Goal: Task Accomplishment & Management: Manage account settings

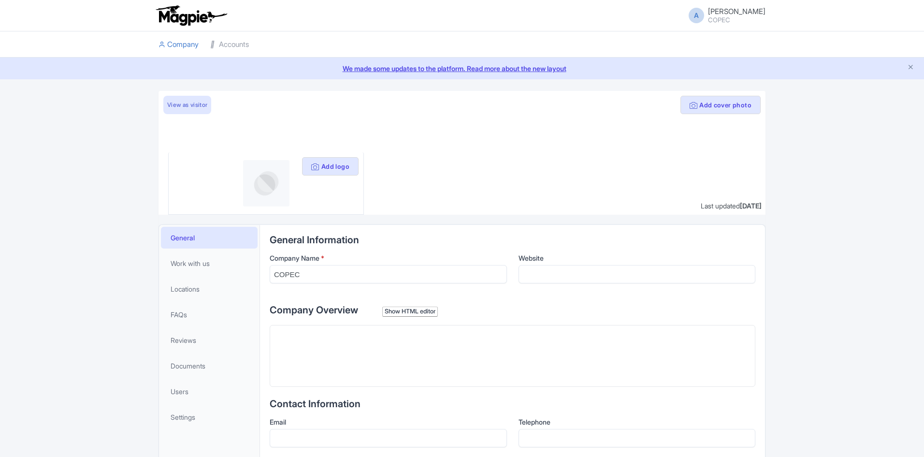
click at [696, 35] on li at bounding box center [513, 44] width 517 height 26
click at [223, 40] on link "Accounts" at bounding box center [229, 44] width 39 height 27
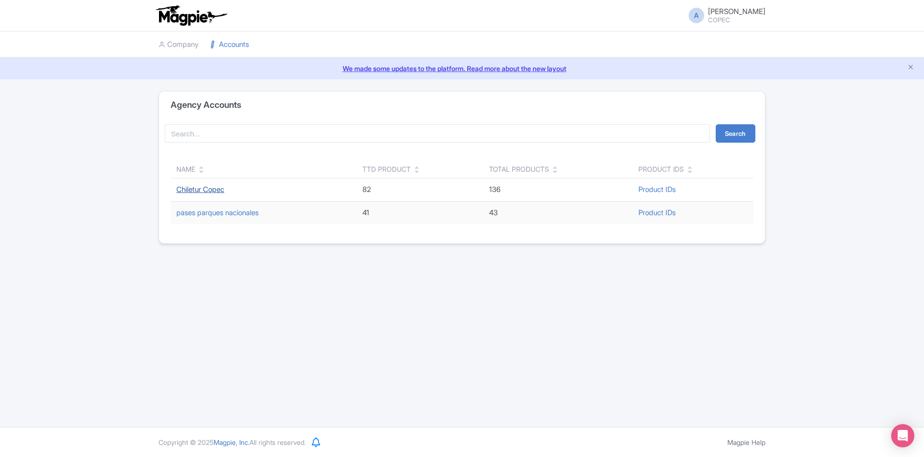
click at [206, 189] on link "Chiletur Copec" at bounding box center [200, 189] width 48 height 9
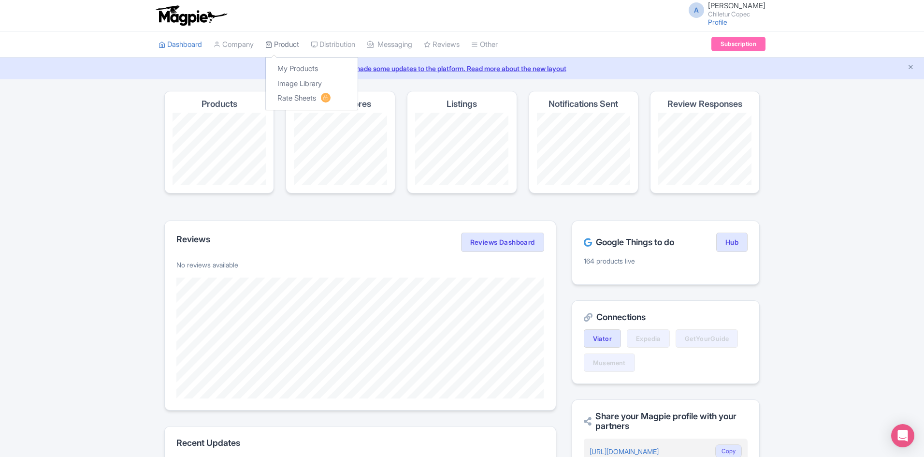
click at [280, 46] on link "Product" at bounding box center [282, 44] width 34 height 27
click at [301, 72] on link "My Products" at bounding box center [312, 68] width 92 height 15
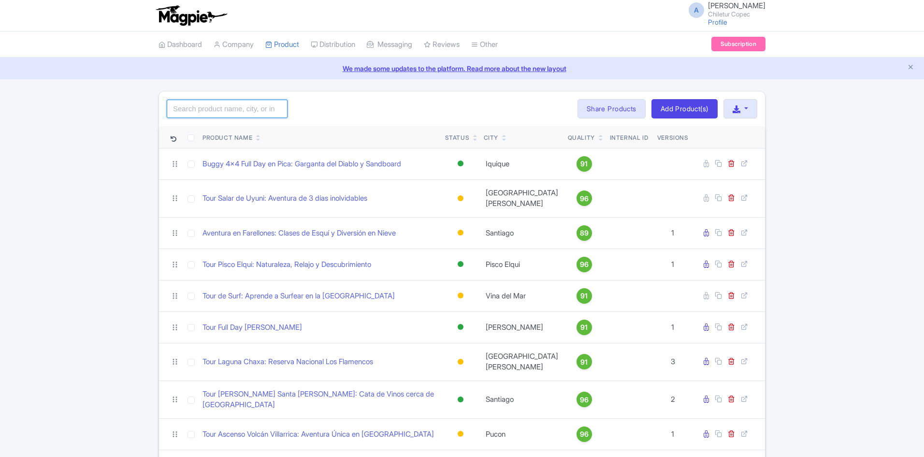
click at [221, 108] on input "search" at bounding box center [227, 109] width 121 height 18
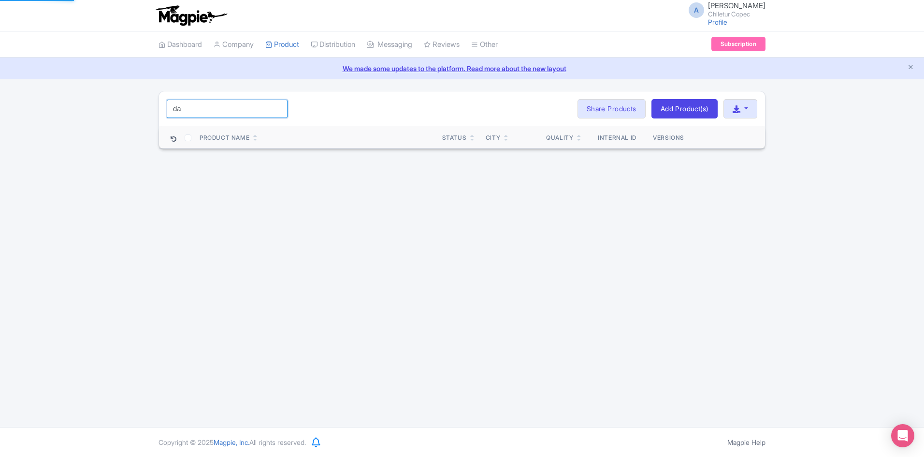
type input "d"
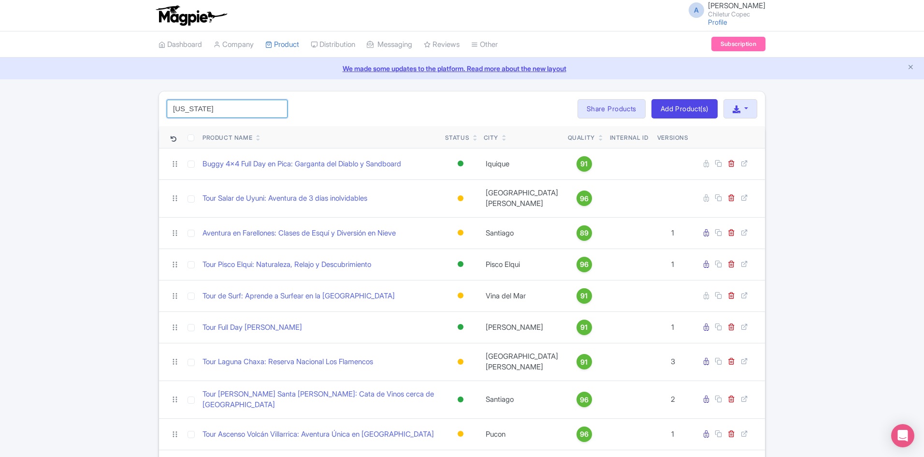
type input "colorado"
click button "Search" at bounding box center [0, 0] width 0 height 0
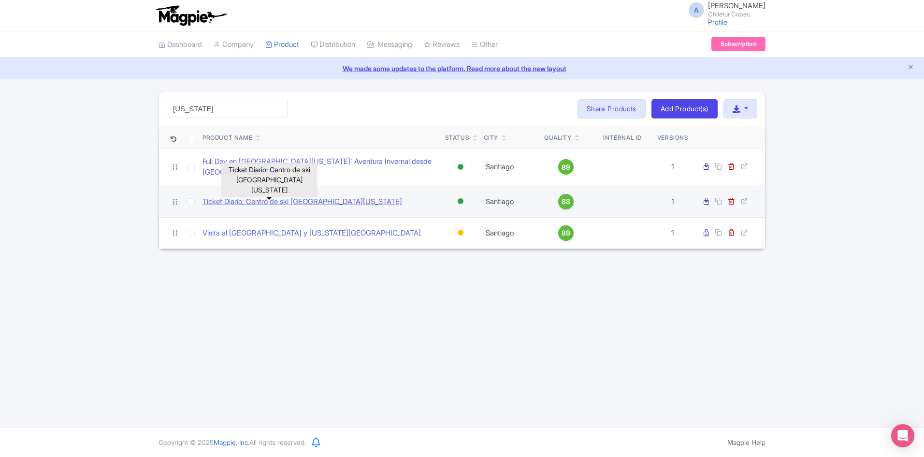
click at [230, 196] on link "Ticket Diario: Centro de ski [GEOGRAPHIC_DATA][US_STATE]" at bounding box center [303, 201] width 200 height 11
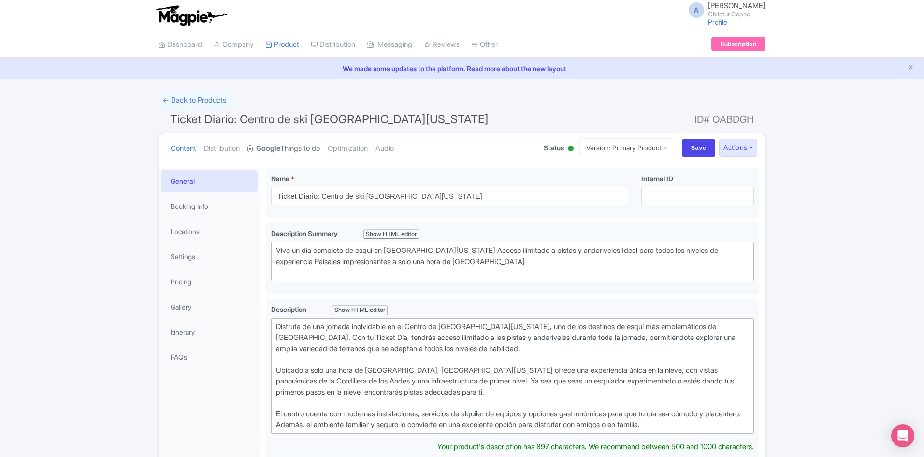
click at [301, 144] on link "Google Things to do" at bounding box center [284, 148] width 73 height 30
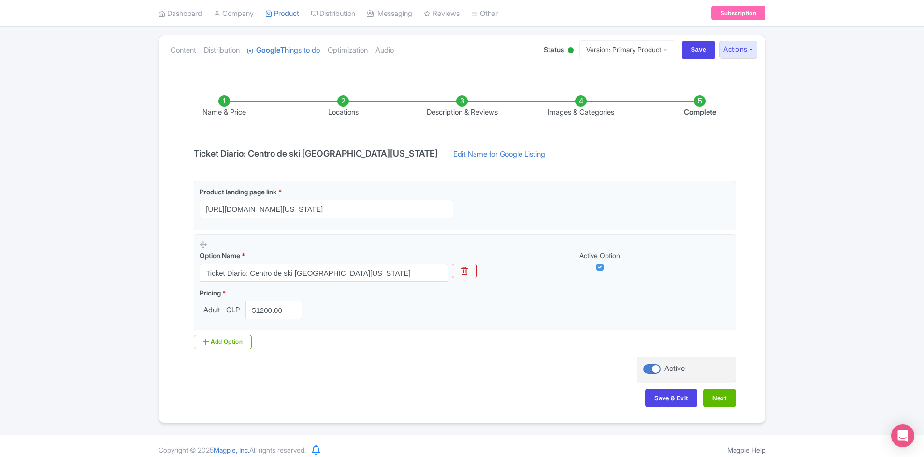
scroll to position [106, 0]
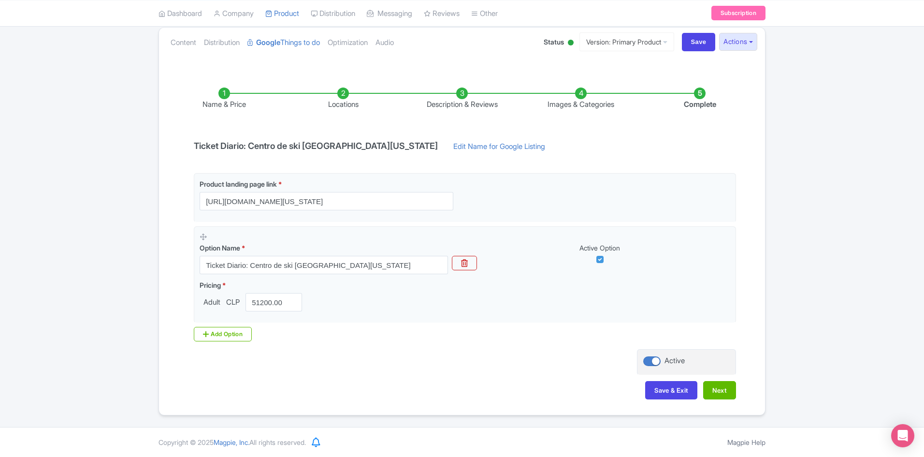
click at [467, 91] on li "Description & Reviews" at bounding box center [462, 99] width 119 height 23
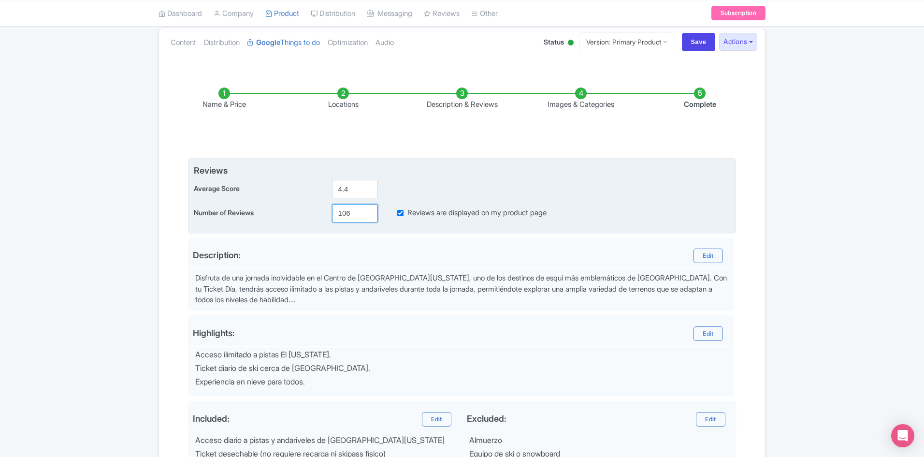
click at [352, 215] on input "106" at bounding box center [355, 213] width 46 height 18
type input "137"
click at [352, 192] on input "4.4" at bounding box center [355, 189] width 46 height 18
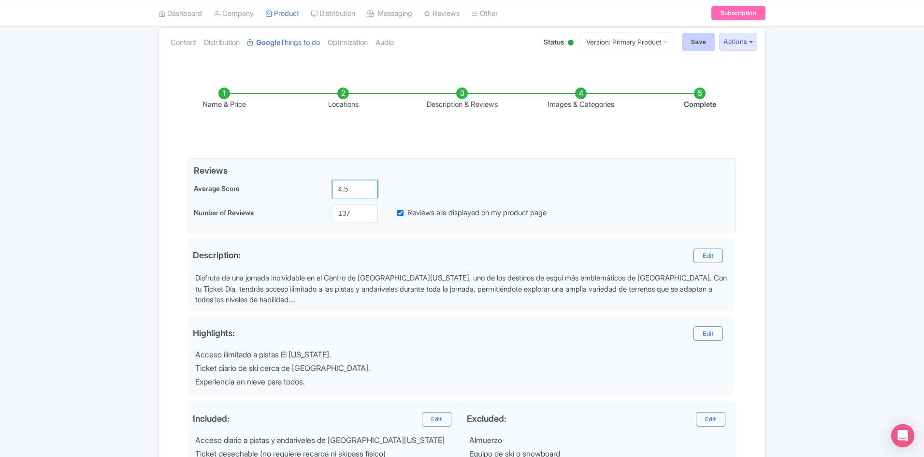
type input "4.5"
click at [687, 43] on input "Save" at bounding box center [699, 42] width 34 height 18
type input "Saving..."
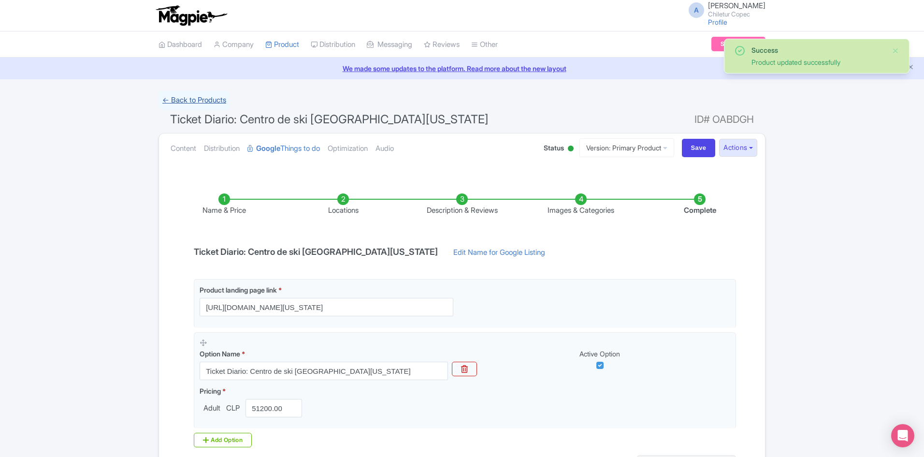
click at [201, 104] on link "← Back to Products" at bounding box center [195, 100] width 72 height 19
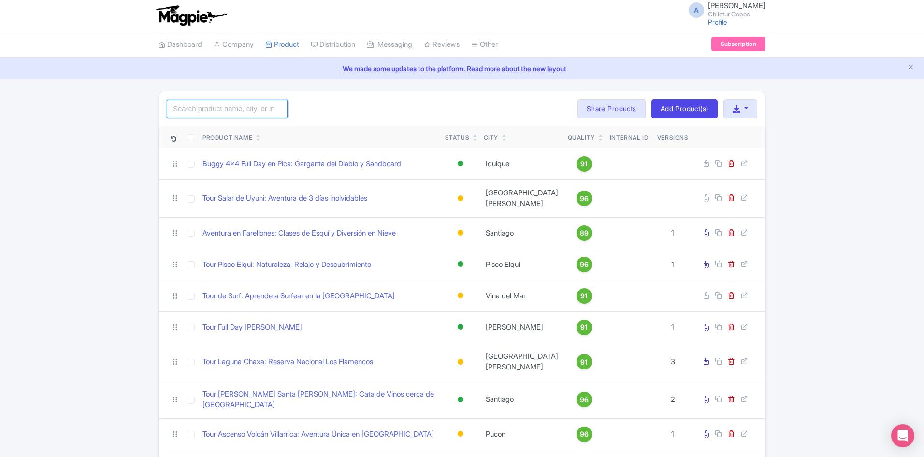
click at [243, 114] on input "search" at bounding box center [227, 109] width 121 height 18
type input "pillán"
click button "Search" at bounding box center [0, 0] width 0 height 0
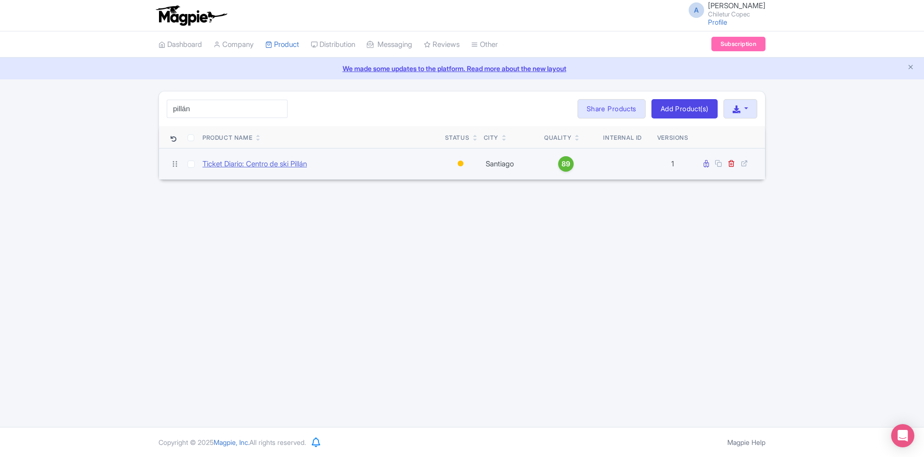
click at [264, 166] on link "Ticket Diario: Centro de ski Pillán" at bounding box center [255, 164] width 104 height 11
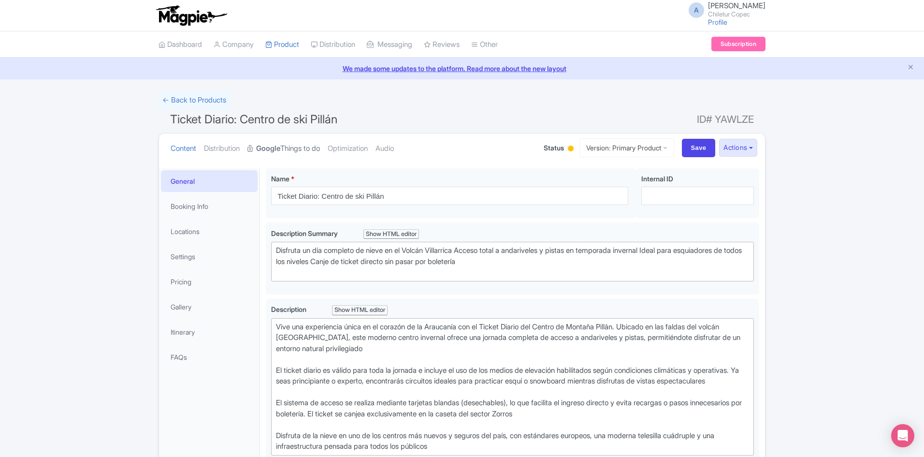
click at [293, 157] on link "Google Things to do" at bounding box center [284, 148] width 73 height 30
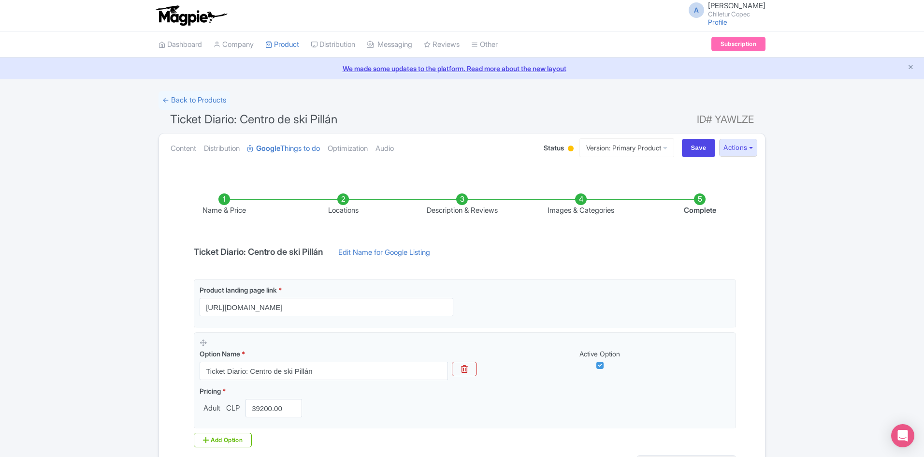
click at [460, 194] on li "Description & Reviews" at bounding box center [462, 204] width 119 height 23
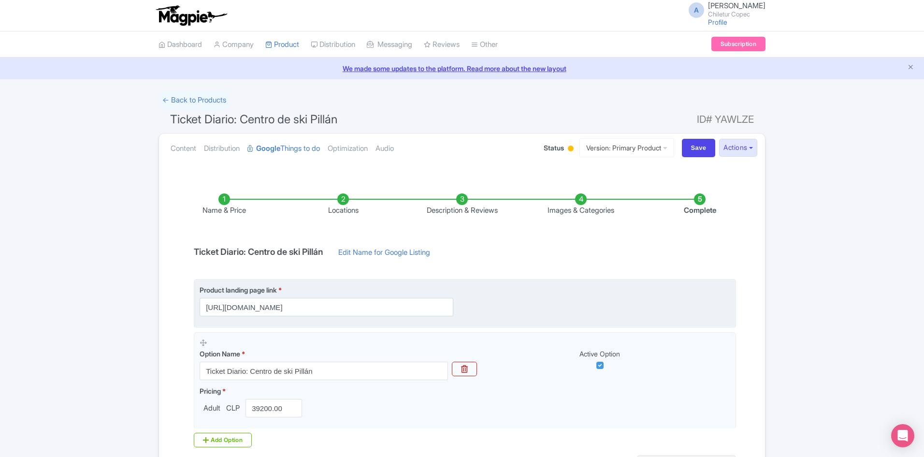
scroll to position [97, 0]
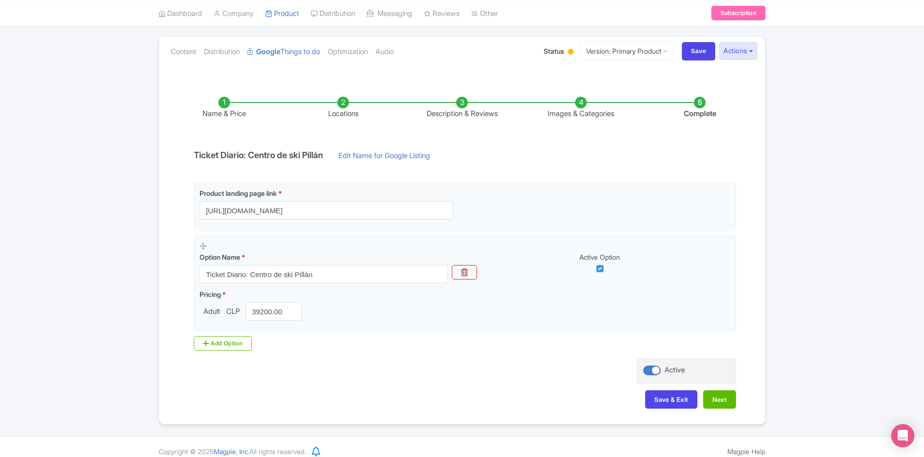
click at [463, 99] on li "Description & Reviews" at bounding box center [462, 108] width 119 height 23
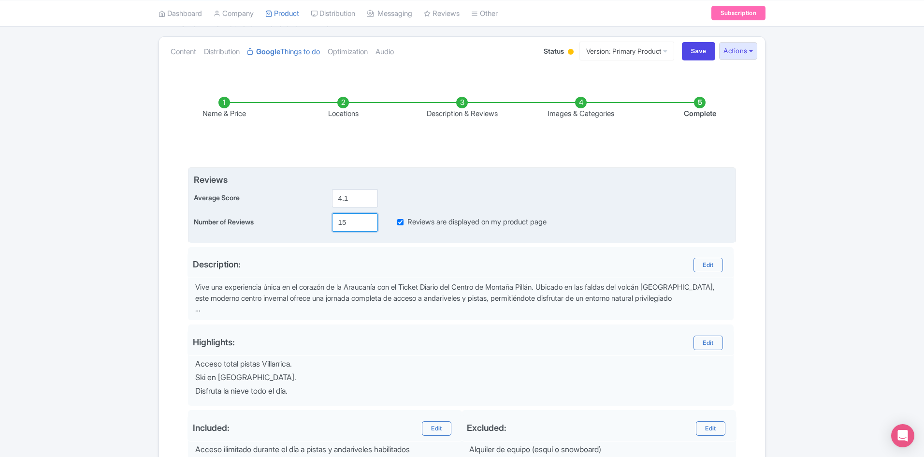
click at [354, 221] on input "15" at bounding box center [355, 222] width 46 height 18
type input "18"
click at [349, 198] on input "4.1" at bounding box center [355, 198] width 46 height 18
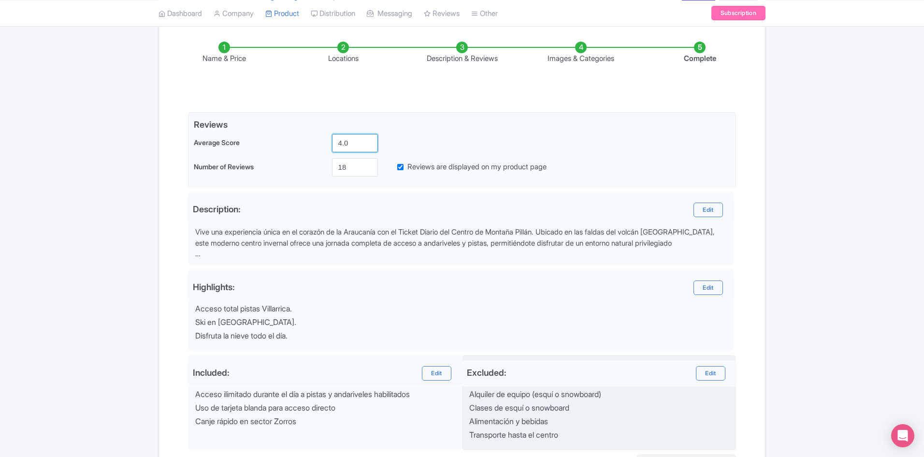
scroll to position [257, 0]
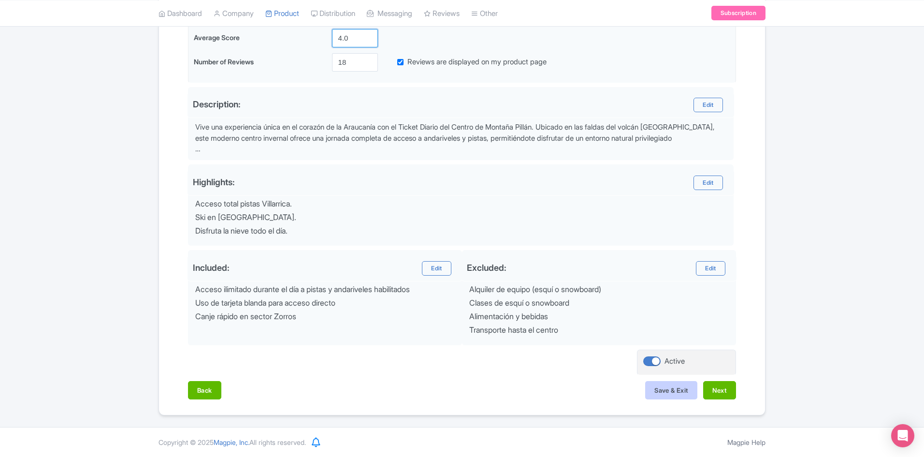
type input "4.0"
click at [664, 382] on button "Save & Exit" at bounding box center [671, 390] width 52 height 18
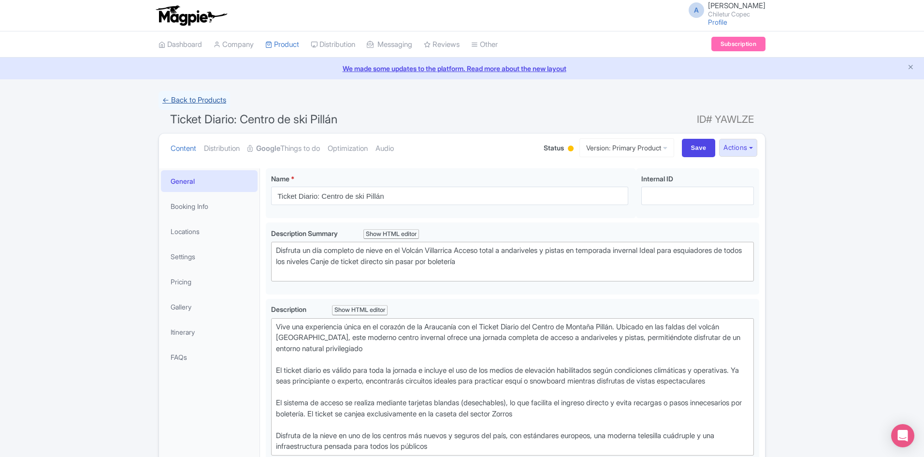
click at [184, 97] on link "← Back to Products" at bounding box center [195, 100] width 72 height 19
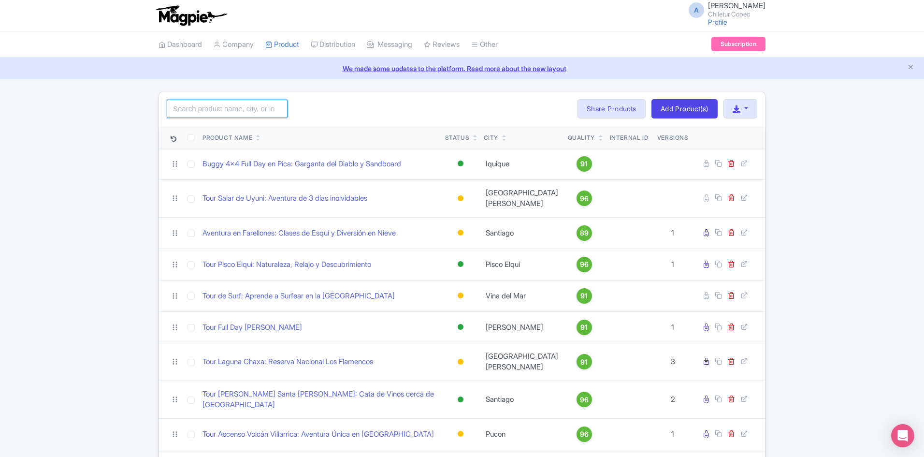
click at [226, 108] on input "search" at bounding box center [227, 109] width 121 height 18
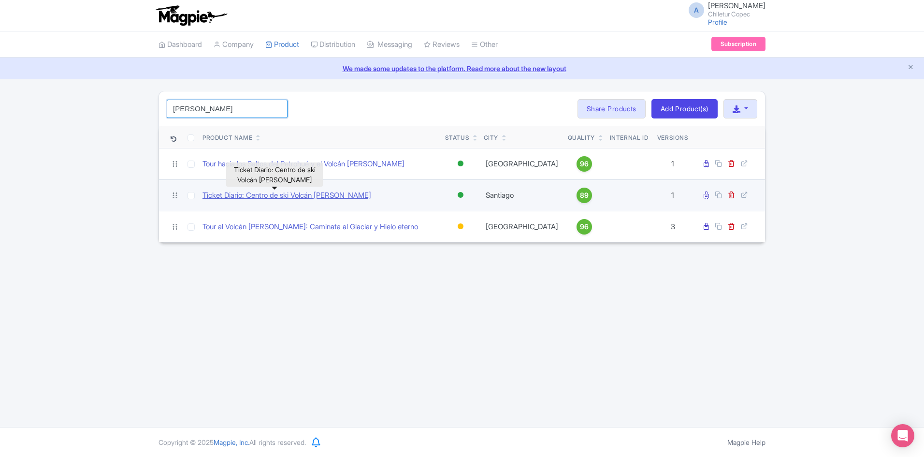
type input "osorno"
click at [257, 196] on link "Ticket Diario: Centro de ski Volcán Osorno" at bounding box center [287, 195] width 169 height 11
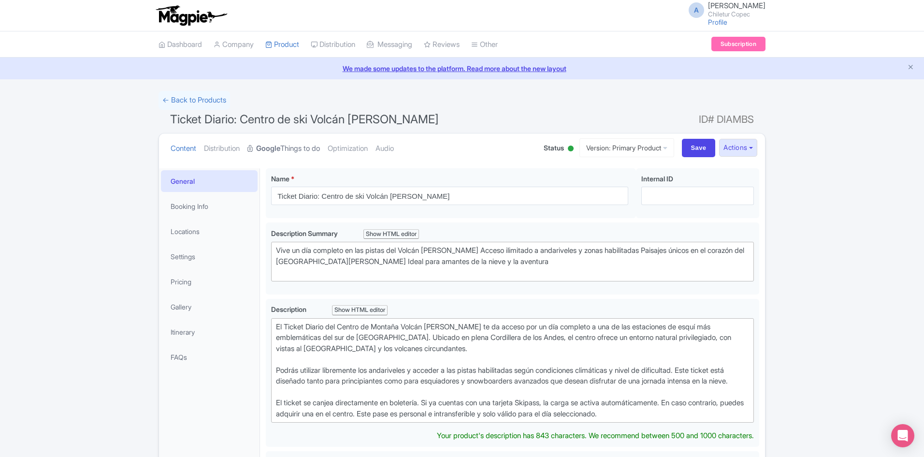
click at [305, 142] on link "Google Things to do" at bounding box center [284, 148] width 73 height 30
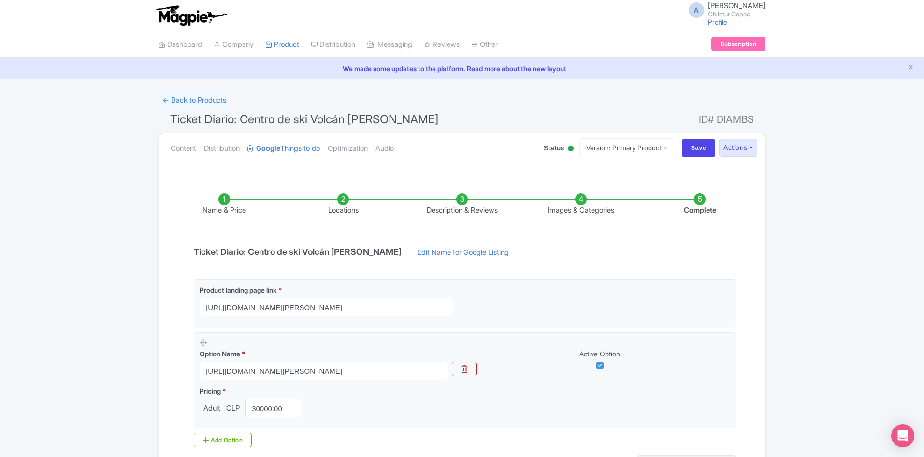
click at [466, 201] on li "Description & Reviews" at bounding box center [462, 204] width 119 height 23
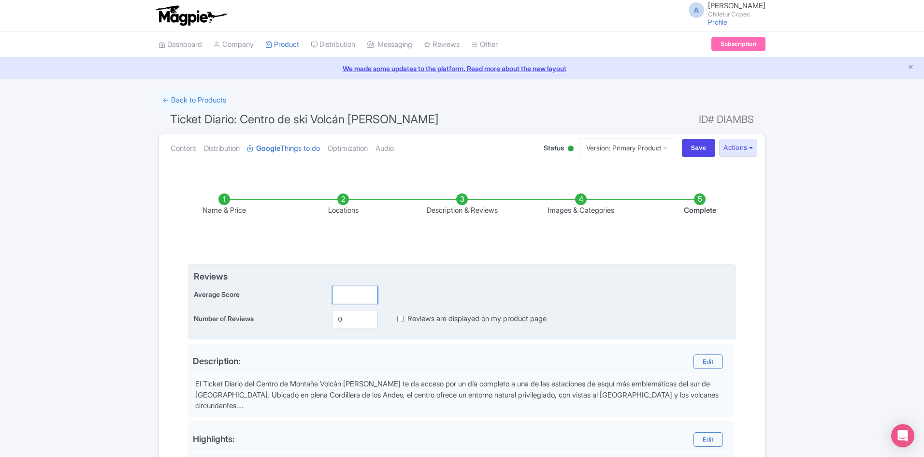
click at [355, 290] on input "number" at bounding box center [355, 295] width 46 height 18
type input "3.7"
click at [347, 324] on input "0" at bounding box center [355, 319] width 46 height 18
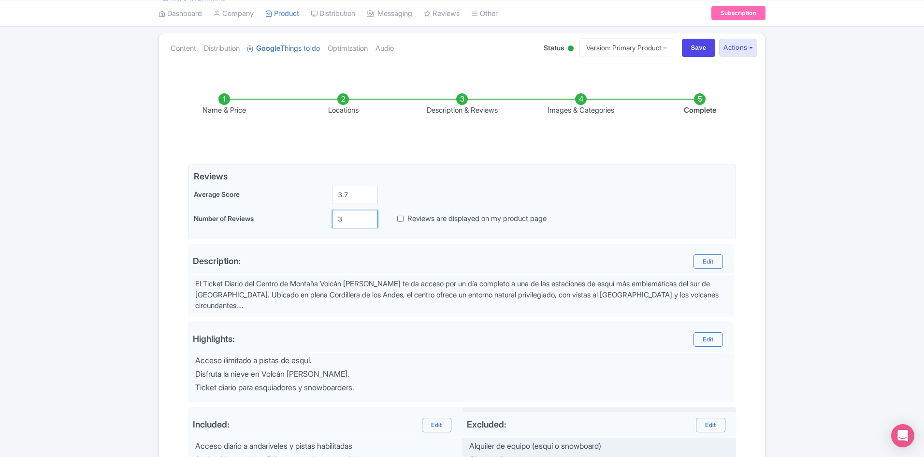
scroll to position [257, 0]
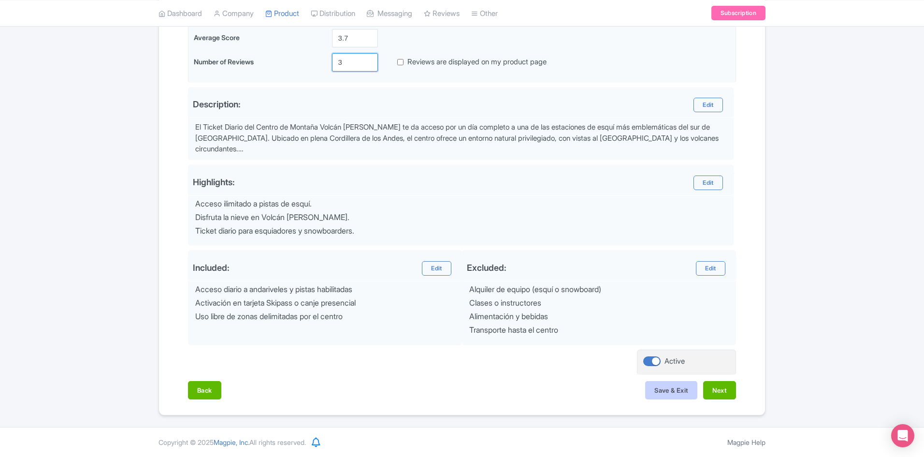
type input "3"
click at [674, 387] on button "Save & Exit" at bounding box center [671, 390] width 52 height 18
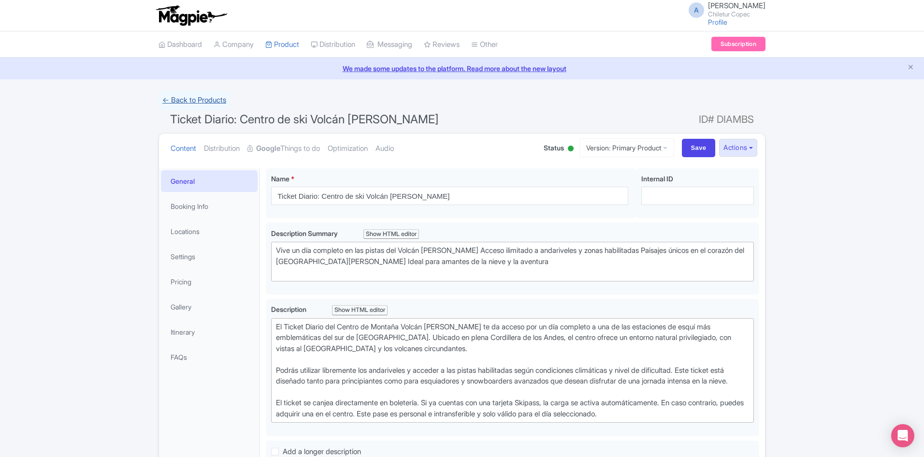
click at [206, 103] on link "← Back to Products" at bounding box center [195, 100] width 72 height 19
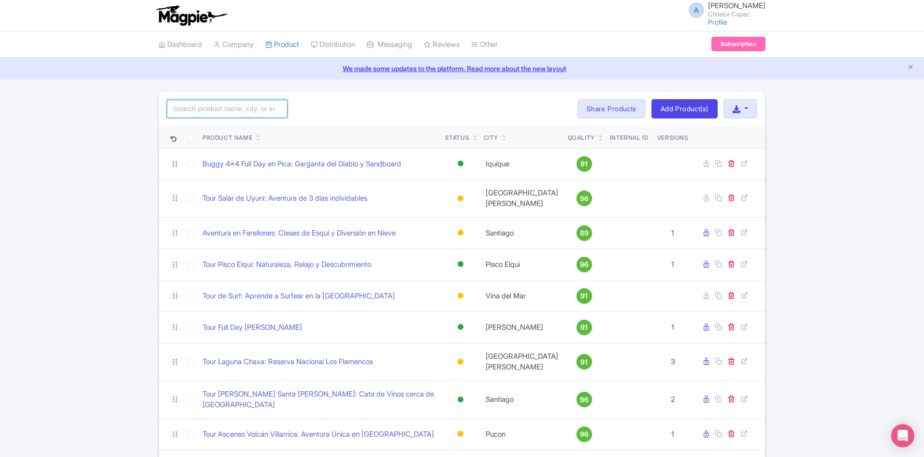
click at [238, 111] on input "search" at bounding box center [227, 109] width 121 height 18
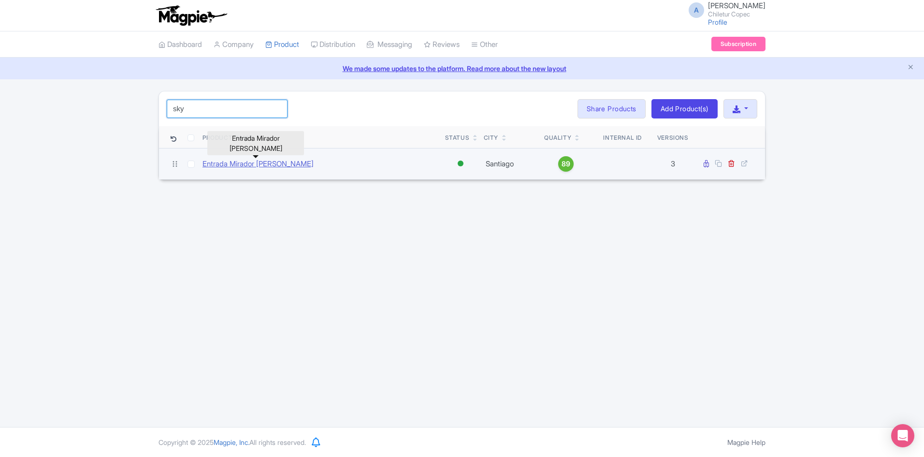
type input "sky"
click at [267, 161] on link "Entrada Mirador [PERSON_NAME]" at bounding box center [258, 164] width 111 height 11
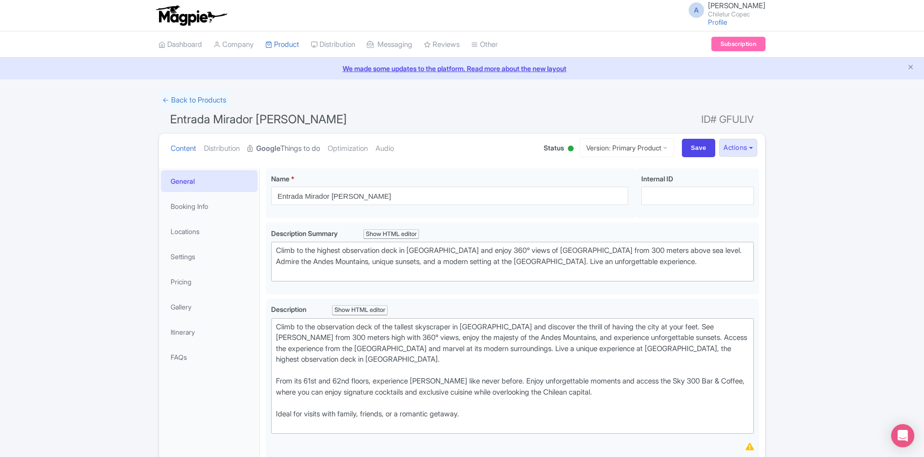
click at [317, 149] on link "Google Things to do" at bounding box center [284, 148] width 73 height 30
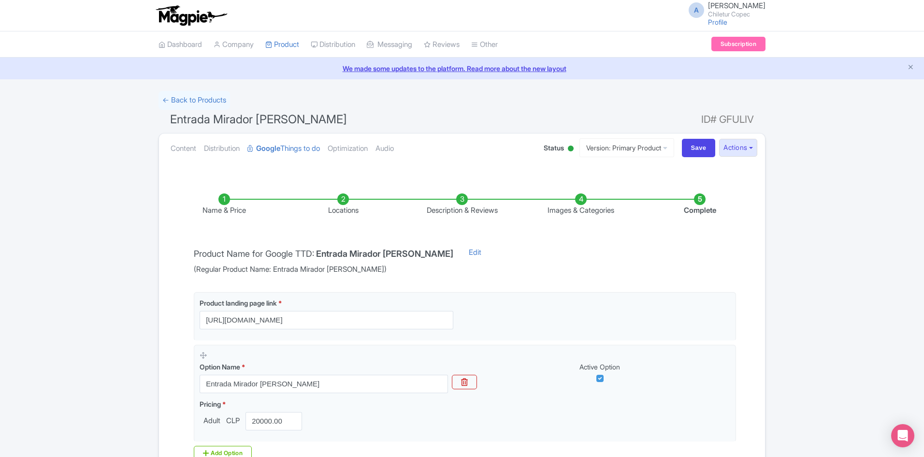
click at [473, 201] on li "Description & Reviews" at bounding box center [462, 204] width 119 height 23
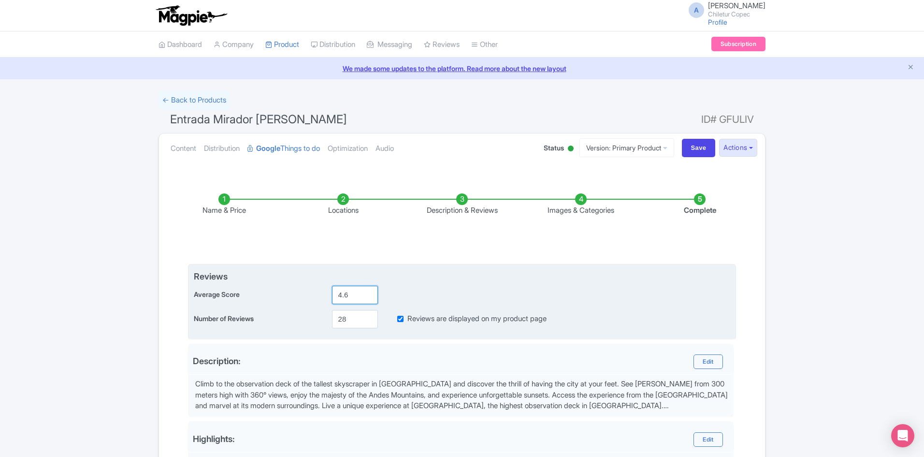
click at [354, 296] on input "4.6" at bounding box center [355, 295] width 46 height 18
type input "4.2"
click at [348, 317] on input "28" at bounding box center [355, 319] width 46 height 18
type input "2"
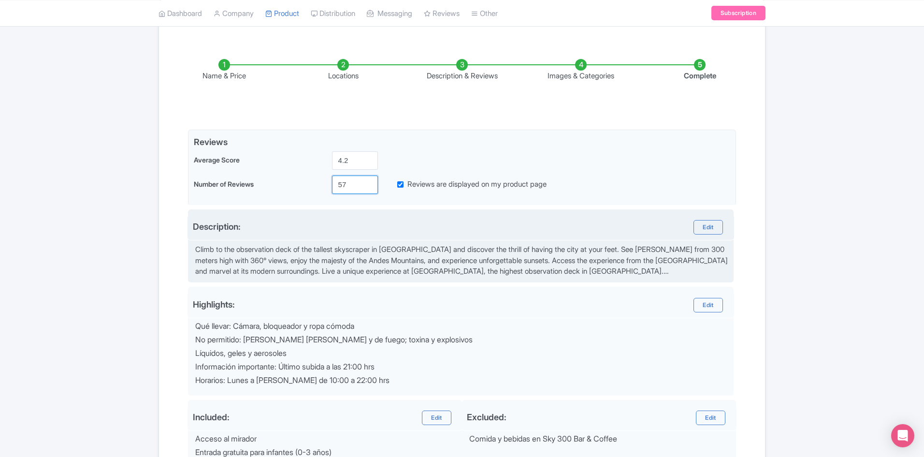
scroll to position [271, 0]
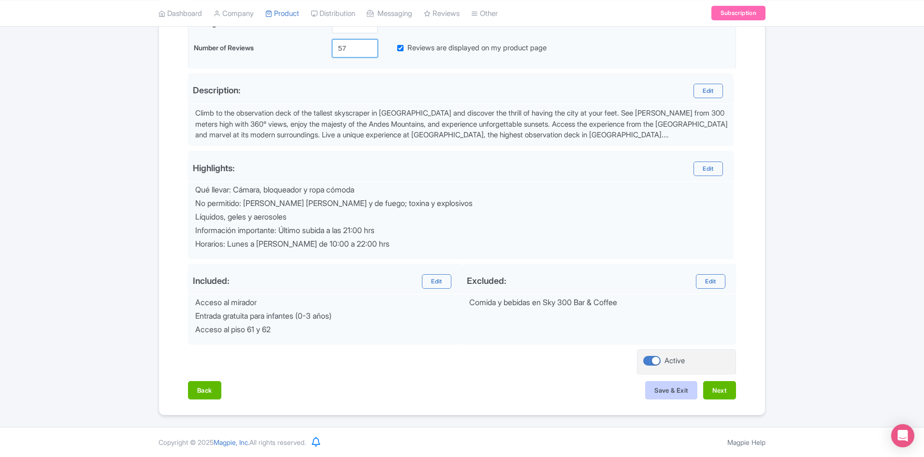
type input "57"
click at [655, 395] on button "Save & Exit" at bounding box center [671, 390] width 52 height 18
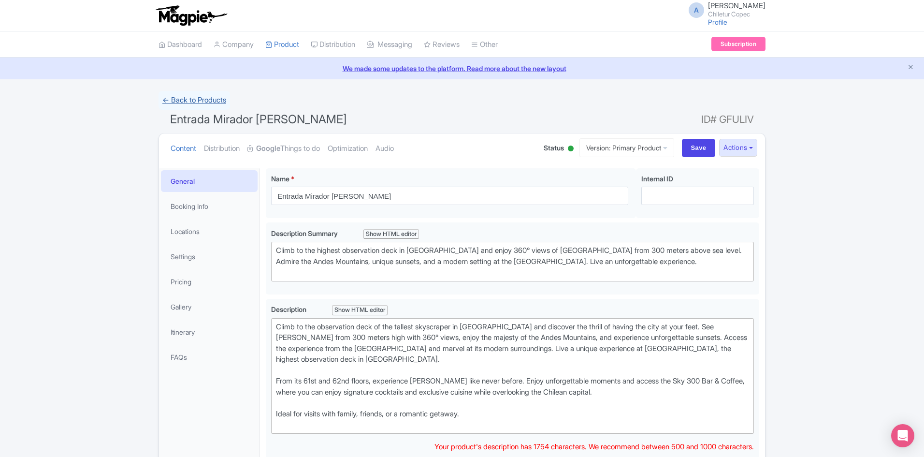
click at [204, 104] on link "← Back to Products" at bounding box center [195, 100] width 72 height 19
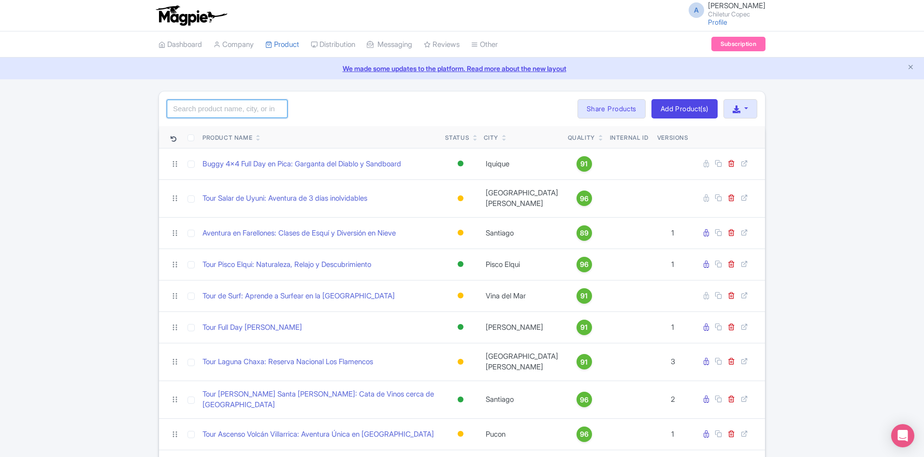
click at [220, 110] on input "search" at bounding box center [227, 109] width 121 height 18
type input "tricao"
click button "Search" at bounding box center [0, 0] width 0 height 0
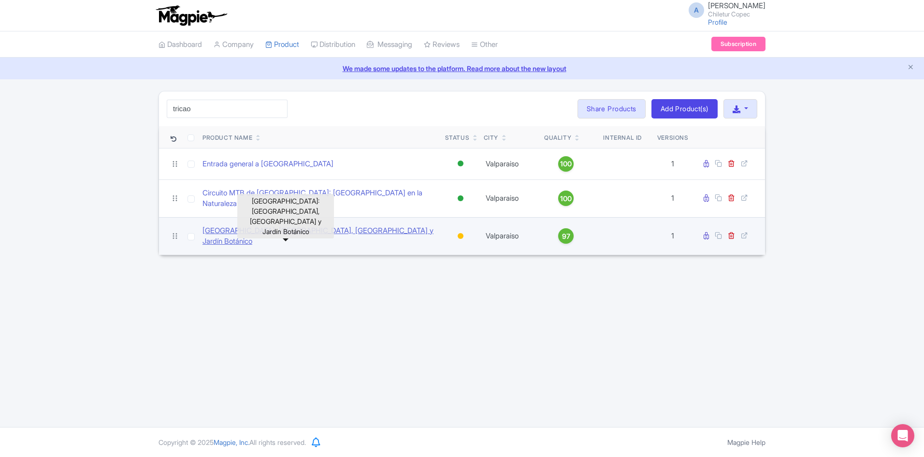
click at [290, 226] on link "[GEOGRAPHIC_DATA]: [GEOGRAPHIC_DATA], [GEOGRAPHIC_DATA] y Jardín Botánico" at bounding box center [320, 236] width 235 height 22
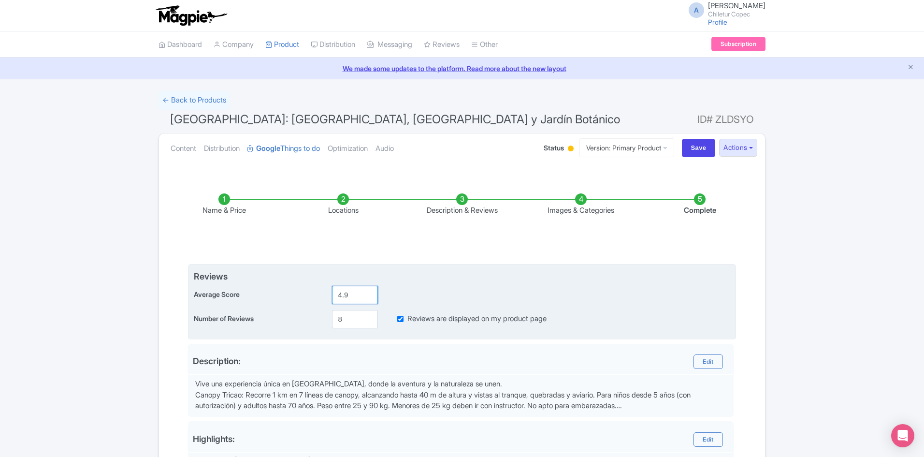
click at [354, 291] on input "4.9" at bounding box center [355, 295] width 46 height 18
click at [344, 325] on input "8" at bounding box center [355, 319] width 46 height 18
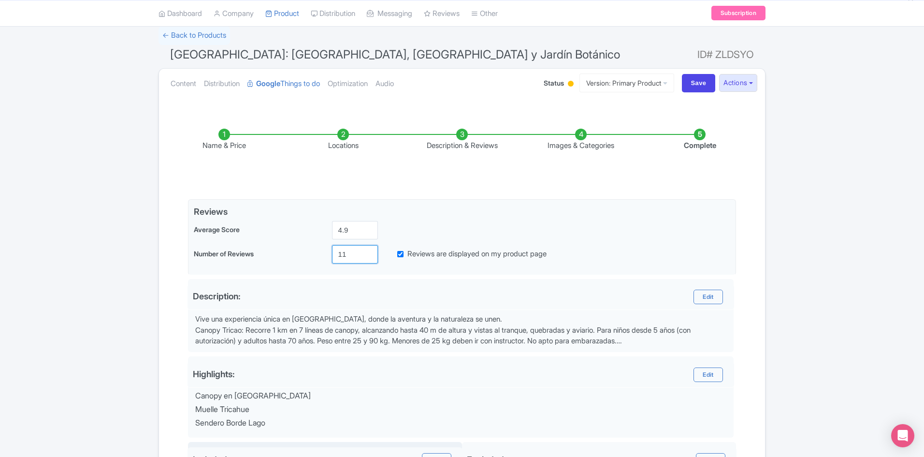
scroll to position [265, 0]
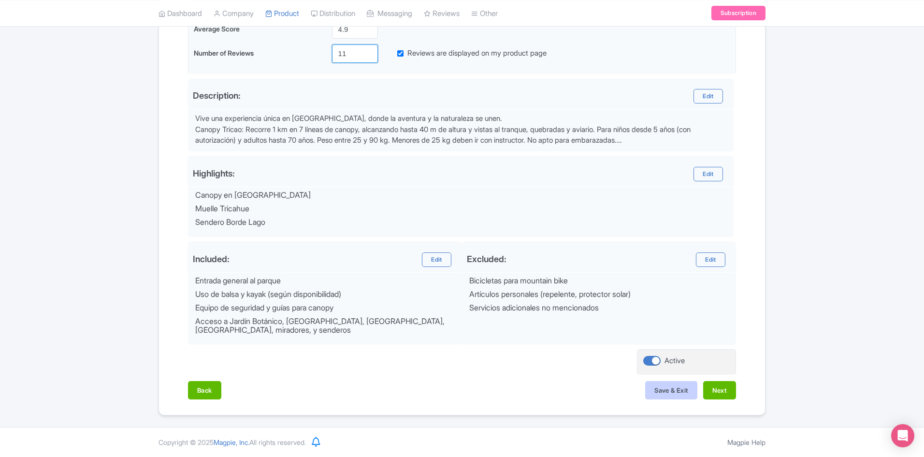
type input "11"
click at [672, 392] on button "Save & Exit" at bounding box center [671, 390] width 52 height 18
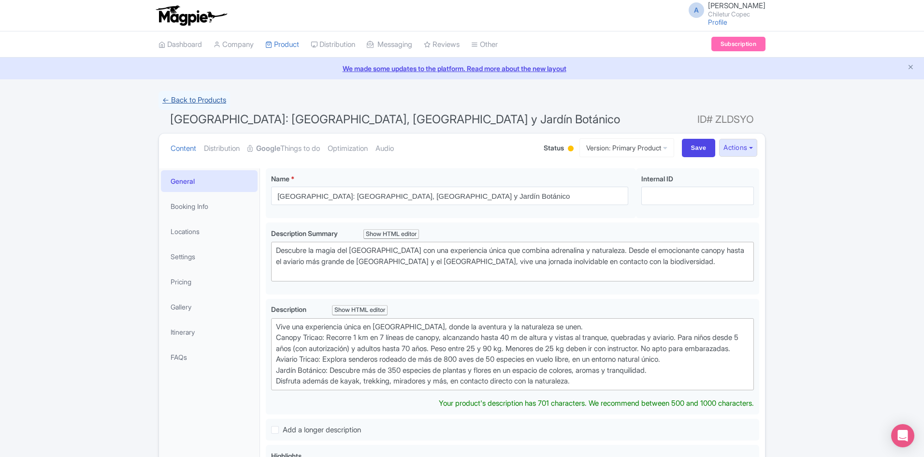
click at [204, 100] on link "← Back to Products" at bounding box center [195, 100] width 72 height 19
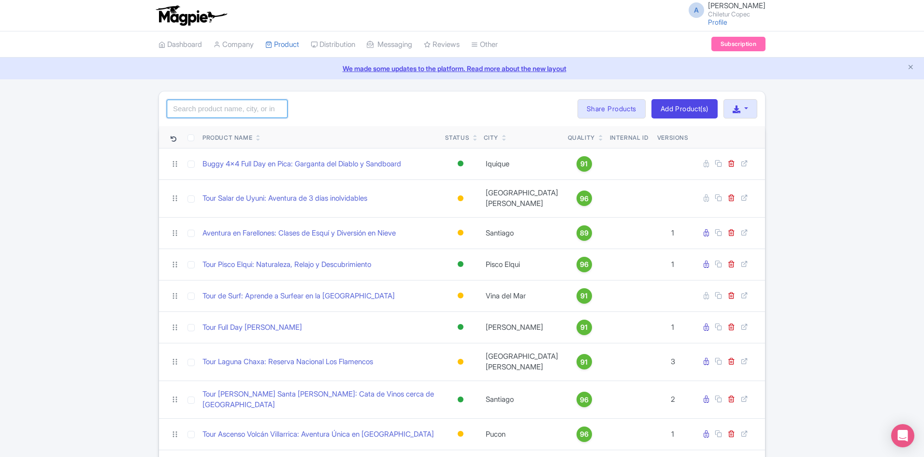
click at [193, 102] on input "search" at bounding box center [227, 109] width 121 height 18
type input "tricao"
click button "Search" at bounding box center [0, 0] width 0 height 0
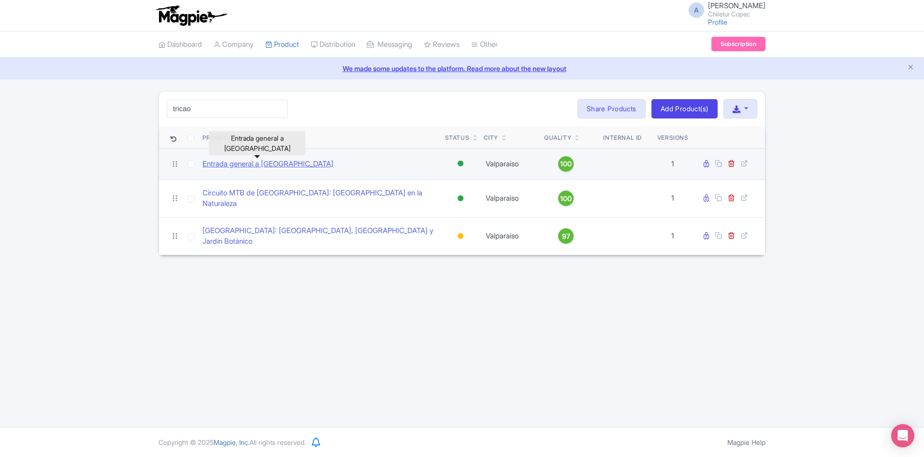
click at [242, 164] on link "Entrada general a Parque Tricao" at bounding box center [268, 164] width 131 height 11
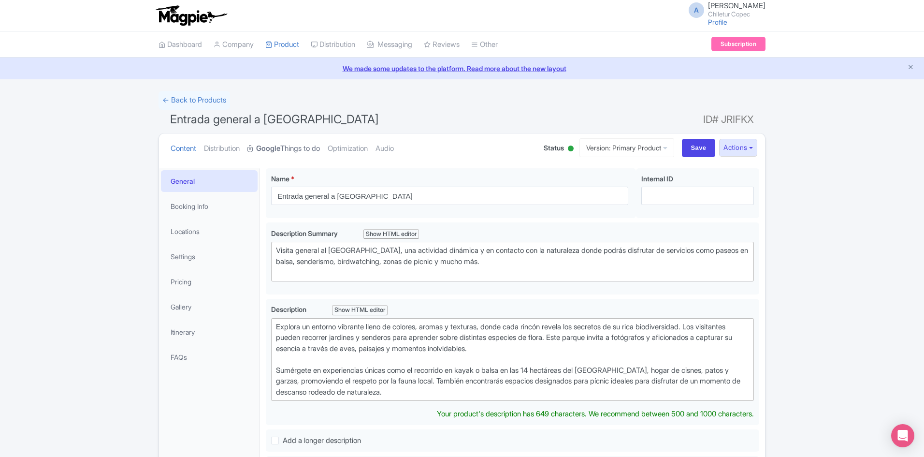
click at [271, 145] on strong "Google" at bounding box center [268, 148] width 24 height 11
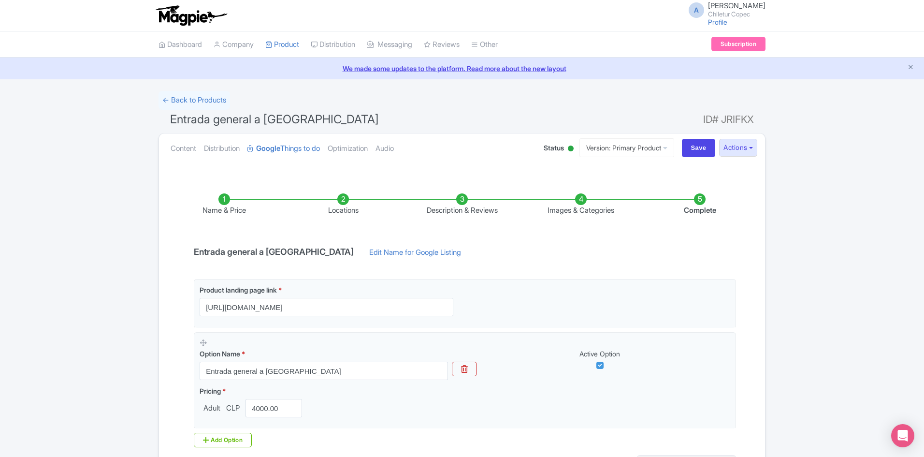
click at [459, 204] on li "Description & Reviews" at bounding box center [462, 204] width 119 height 23
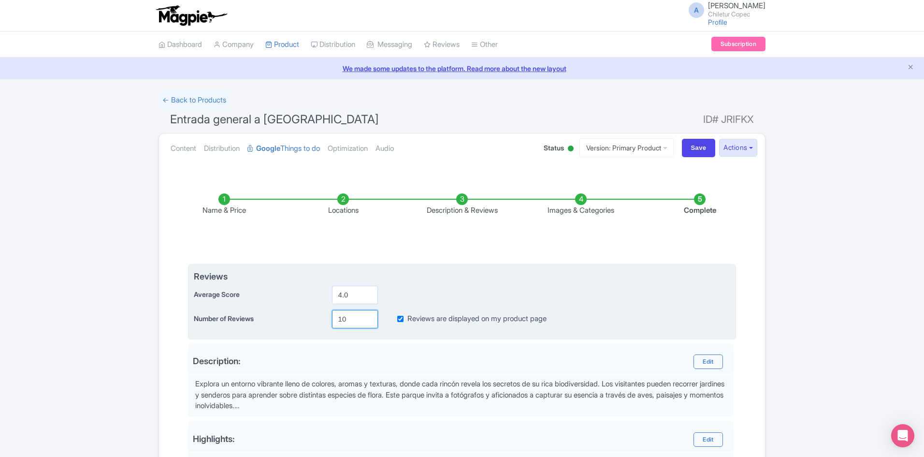
click at [359, 321] on input "10" at bounding box center [355, 319] width 46 height 18
type input "11"
click at [354, 305] on div "Reviews Average Score 4.0 Number of Reviews 11 Reviews are displayed on my prod…" at bounding box center [462, 299] width 537 height 59
click at [353, 296] on input "4.0" at bounding box center [355, 295] width 46 height 18
type input "4"
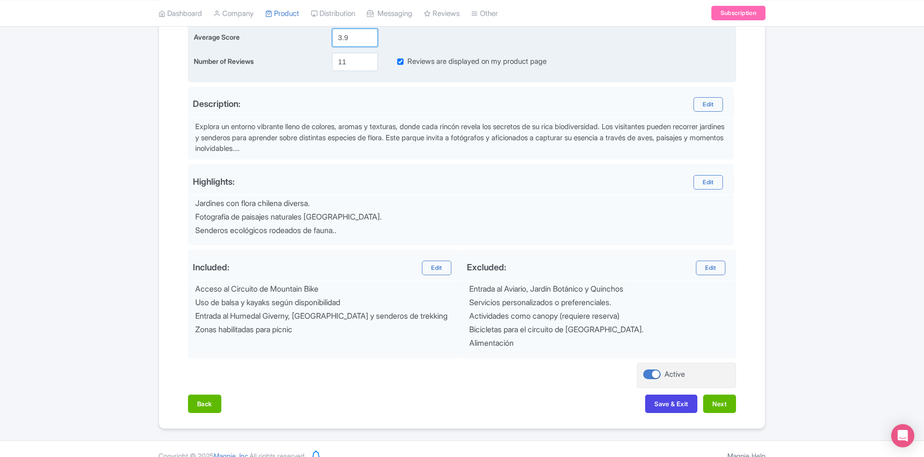
scroll to position [258, 0]
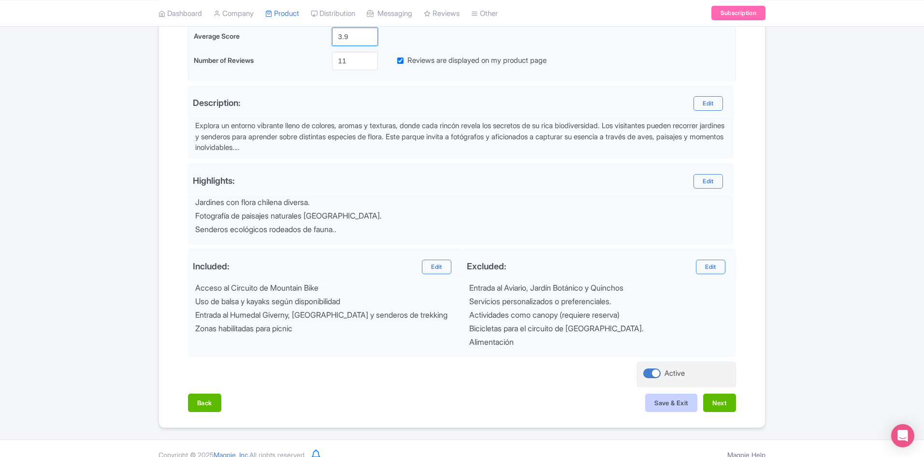
type input "3.9"
click at [647, 405] on button "Save & Exit" at bounding box center [671, 403] width 52 height 18
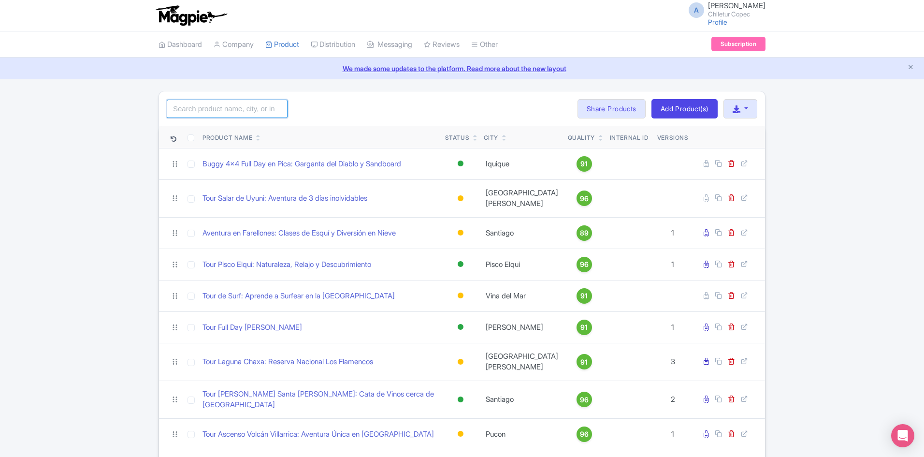
click at [190, 113] on input "search" at bounding box center [227, 109] width 121 height 18
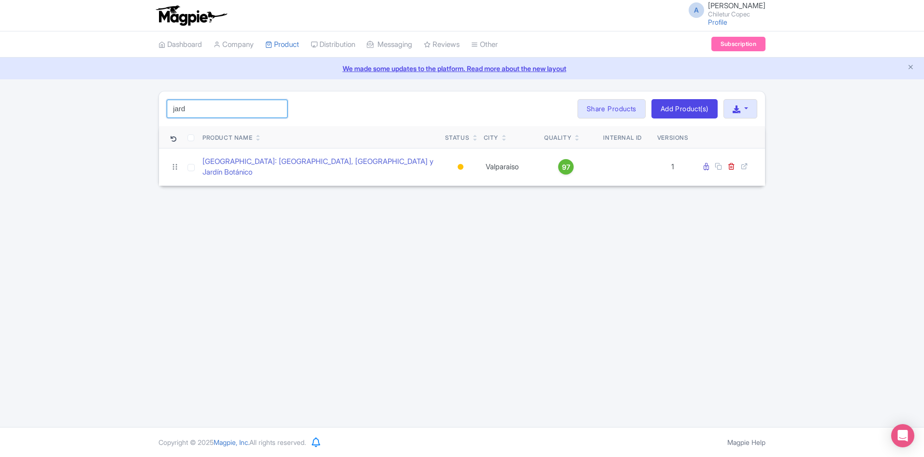
click at [229, 116] on input "jard" at bounding box center [227, 109] width 121 height 18
type input "tricao"
click button "Search" at bounding box center [0, 0] width 0 height 0
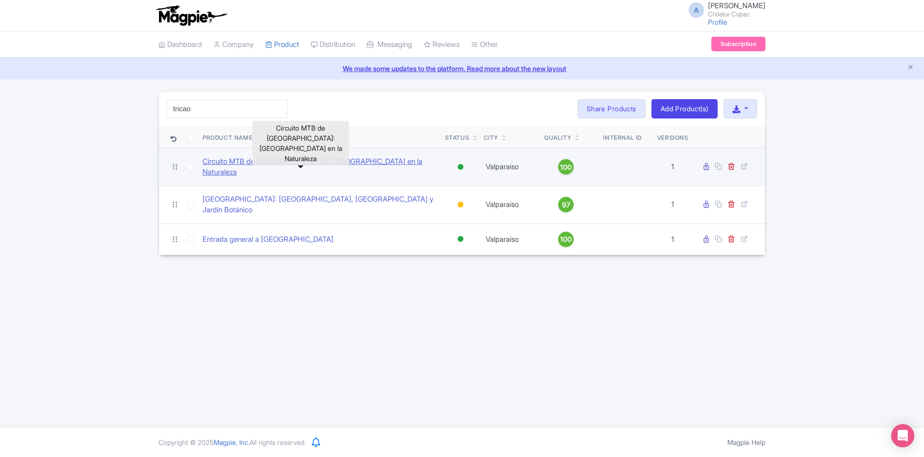
click at [300, 166] on link "Circuito MTB de Parque Tricao: Aventura en la Naturaleza" at bounding box center [320, 167] width 235 height 22
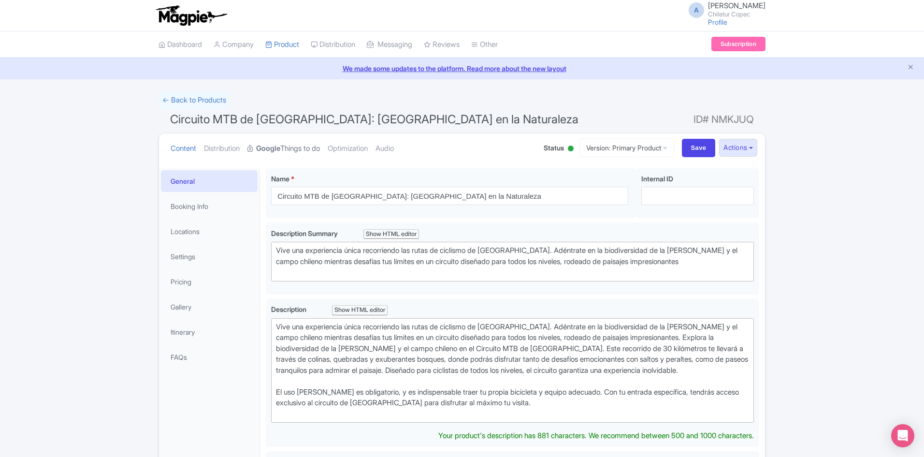
click at [306, 149] on link "Google Things to do" at bounding box center [284, 148] width 73 height 30
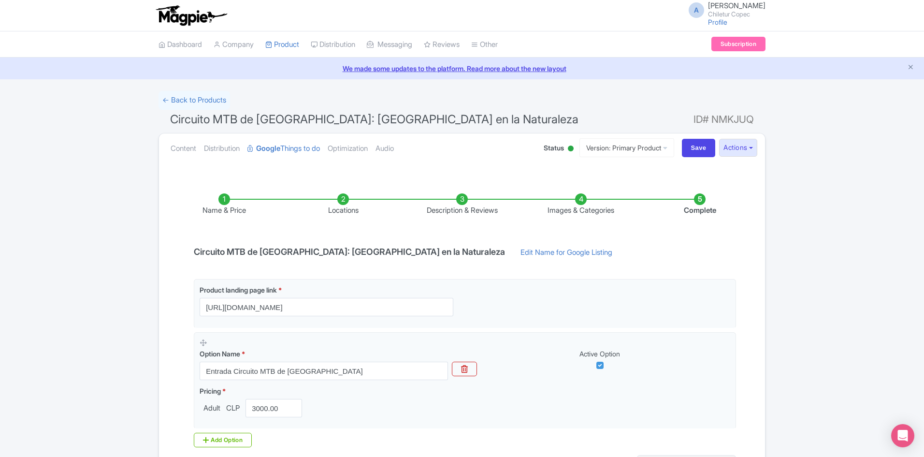
click at [453, 196] on li "Description & Reviews" at bounding box center [462, 204] width 119 height 23
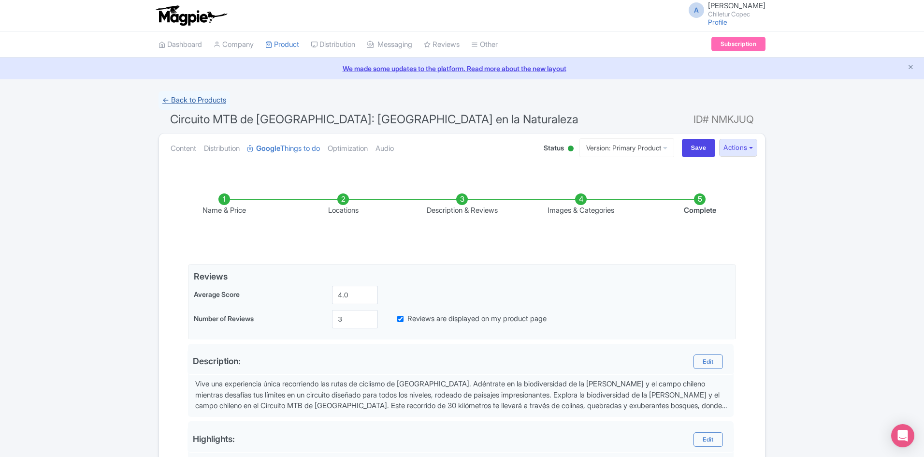
click at [173, 100] on link "← Back to Products" at bounding box center [195, 100] width 72 height 19
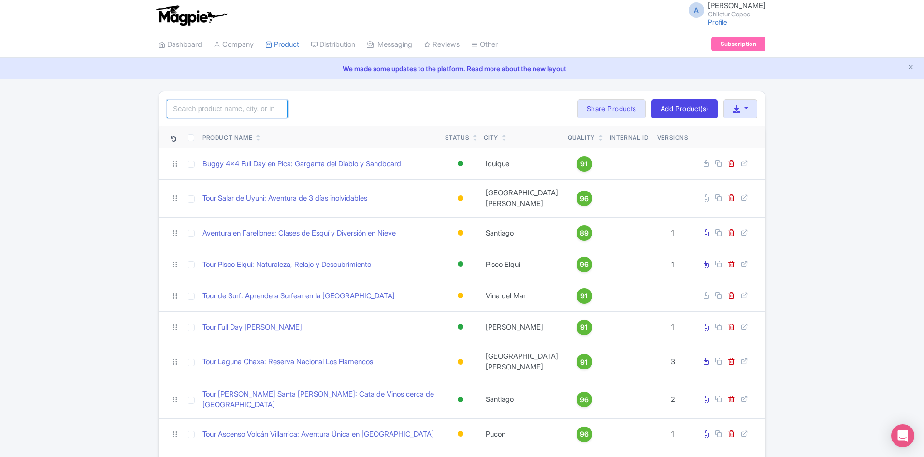
click at [208, 107] on input "search" at bounding box center [227, 109] width 121 height 18
type input "[GEOGRAPHIC_DATA]"
click button "Search" at bounding box center [0, 0] width 0 height 0
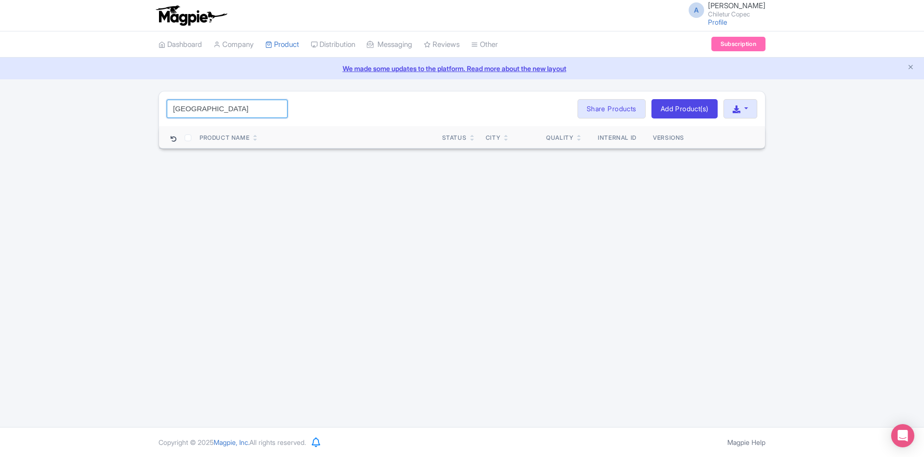
click at [208, 107] on input "[GEOGRAPHIC_DATA]" at bounding box center [227, 109] width 121 height 18
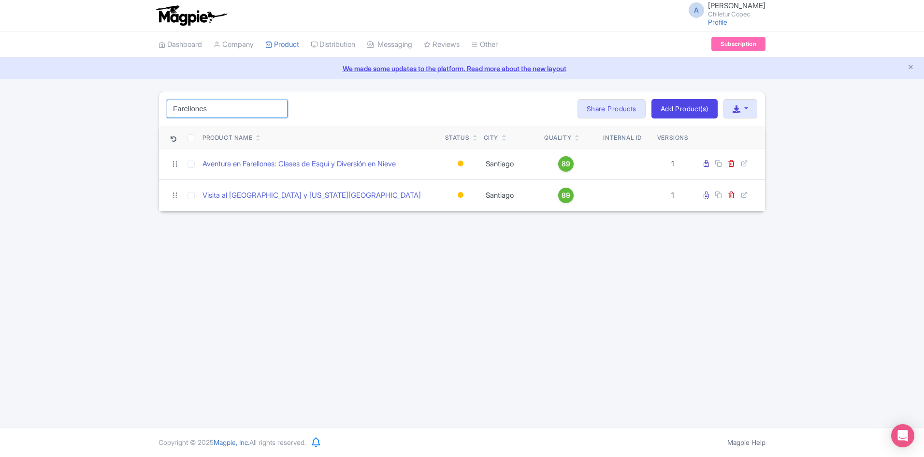
click at [211, 106] on input "Farellones" at bounding box center [227, 109] width 121 height 18
click button "Search" at bounding box center [0, 0] width 0 height 0
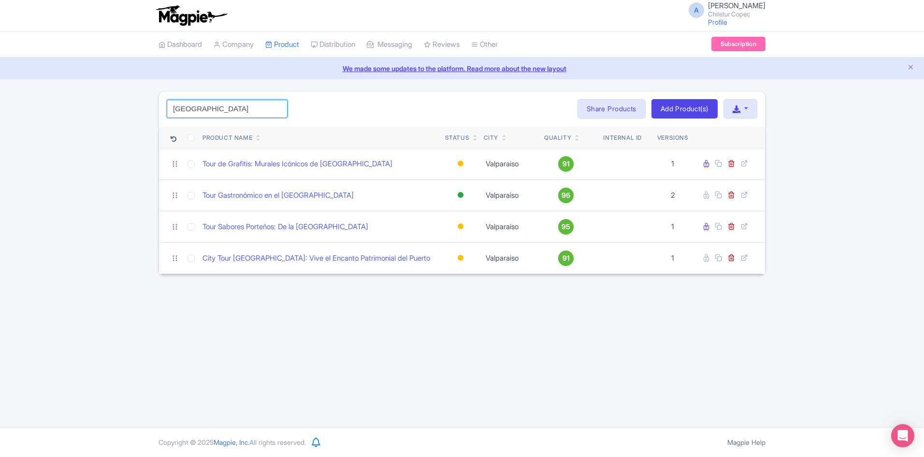
click at [246, 107] on input "[GEOGRAPHIC_DATA]" at bounding box center [227, 109] width 121 height 18
click button "Search" at bounding box center [0, 0] width 0 height 0
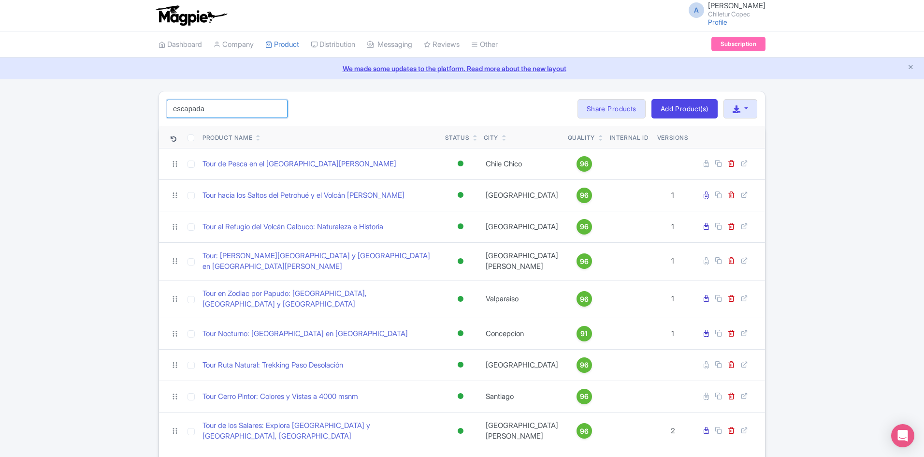
click at [222, 112] on input "escapada" at bounding box center [227, 109] width 121 height 18
type input "escapada a [GEOGRAPHIC_DATA]"
click button "Search" at bounding box center [0, 0] width 0 height 0
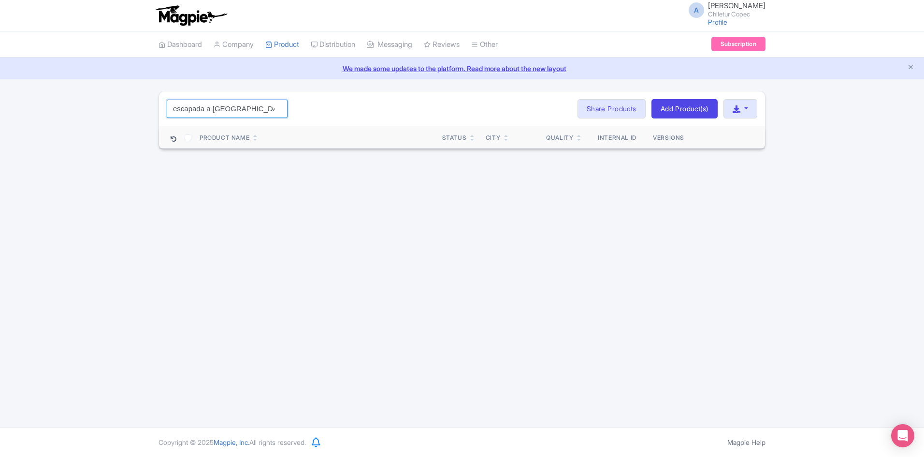
click at [277, 109] on input "escapada a valparaíso" at bounding box center [227, 109] width 121 height 18
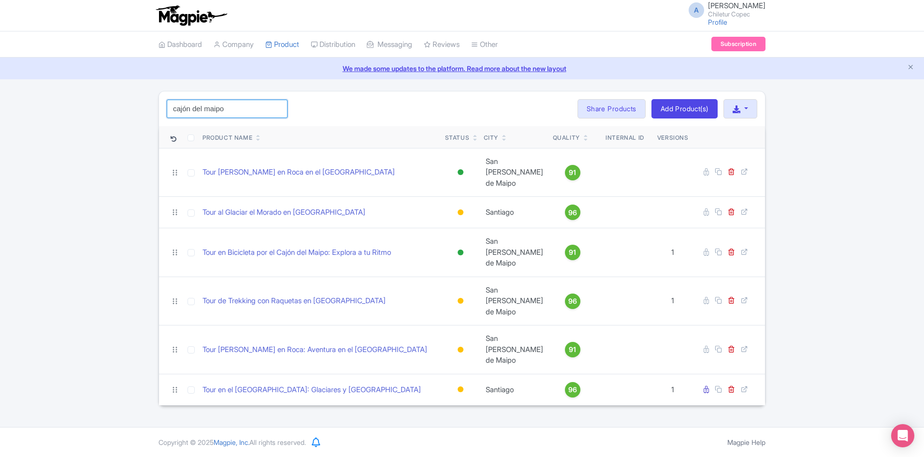
type input "cajón del maipo"
click button "Search" at bounding box center [0, 0] width 0 height 0
click at [279, 111] on input "cajón del maipo" at bounding box center [227, 109] width 121 height 18
click at [277, 108] on input "cajón del maipo" at bounding box center [227, 109] width 121 height 18
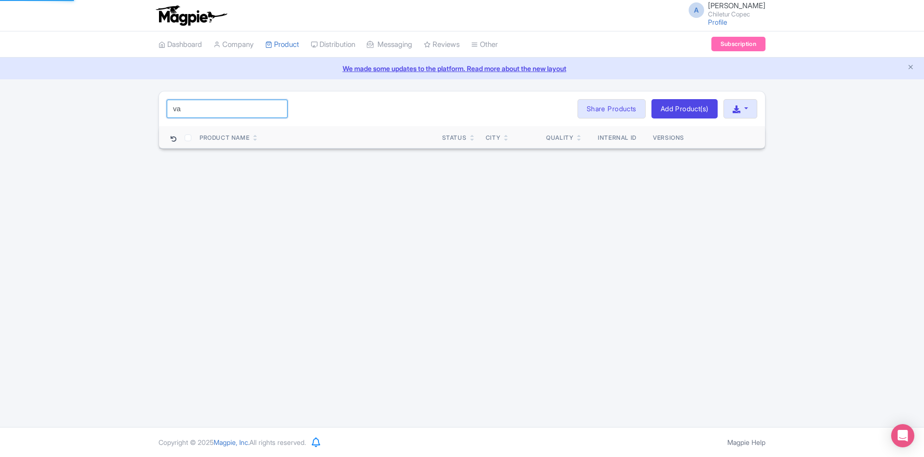
type input "v"
type input "f"
click at [196, 109] on input "Full dya trek" at bounding box center [227, 109] width 121 height 18
click at [225, 102] on input "Full day trek" at bounding box center [227, 109] width 121 height 18
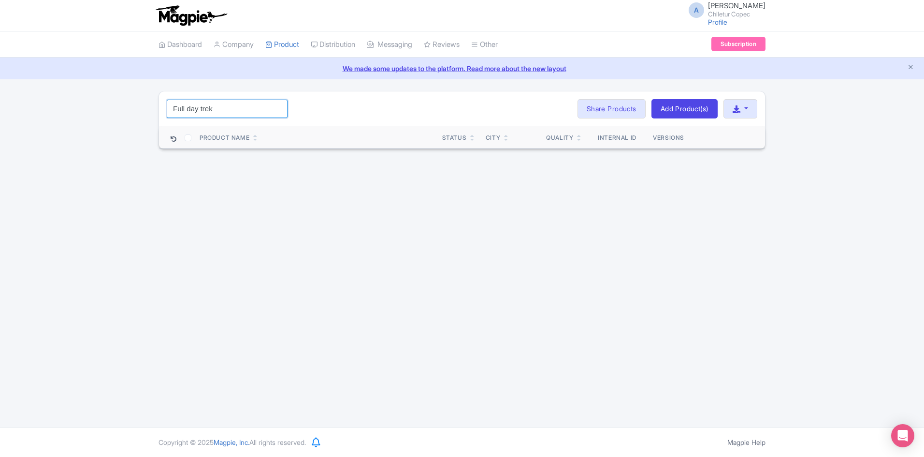
click at [225, 102] on input "Full day trek" at bounding box center [227, 109] width 121 height 18
type input "Torres del Paine"
click button "Search" at bounding box center [0, 0] width 0 height 0
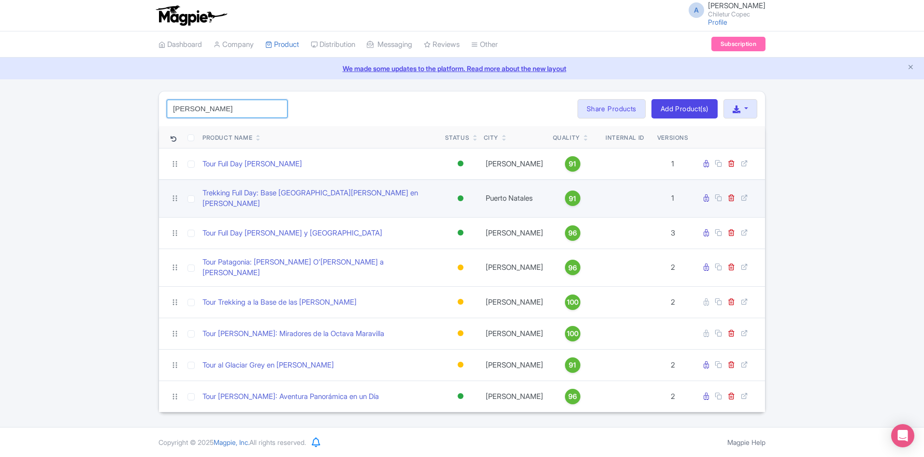
scroll to position [35, 0]
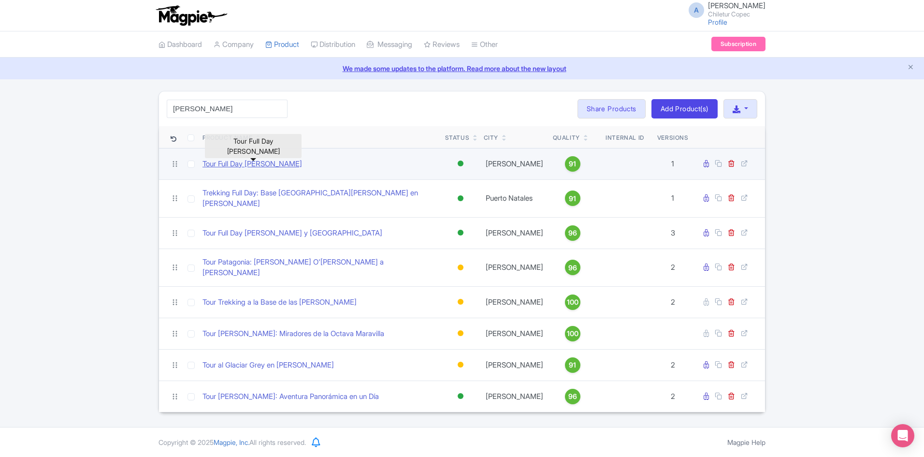
click at [269, 159] on link "Tour Full Day [PERSON_NAME]" at bounding box center [253, 164] width 100 height 11
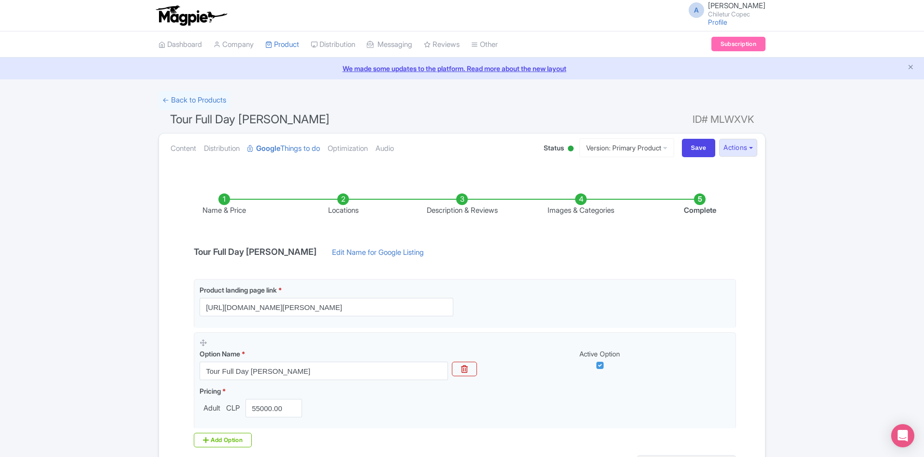
click at [463, 201] on li "Description & Reviews" at bounding box center [462, 204] width 119 height 23
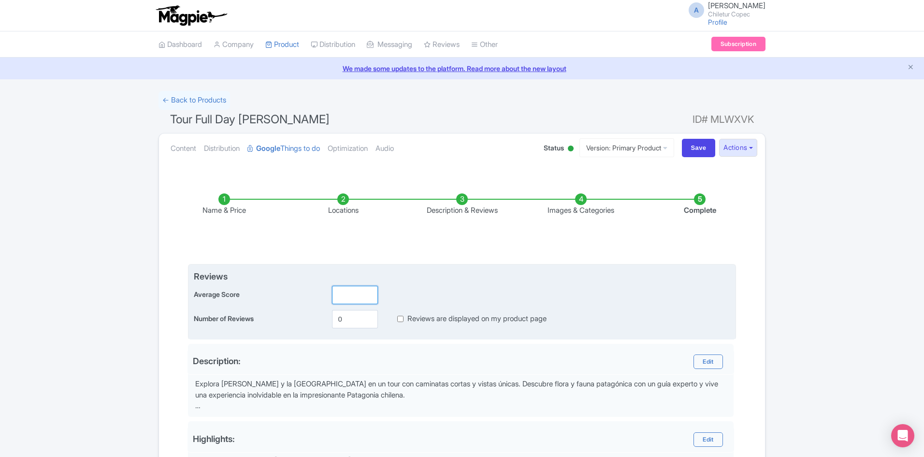
click at [355, 293] on input "number" at bounding box center [355, 295] width 46 height 18
type input "5"
type input "1"
click at [367, 318] on input "1" at bounding box center [355, 319] width 46 height 18
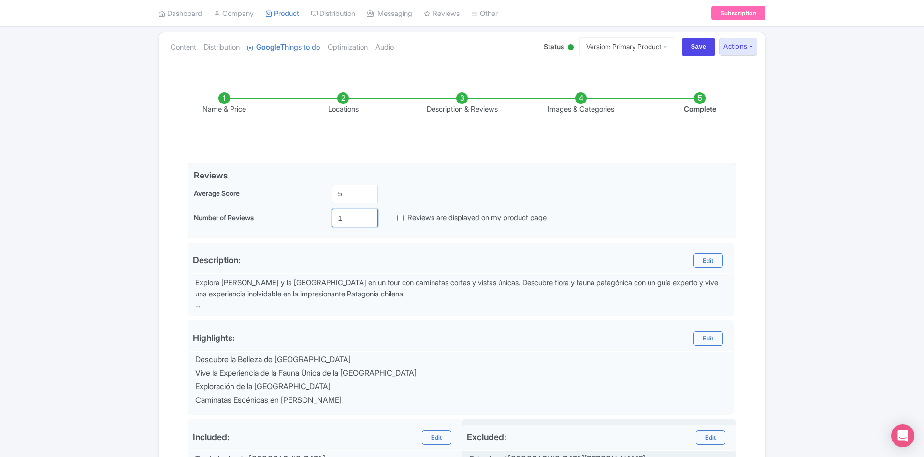
scroll to position [257, 0]
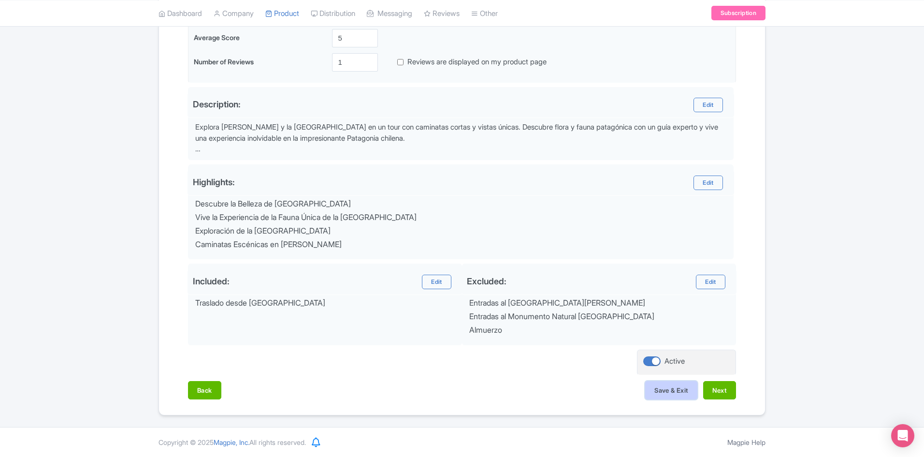
click at [681, 388] on button "Save & Exit" at bounding box center [671, 390] width 52 height 18
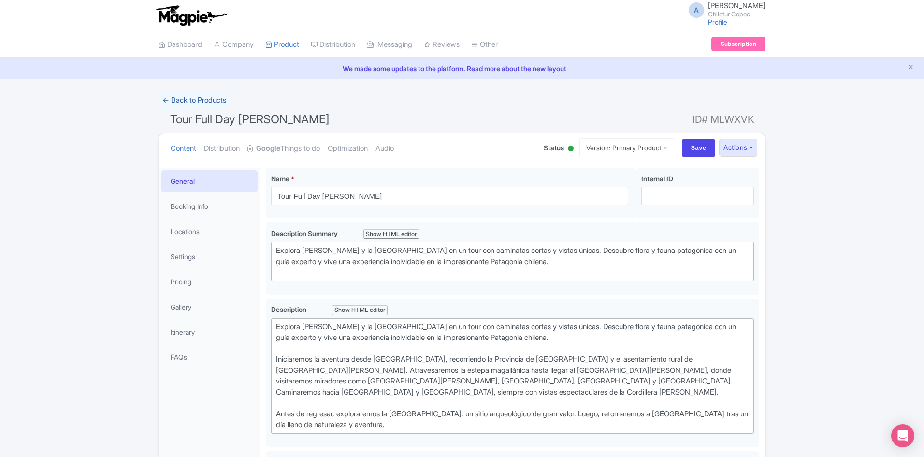
click at [212, 98] on link "← Back to Products" at bounding box center [195, 100] width 72 height 19
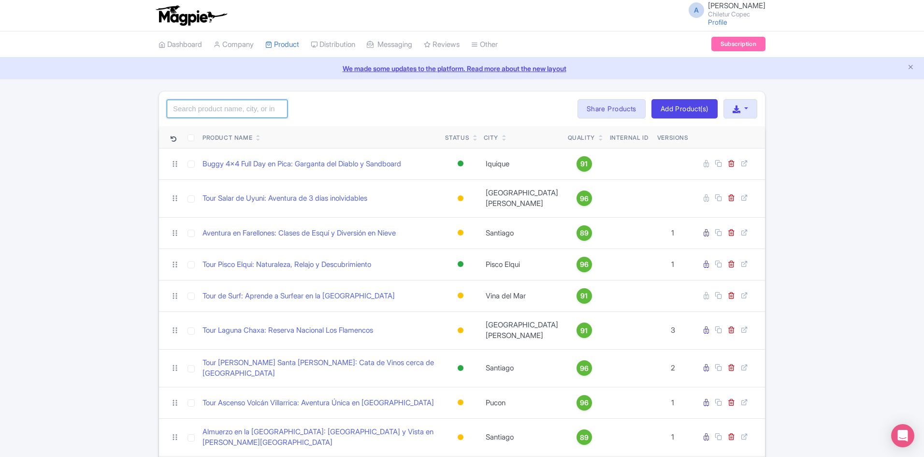
click at [223, 108] on input "search" at bounding box center [227, 109] width 121 height 18
type input "torres del paine"
click button "Search" at bounding box center [0, 0] width 0 height 0
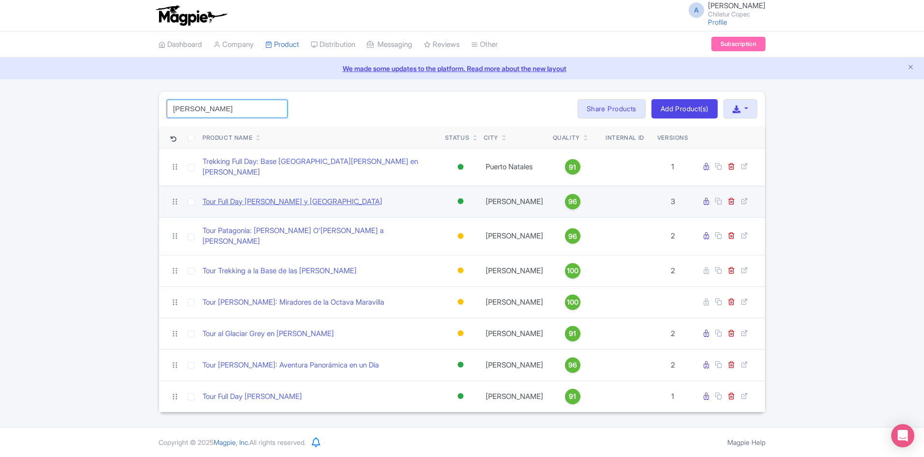
scroll to position [12, 0]
click at [260, 196] on link "Tour Full Day Torres del Paine y Cueva del Milodón" at bounding box center [293, 201] width 180 height 11
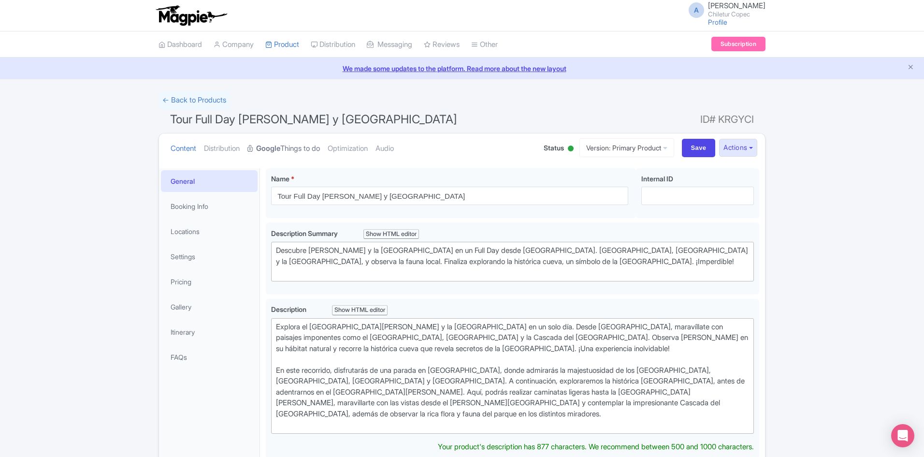
click at [295, 148] on link "Google Things to do" at bounding box center [284, 148] width 73 height 30
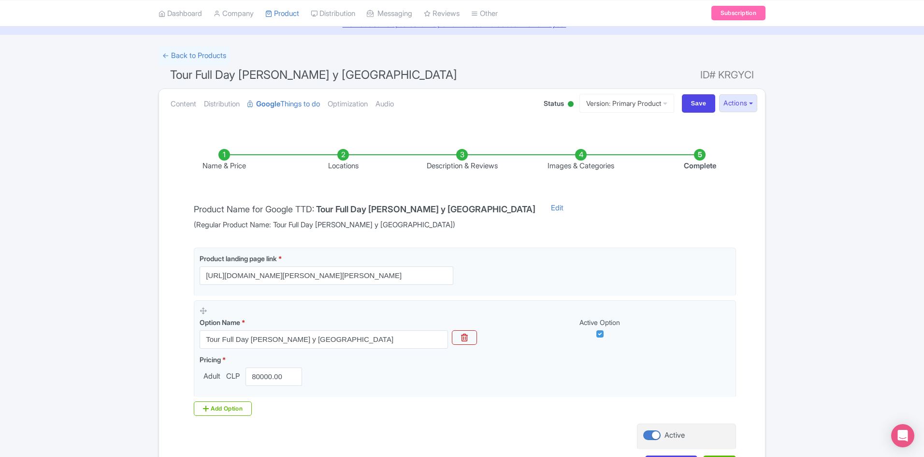
scroll to position [45, 0]
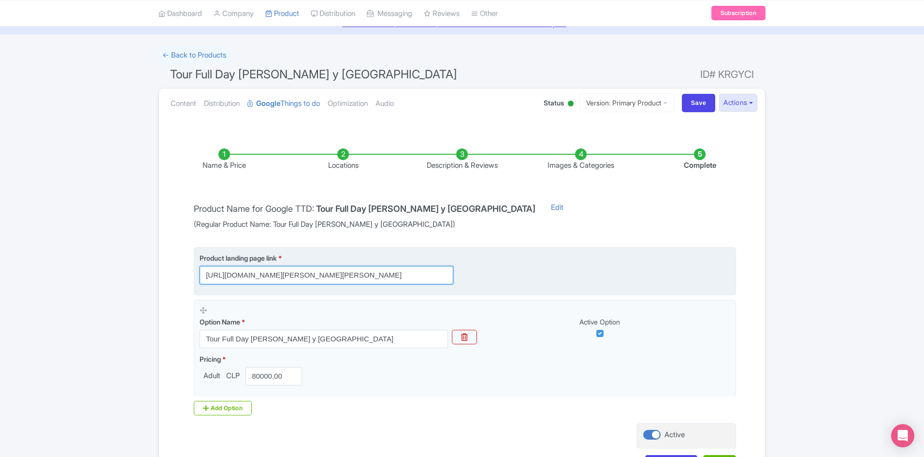
click at [360, 278] on input "https://chile.tur.com/tour/full-day-torres-del-paine-2-1-1-25855?utm_source=org…" at bounding box center [327, 275] width 254 height 18
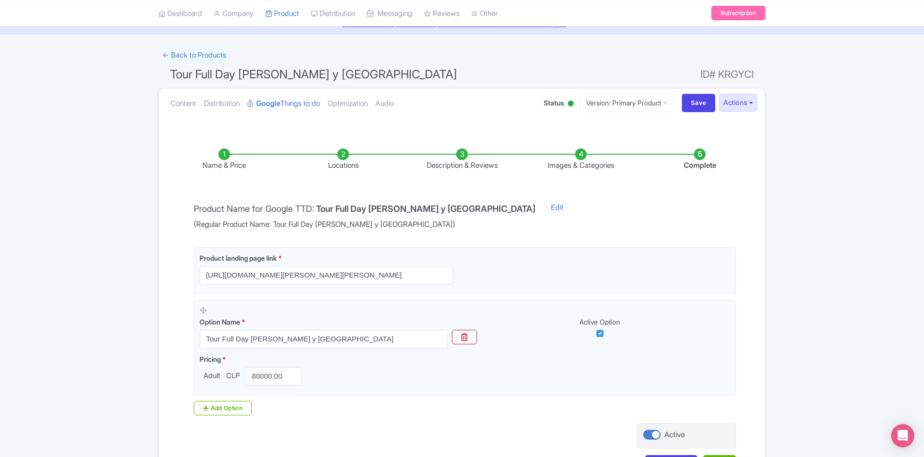
click at [460, 155] on li "Description & Reviews" at bounding box center [462, 159] width 119 height 23
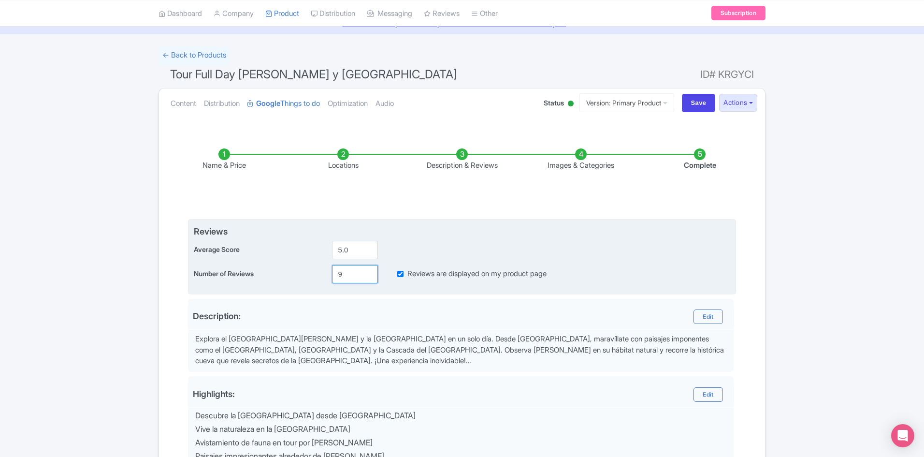
click at [343, 272] on input "9" at bounding box center [355, 274] width 46 height 18
type input "10"
click at [370, 272] on input "10" at bounding box center [355, 274] width 46 height 18
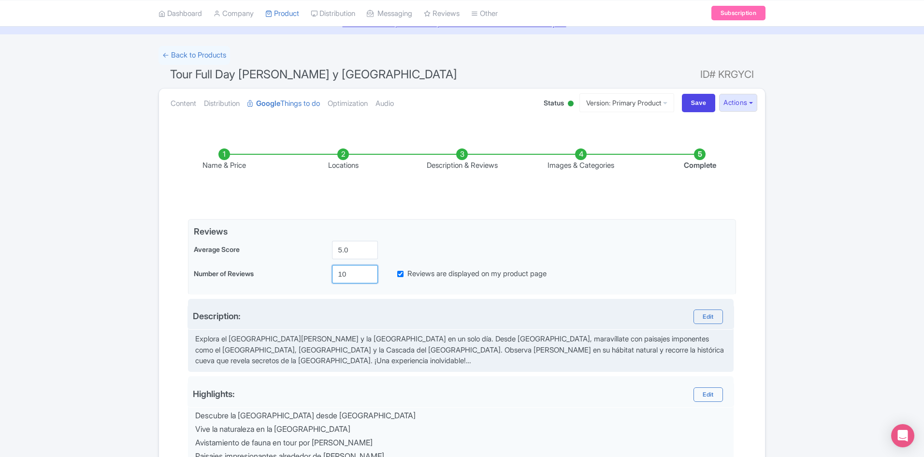
scroll to position [257, 0]
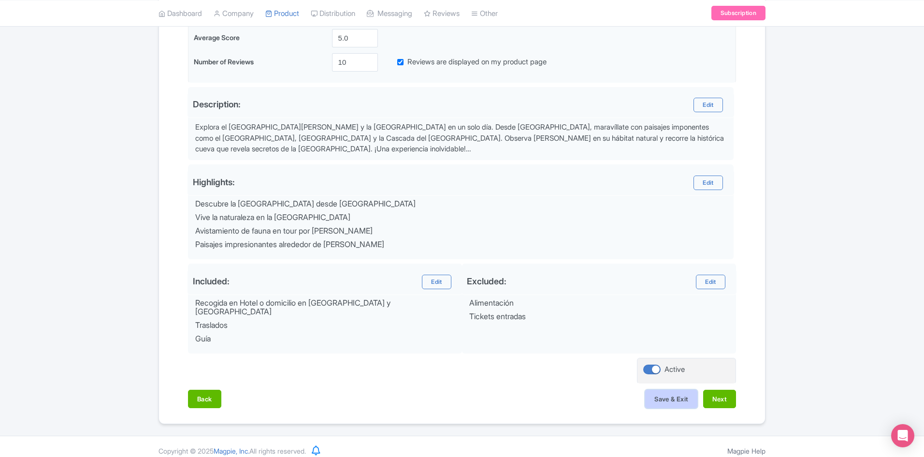
click at [650, 390] on button "Save & Exit" at bounding box center [671, 399] width 52 height 18
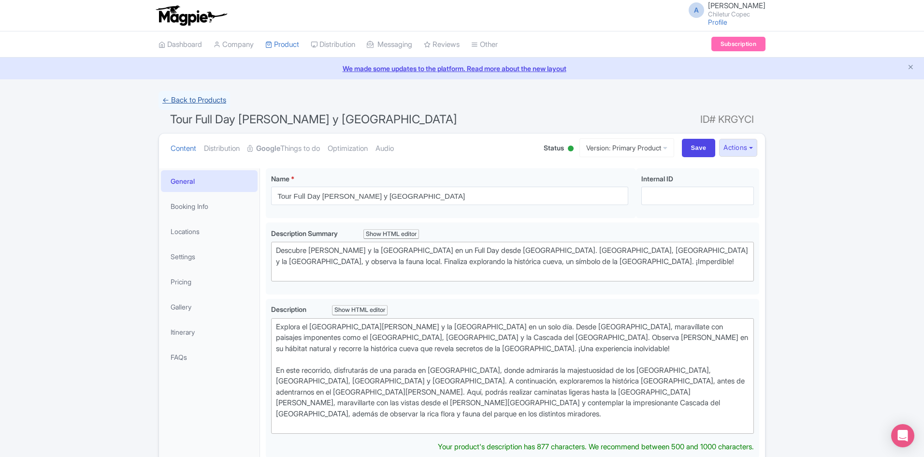
click at [189, 102] on link "← Back to Products" at bounding box center [195, 100] width 72 height 19
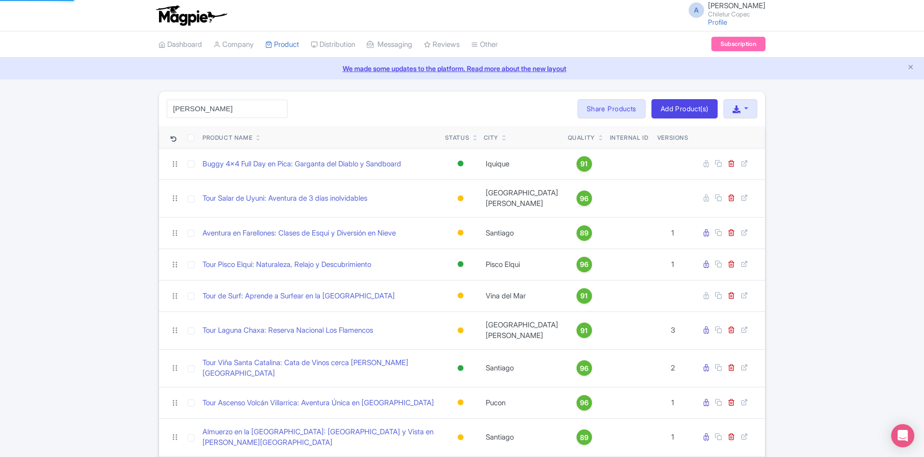
type input "torres del paine"
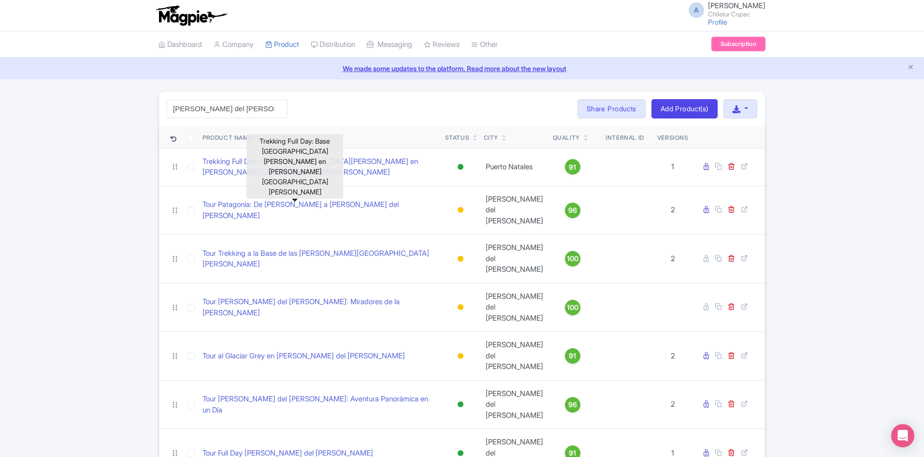
scroll to position [35, 0]
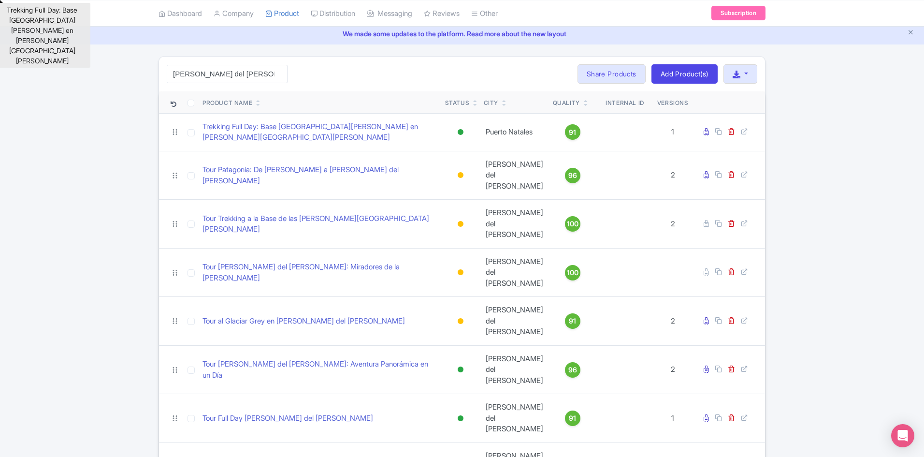
click at [118, 156] on div "torres del paine Search Bulk Actions Delete Add to Collection Share Products Ad…" at bounding box center [462, 273] width 924 height 435
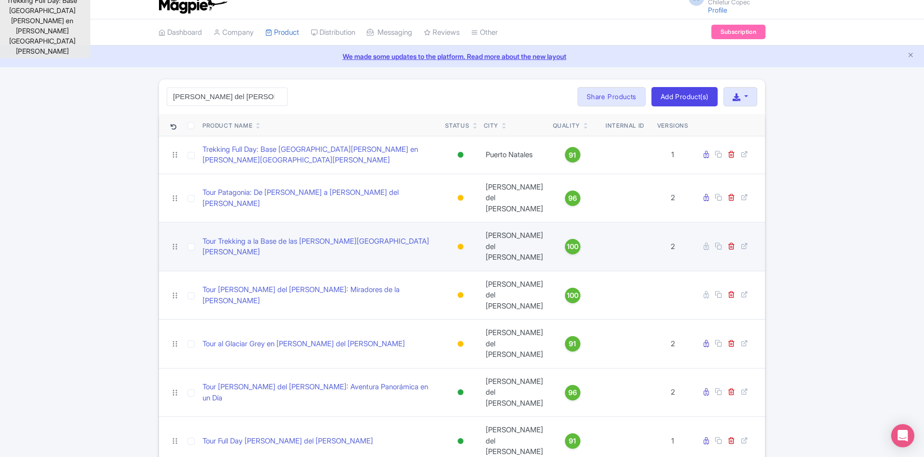
scroll to position [0, 0]
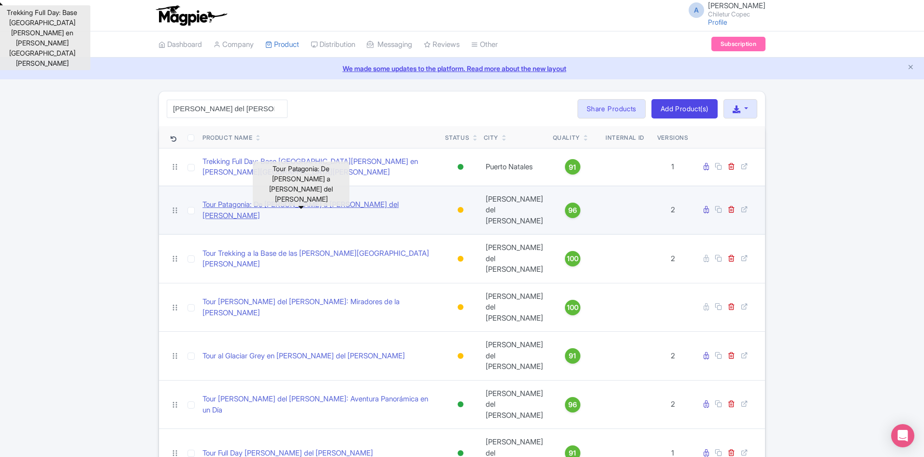
click at [293, 202] on link "Tour Patagonia: De Bernardo O'Higgins a Torres del Paine" at bounding box center [320, 210] width 235 height 22
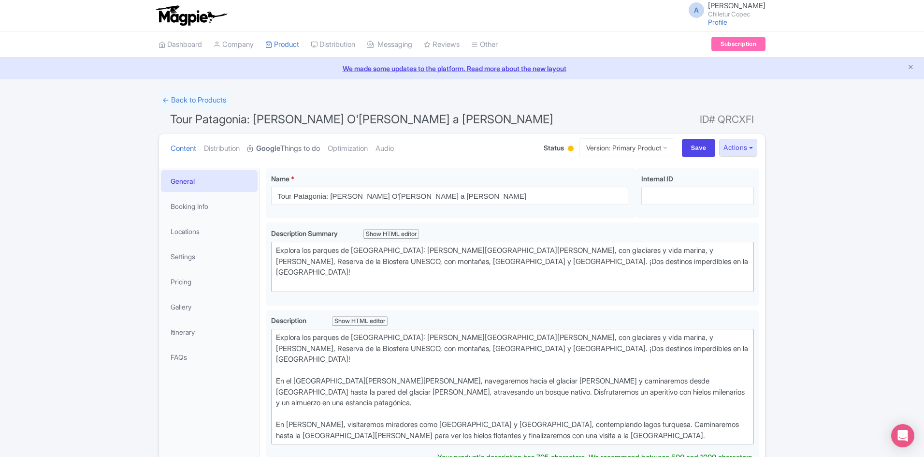
click at [289, 143] on link "Google Things to do" at bounding box center [284, 148] width 73 height 30
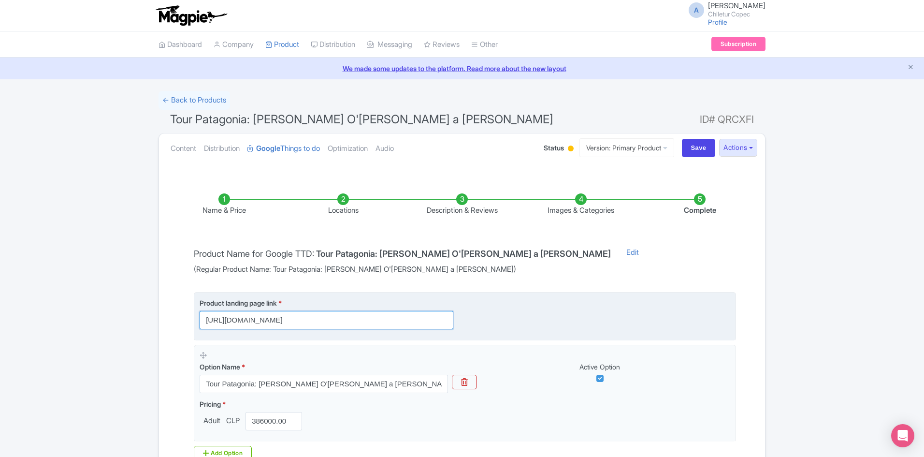
click at [287, 320] on input "[URL][DOMAIN_NAME]" at bounding box center [327, 320] width 254 height 18
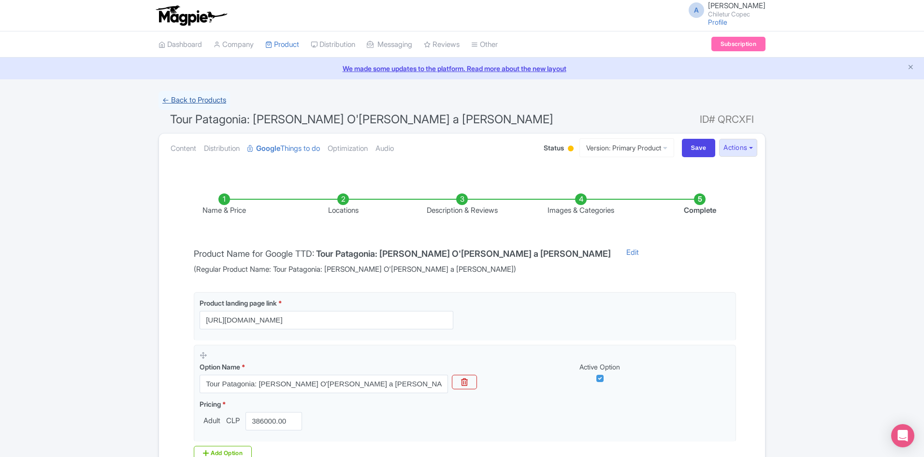
click at [203, 105] on link "← Back to Products" at bounding box center [195, 100] width 72 height 19
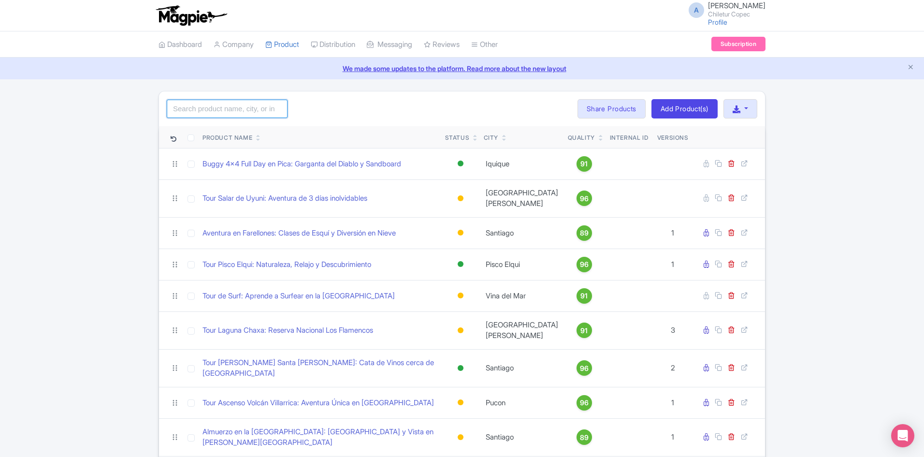
click at [211, 103] on input "search" at bounding box center [227, 109] width 121 height 18
type input "[PERSON_NAME]"
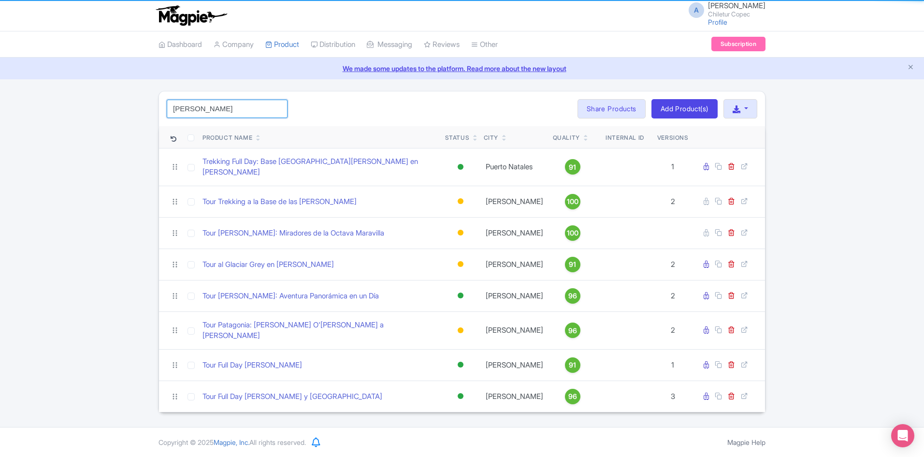
scroll to position [35, 0]
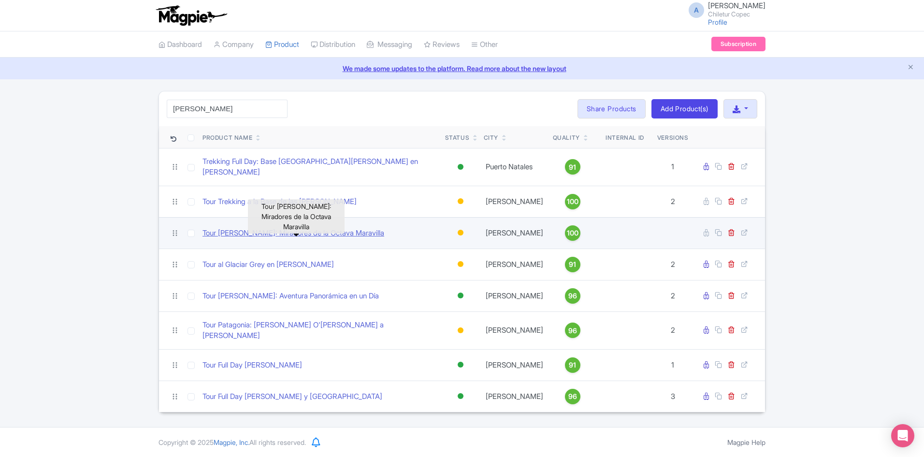
click at [264, 228] on link "Tour Torres del Paine: Miradores de la Octava Maravilla" at bounding box center [294, 233] width 182 height 11
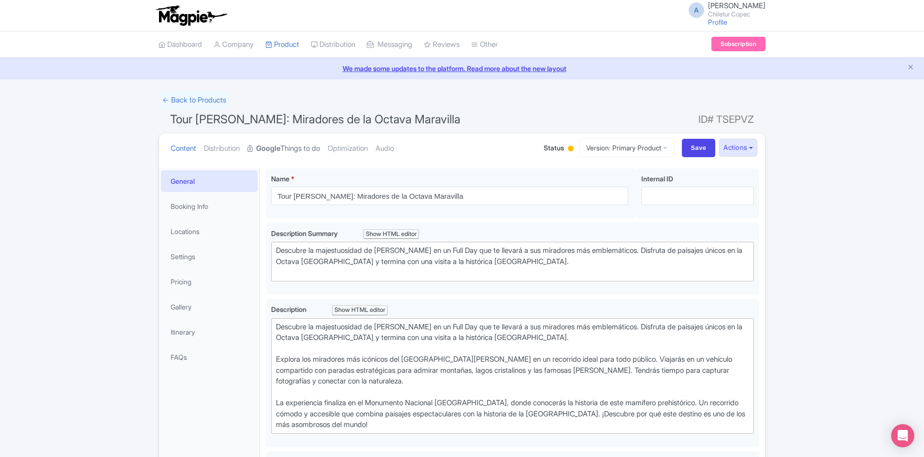
click at [279, 151] on strong "Google" at bounding box center [268, 148] width 24 height 11
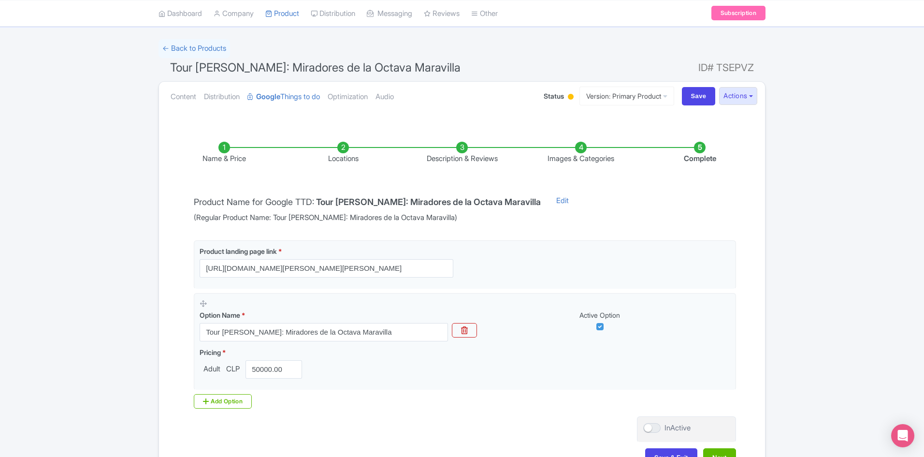
scroll to position [53, 0]
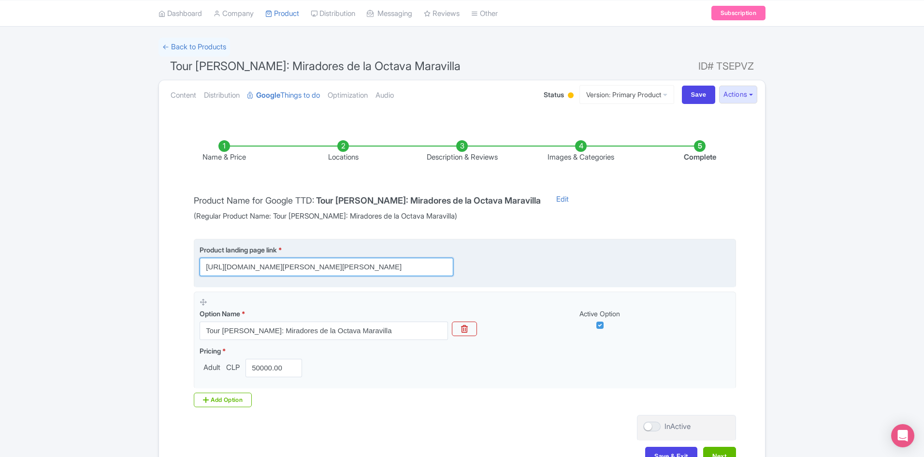
click at [321, 263] on input "[URL][DOMAIN_NAME][PERSON_NAME][PERSON_NAME]" at bounding box center [327, 267] width 254 height 18
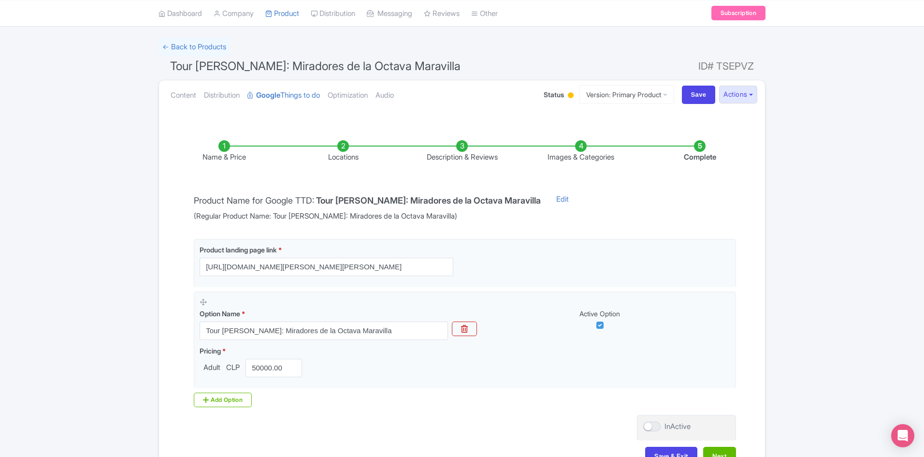
click at [465, 144] on li "Description & Reviews" at bounding box center [462, 151] width 119 height 23
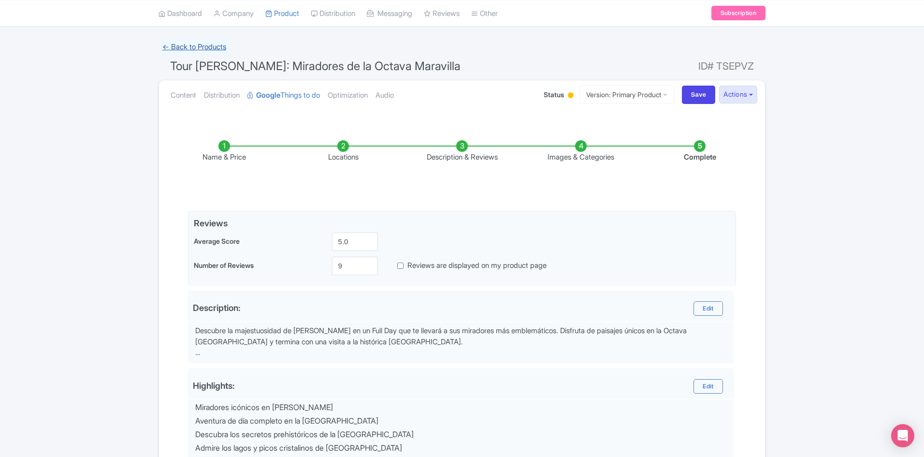
click at [184, 47] on link "← Back to Products" at bounding box center [195, 47] width 72 height 19
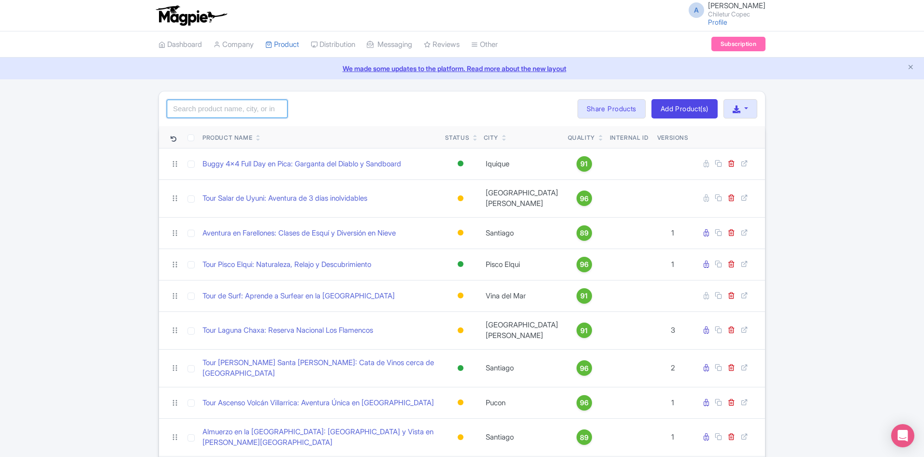
click at [230, 117] on input "search" at bounding box center [227, 109] width 121 height 18
type input "[PERSON_NAME]"
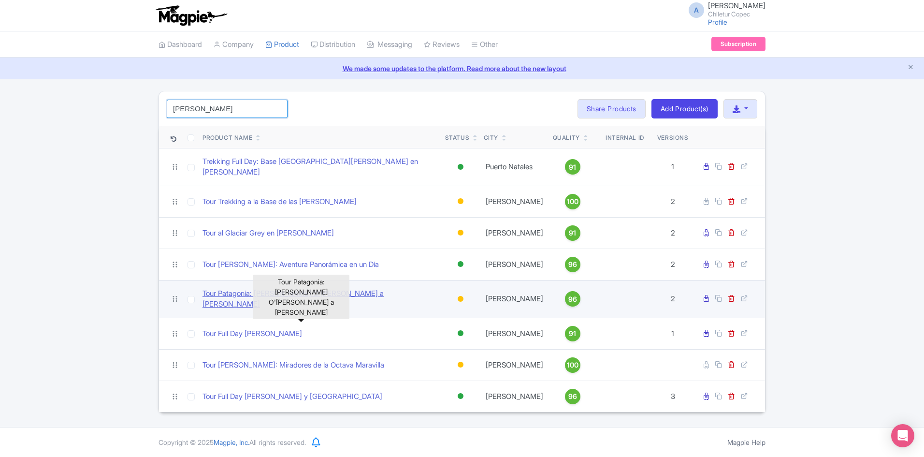
scroll to position [35, 0]
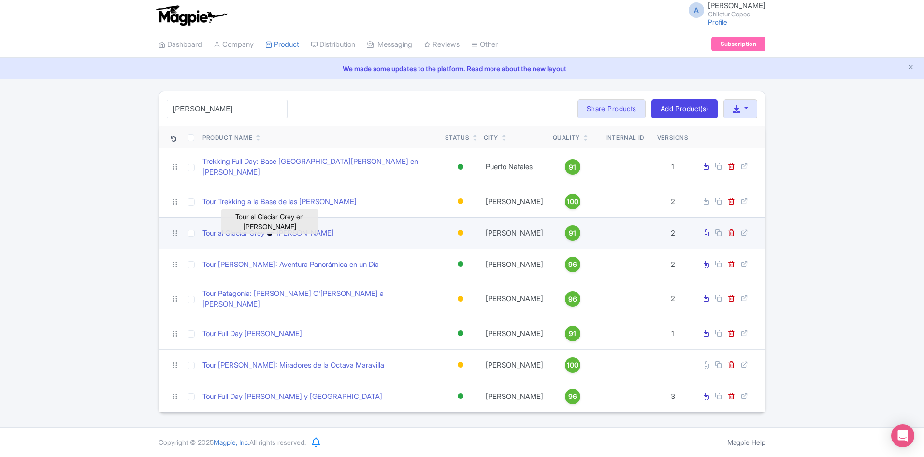
click at [278, 228] on link "Tour al Glaciar Grey en [PERSON_NAME]" at bounding box center [269, 233] width 132 height 11
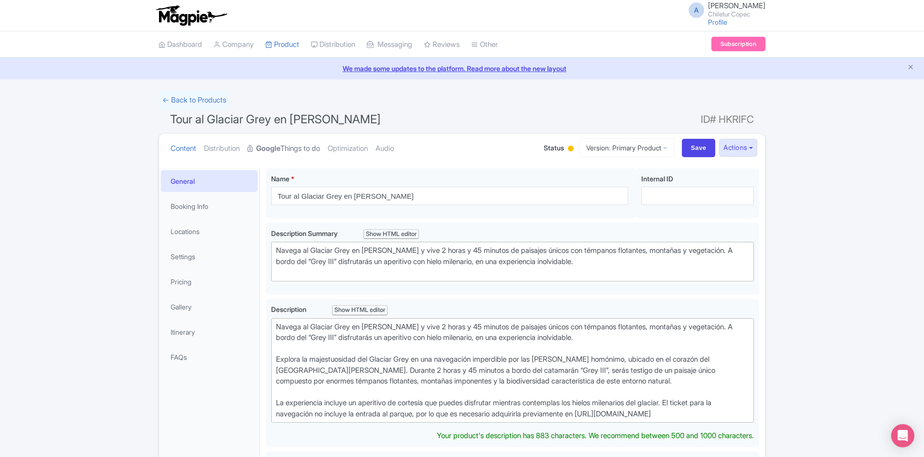
click at [278, 142] on link "Google Things to do" at bounding box center [284, 148] width 73 height 30
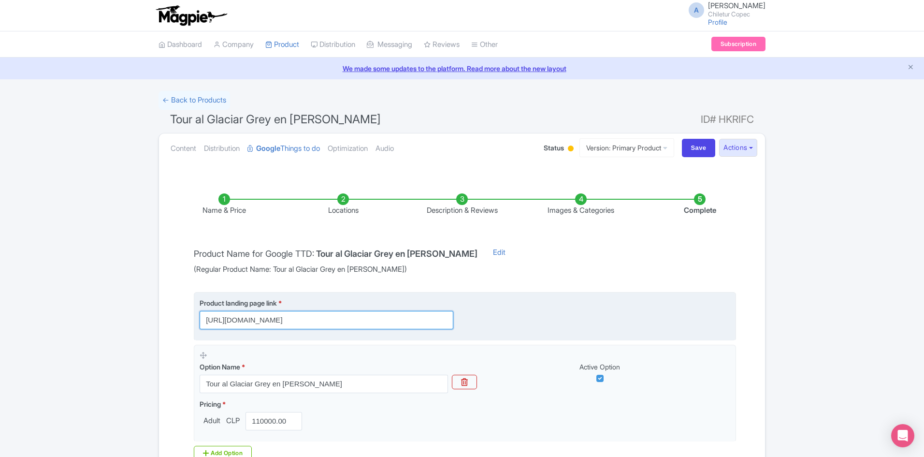
click at [306, 323] on input "[URL][DOMAIN_NAME]" at bounding box center [327, 320] width 254 height 18
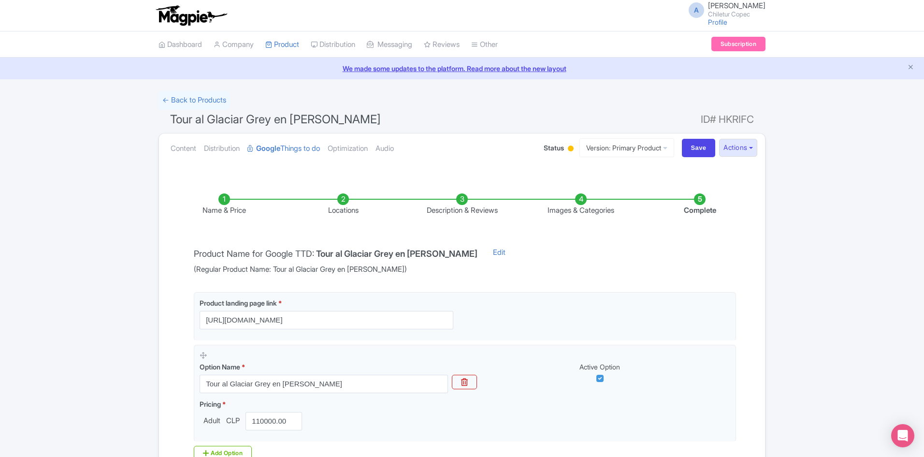
click at [469, 203] on li "Description & Reviews" at bounding box center [462, 204] width 119 height 23
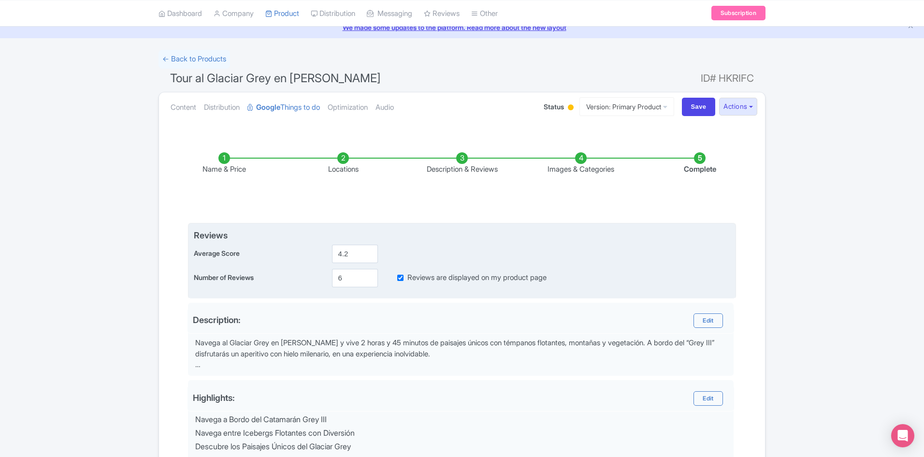
scroll to position [97, 0]
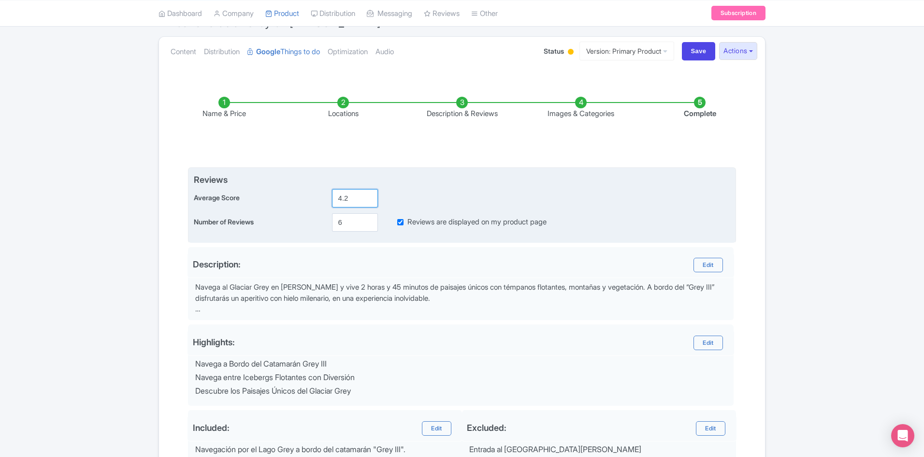
click at [346, 199] on input "4.2" at bounding box center [355, 198] width 46 height 18
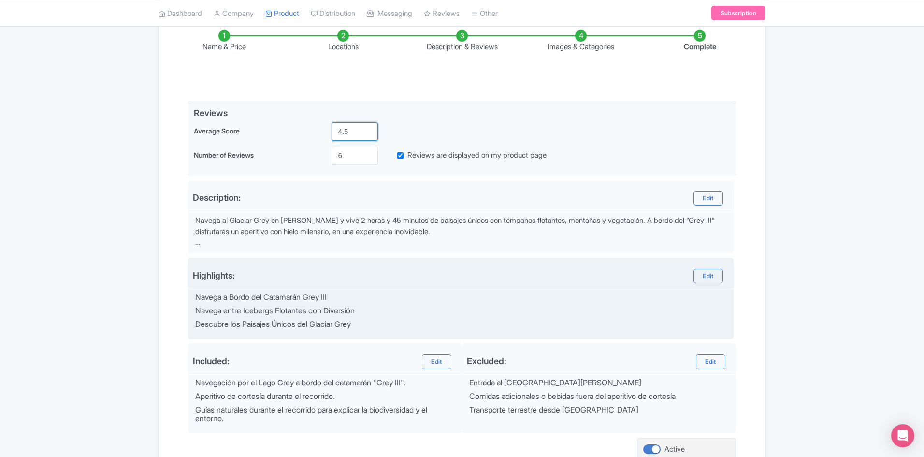
scroll to position [252, 0]
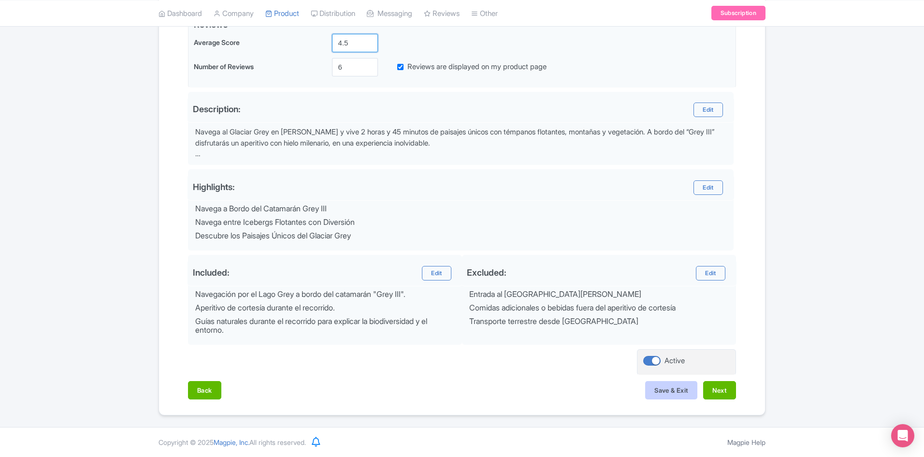
type input "4.5"
click at [649, 386] on button "Save & Exit" at bounding box center [671, 390] width 52 height 18
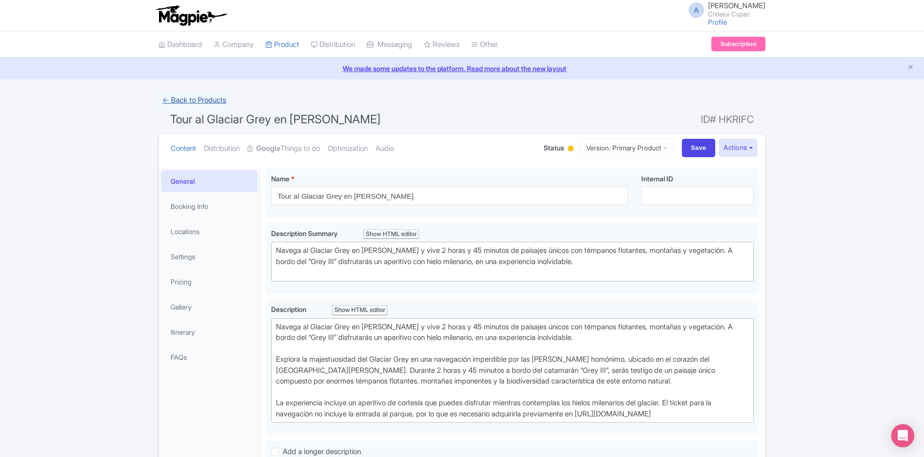
click at [191, 104] on link "← Back to Products" at bounding box center [195, 100] width 72 height 19
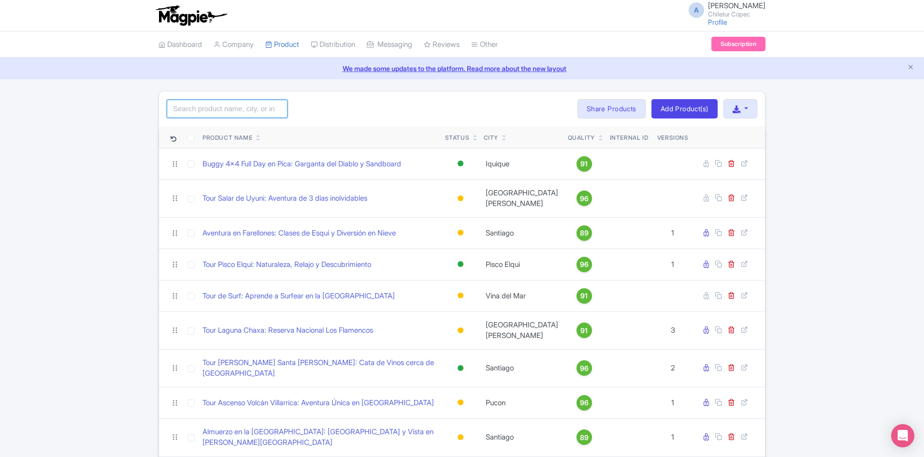
click at [231, 109] on input "search" at bounding box center [227, 109] width 121 height 18
type input "[PERSON_NAME]"
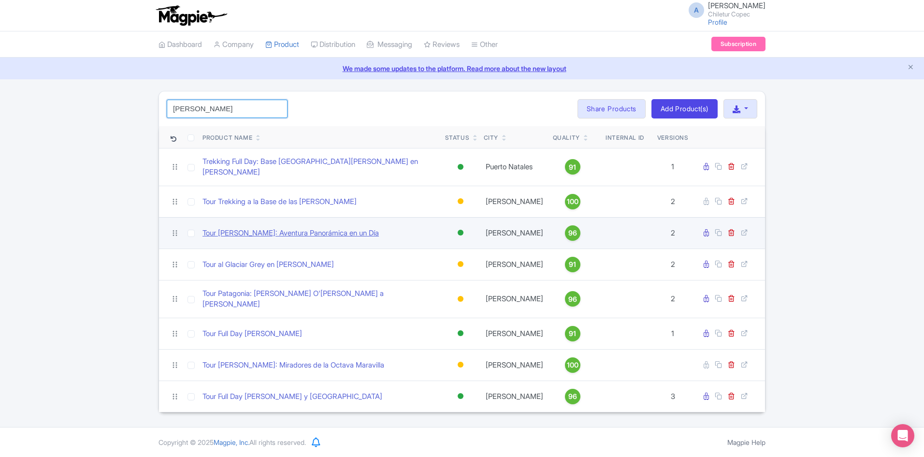
scroll to position [35, 0]
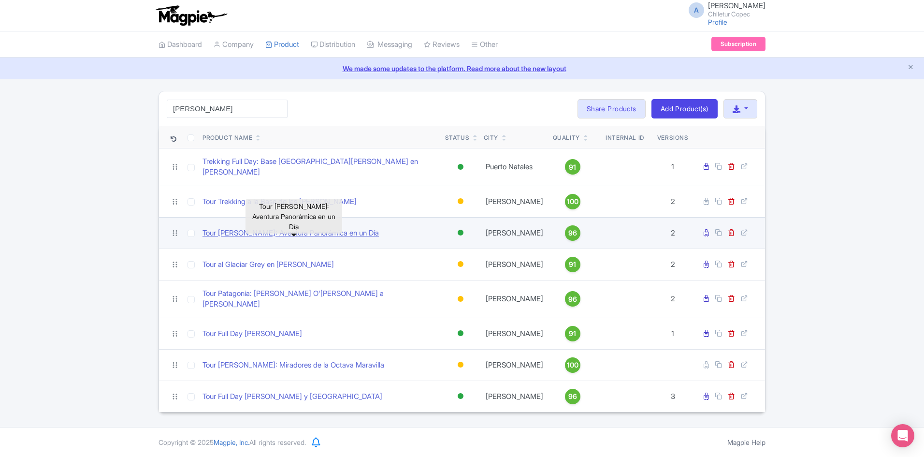
click at [310, 228] on link "Tour [PERSON_NAME]: Aventura Panorámica en un Día" at bounding box center [291, 233] width 176 height 11
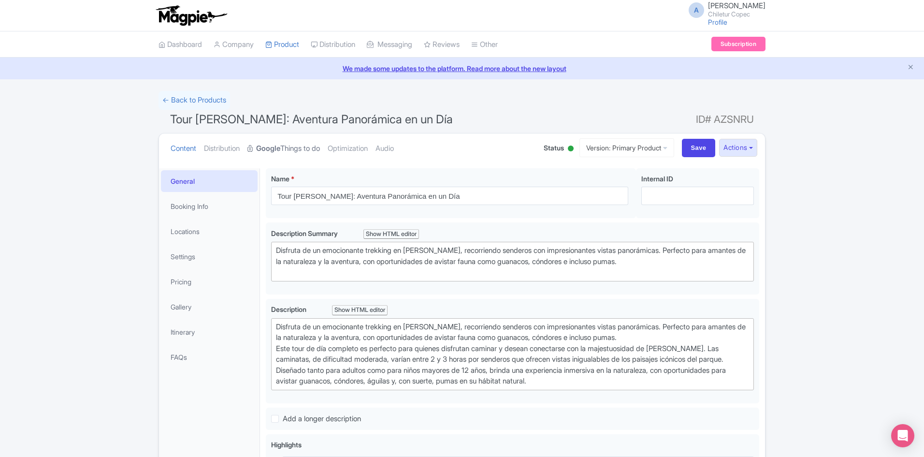
click at [309, 146] on link "Google Things to do" at bounding box center [284, 148] width 73 height 30
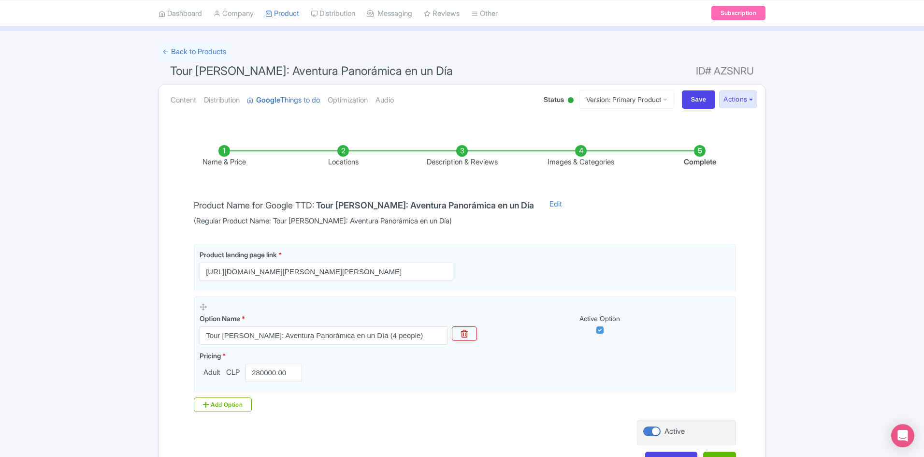
scroll to position [119, 0]
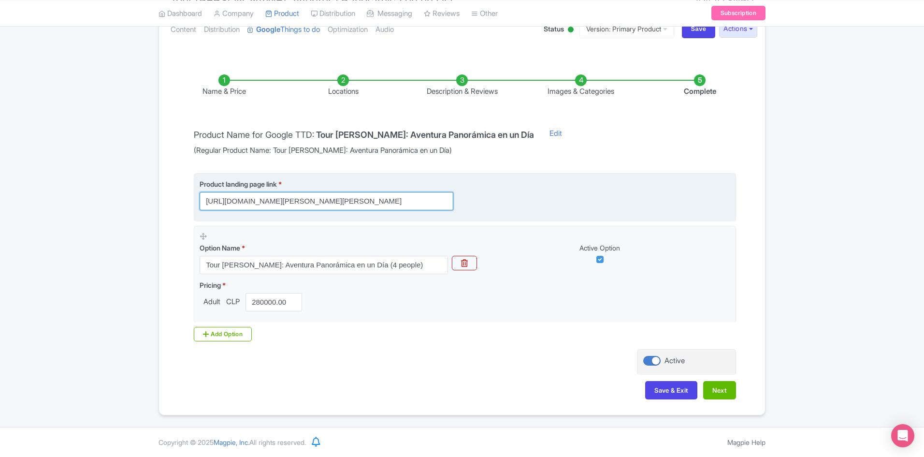
click at [318, 200] on input "https://chile.tur.com/tour/full-day-activo-torres-del-paine-25854?utm_source=or…" at bounding box center [327, 201] width 254 height 18
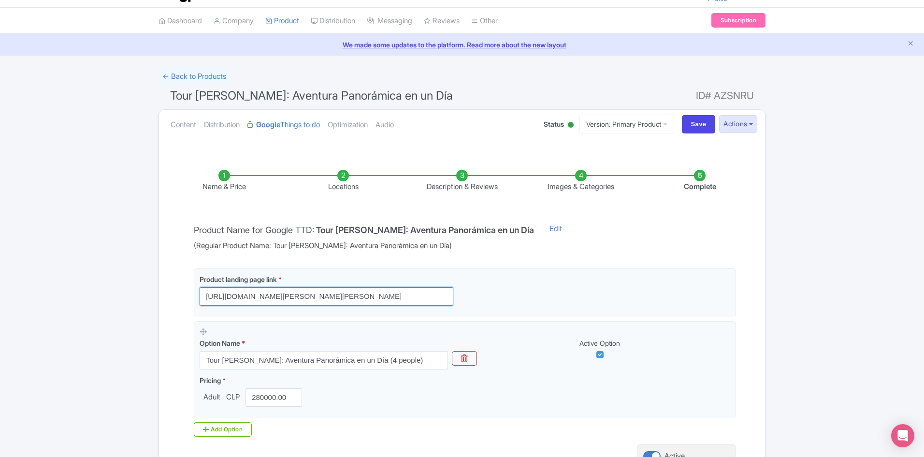
scroll to position [0, 0]
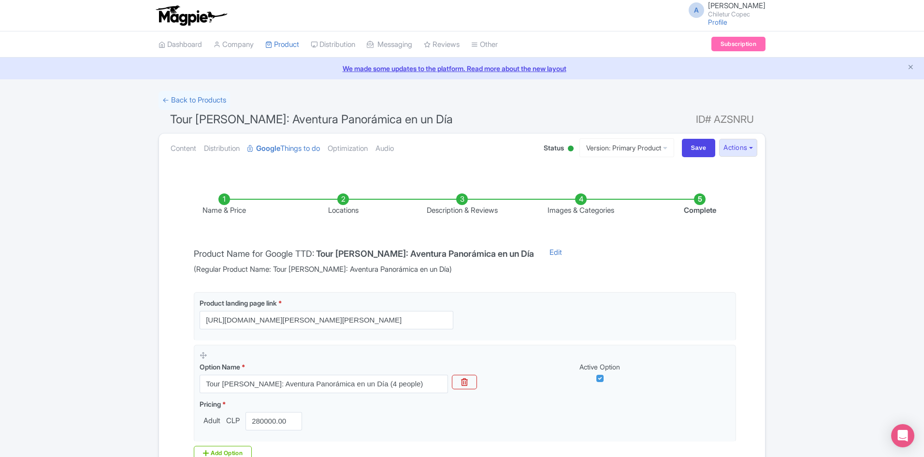
click at [461, 198] on li "Description & Reviews" at bounding box center [462, 204] width 119 height 23
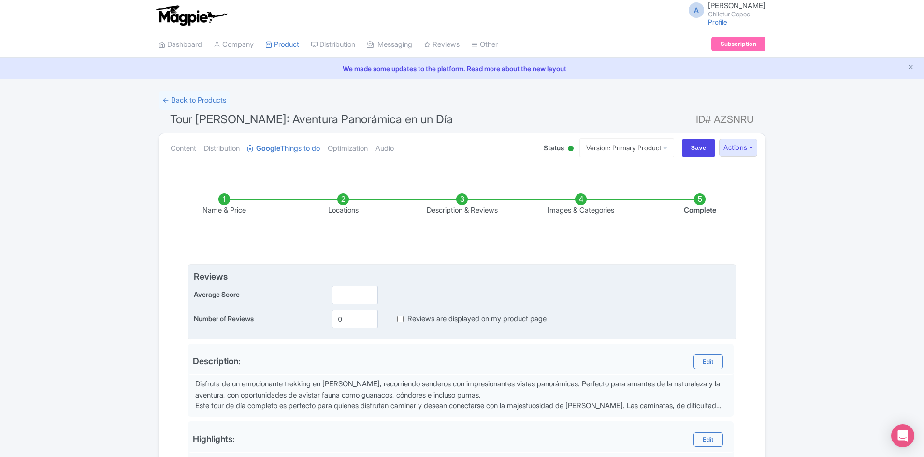
scroll to position [48, 0]
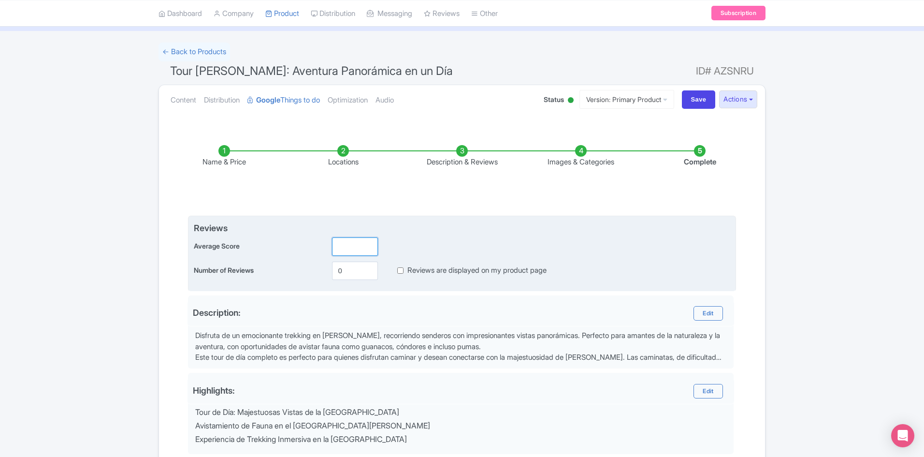
click at [347, 244] on input "number" at bounding box center [355, 246] width 46 height 18
type input "5"
click at [346, 266] on input "0" at bounding box center [355, 271] width 46 height 18
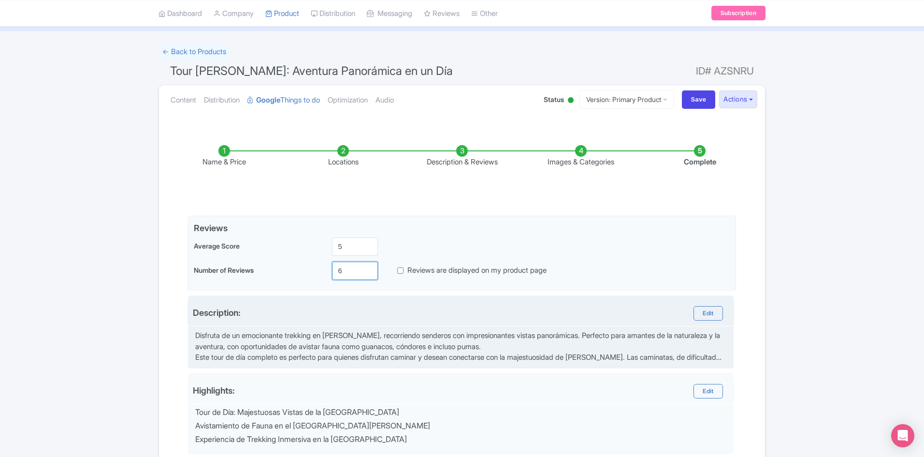
type input "6"
click at [395, 303] on div "Description: Edit" at bounding box center [461, 314] width 547 height 26
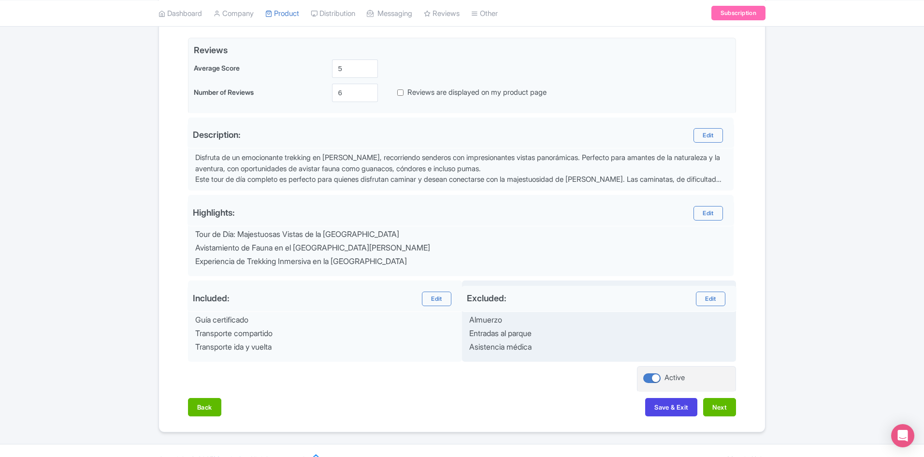
scroll to position [243, 0]
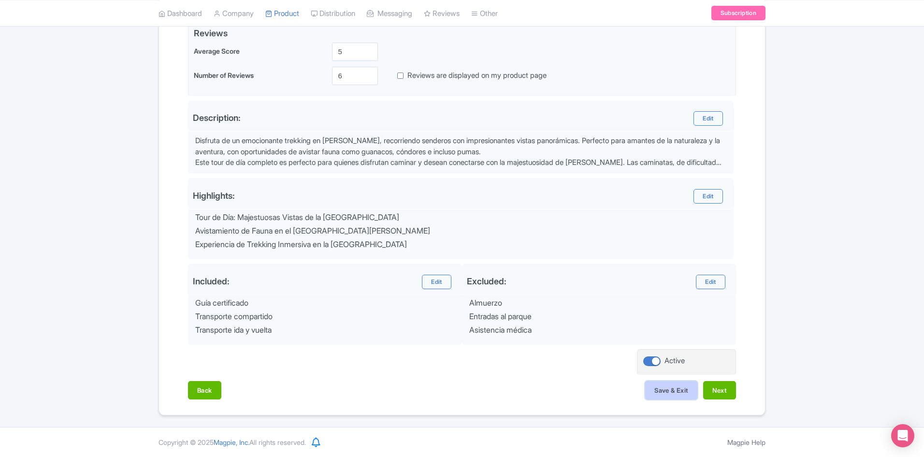
click at [688, 387] on button "Save & Exit" at bounding box center [671, 390] width 52 height 18
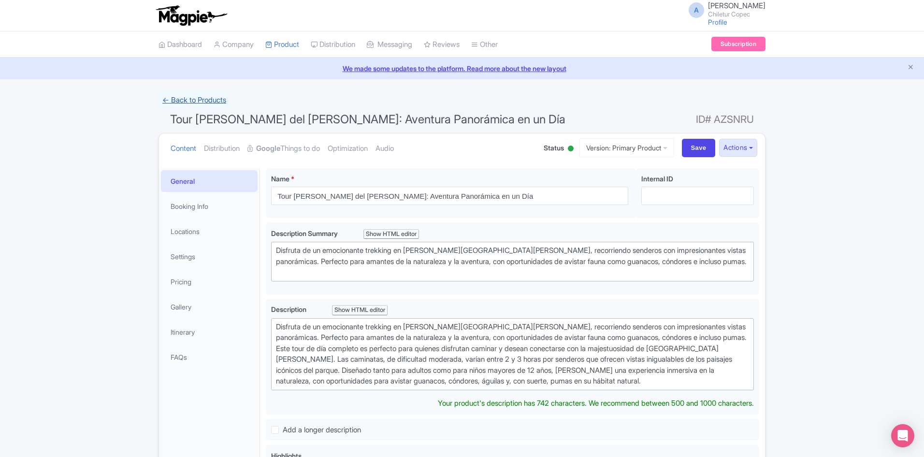
click at [199, 93] on link "← Back to Products" at bounding box center [195, 100] width 72 height 19
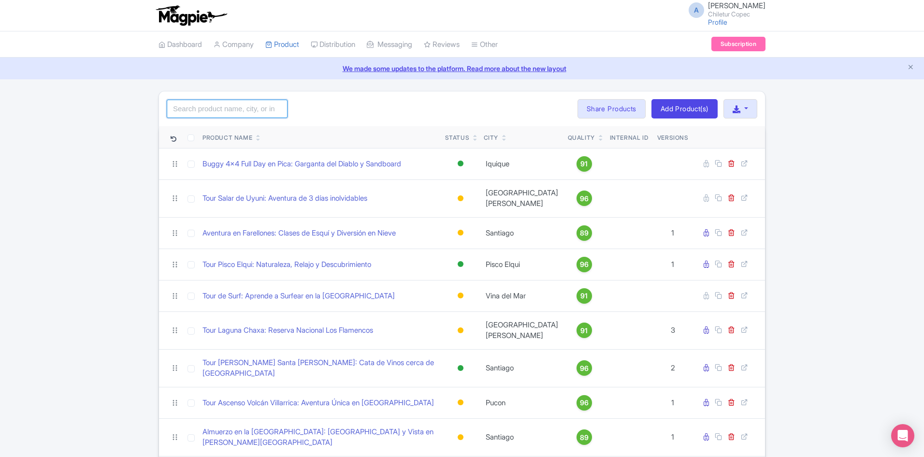
click at [262, 109] on input "search" at bounding box center [227, 109] width 121 height 18
click button "Search" at bounding box center [0, 0] width 0 height 0
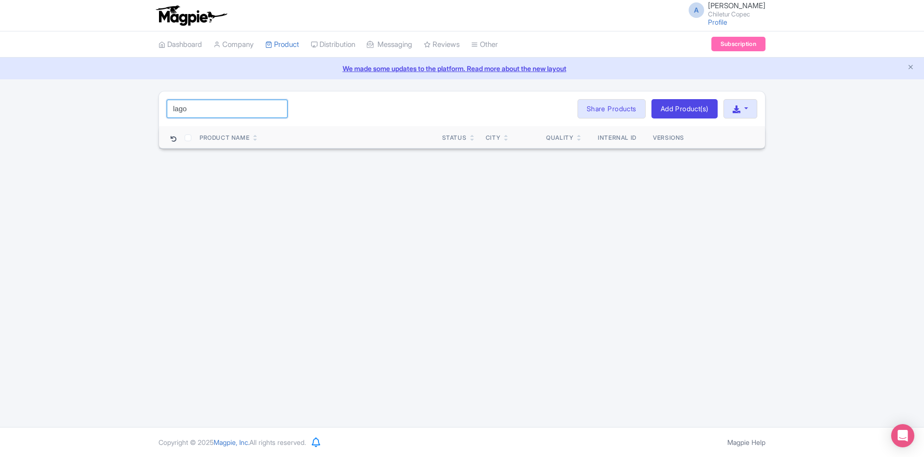
click button "Search" at bounding box center [0, 0] width 0 height 0
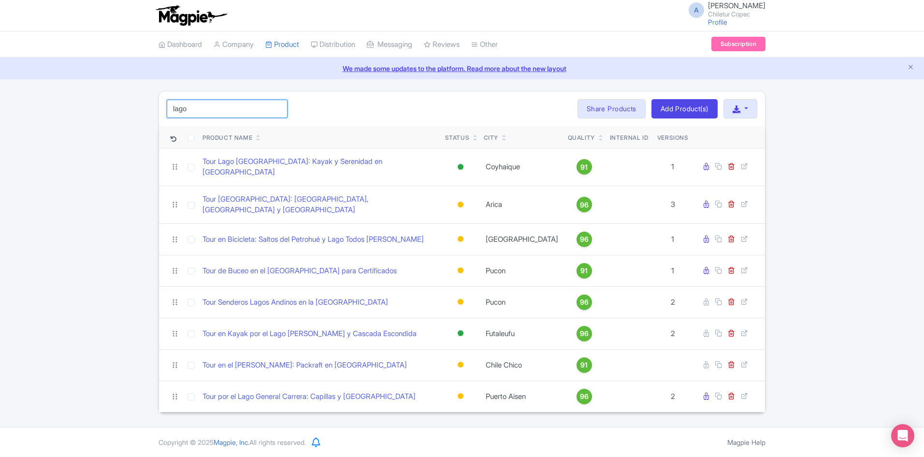
click at [194, 111] on input "lago" at bounding box center [227, 109] width 121 height 18
type input "[PERSON_NAME] nevado"
click button "Search" at bounding box center [0, 0] width 0 height 0
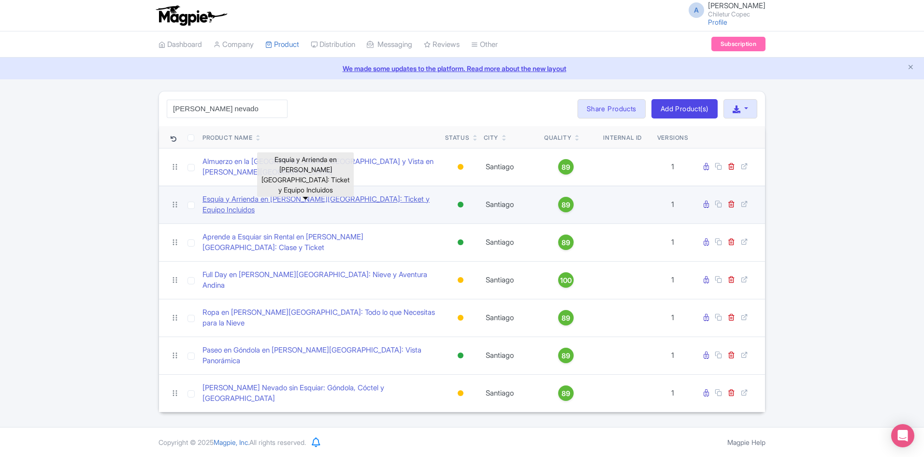
click at [345, 194] on link "Esquía y Arrienda en [PERSON_NAME][GEOGRAPHIC_DATA]: Ticket y Equipo Incluidos" at bounding box center [320, 205] width 235 height 22
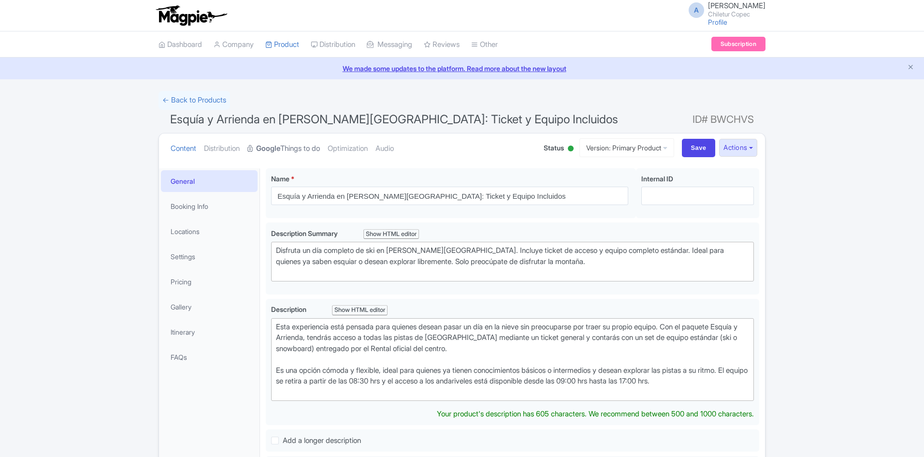
click at [303, 153] on link "Google Things to do" at bounding box center [284, 148] width 73 height 30
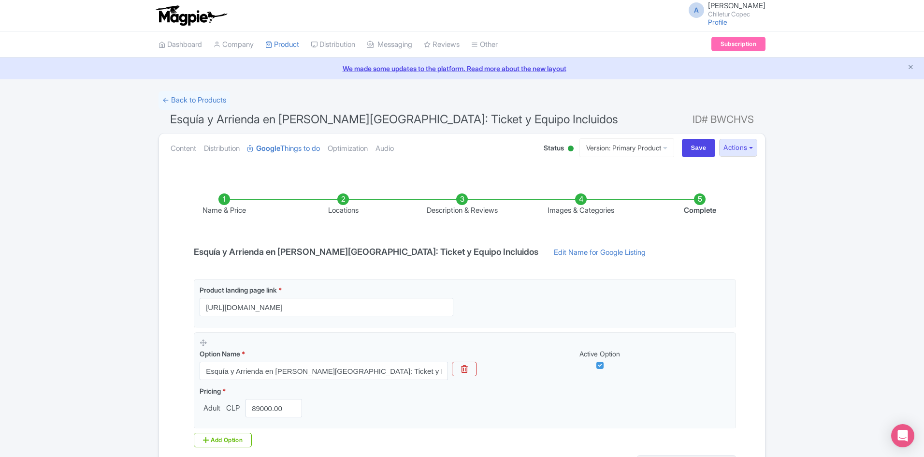
click at [461, 198] on li "Description & Reviews" at bounding box center [462, 204] width 119 height 23
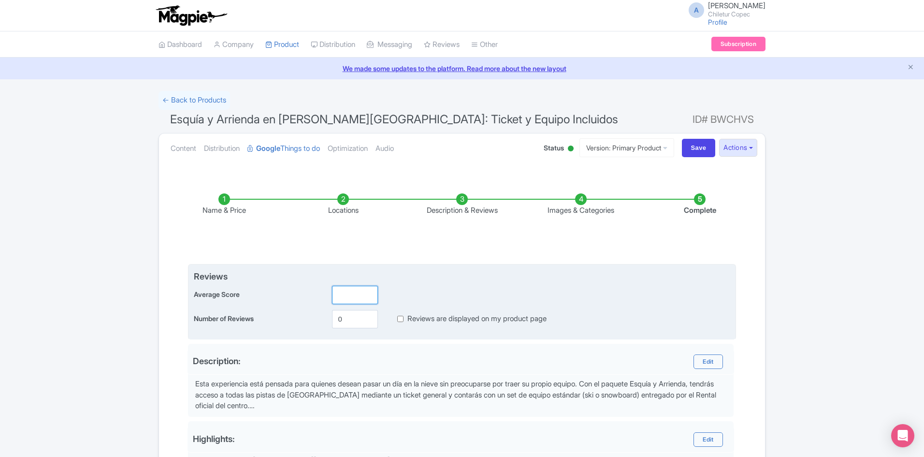
click at [354, 296] on input "number" at bounding box center [355, 295] width 46 height 18
type input "4"
click at [349, 316] on input "0" at bounding box center [355, 319] width 46 height 18
type input "1"
click at [600, 318] on div "Number of Reviews 1 Reviews are displayed on my product page" at bounding box center [462, 319] width 537 height 18
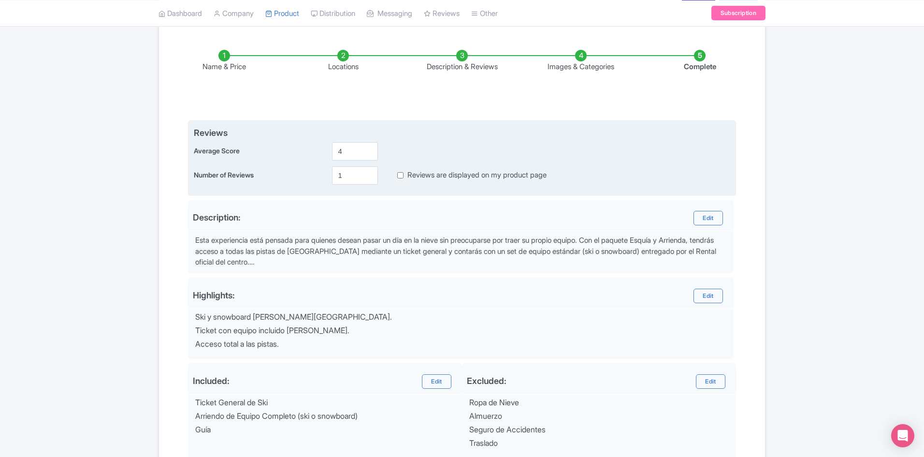
scroll to position [257, 0]
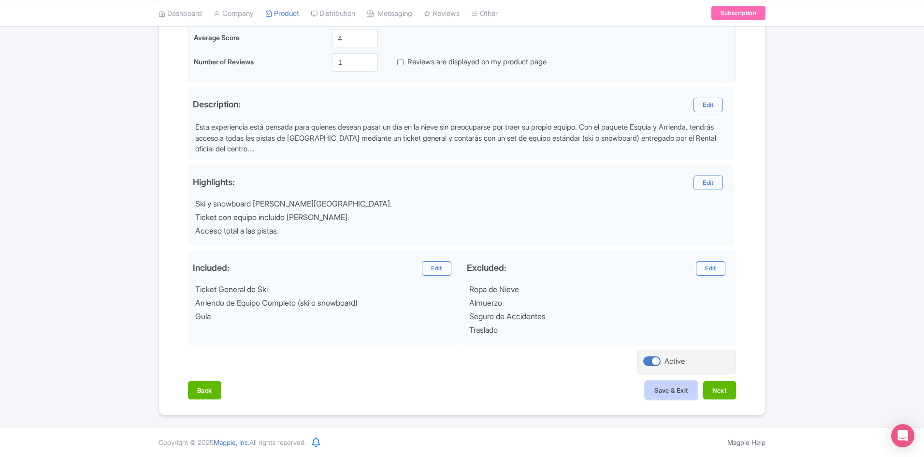
click at [674, 397] on button "Save & Exit" at bounding box center [671, 390] width 52 height 18
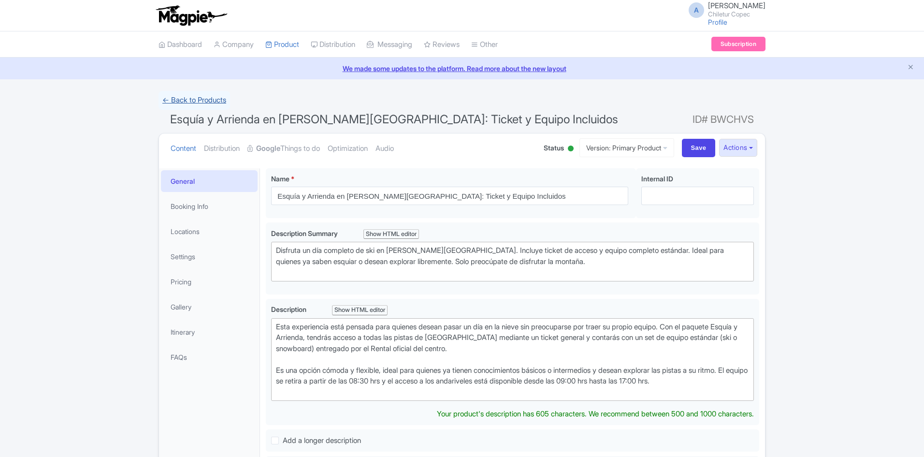
click at [208, 105] on link "← Back to Products" at bounding box center [195, 100] width 72 height 19
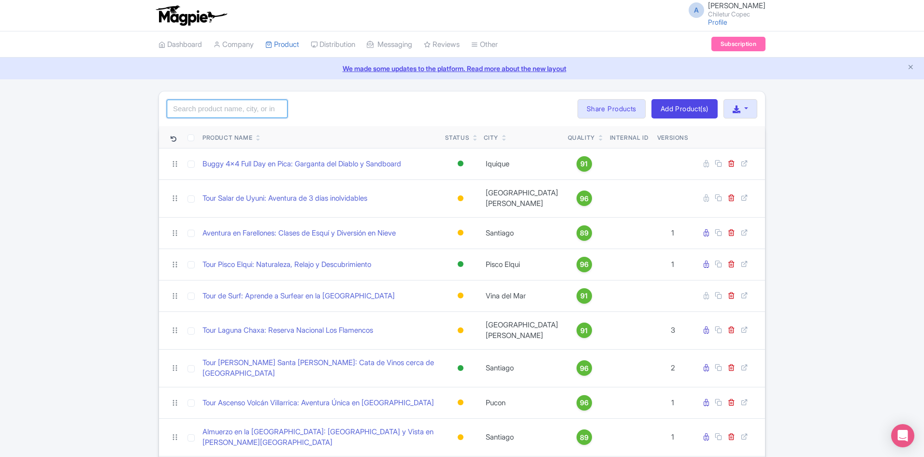
click at [217, 112] on input "search" at bounding box center [227, 109] width 121 height 18
type input "valle nevado"
click button "Search" at bounding box center [0, 0] width 0 height 0
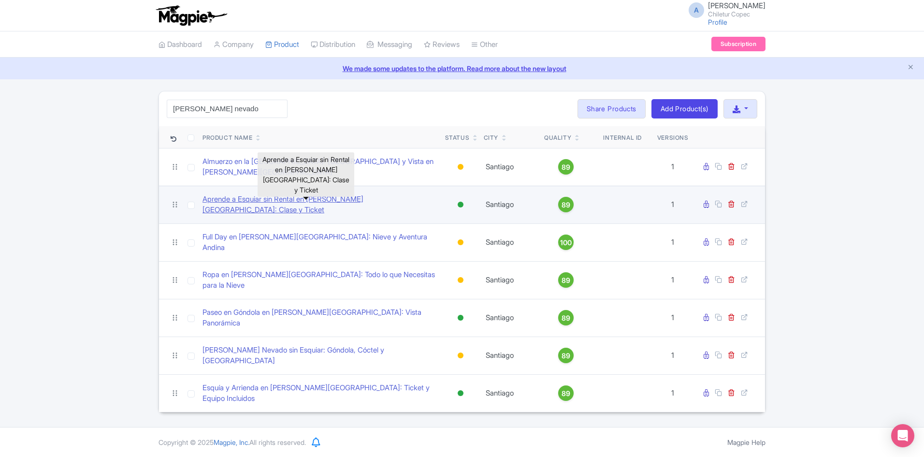
click at [252, 196] on link "Aprende a Esquiar sin Rental en [PERSON_NAME][GEOGRAPHIC_DATA]: Clase y Ticket" at bounding box center [320, 205] width 235 height 22
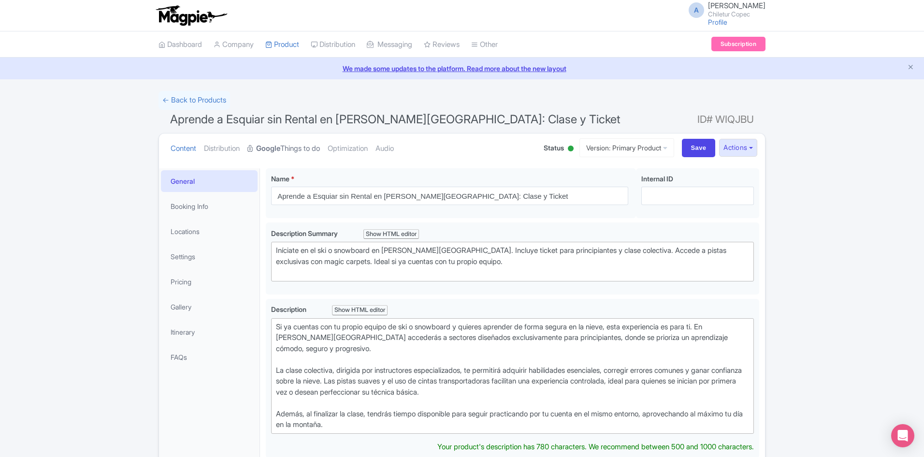
click at [310, 146] on link "Google Things to do" at bounding box center [284, 148] width 73 height 30
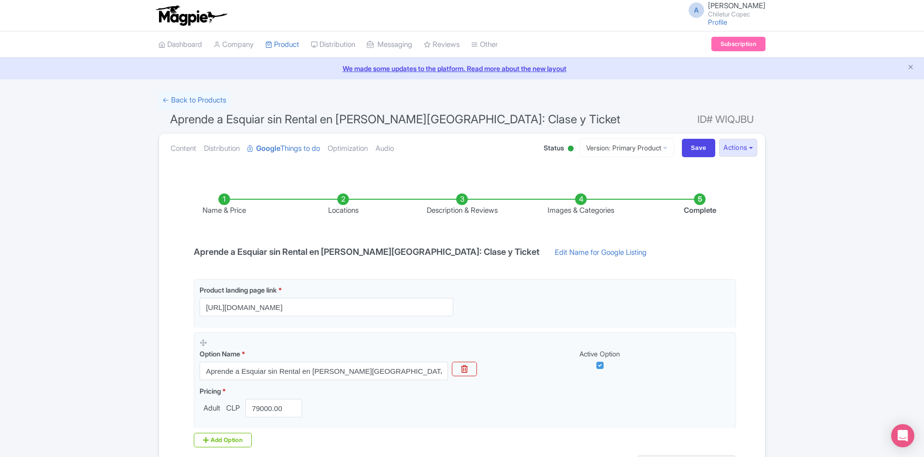
click at [463, 196] on li "Description & Reviews" at bounding box center [462, 204] width 119 height 23
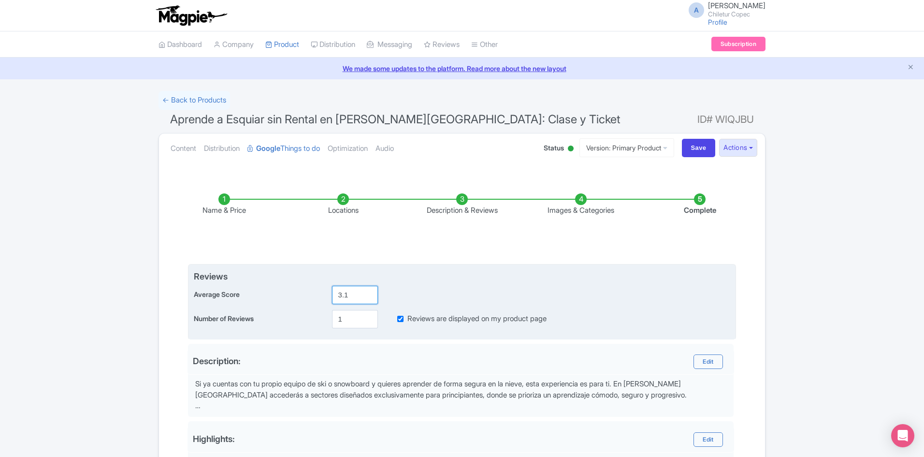
click at [367, 292] on input "3.1" at bounding box center [355, 295] width 46 height 18
click at [367, 292] on input "3.2" at bounding box center [355, 295] width 46 height 18
click at [367, 292] on input "3.3" at bounding box center [355, 295] width 46 height 18
click at [367, 292] on input "3.4" at bounding box center [355, 295] width 46 height 18
click at [367, 292] on input "3.5" at bounding box center [355, 295] width 46 height 18
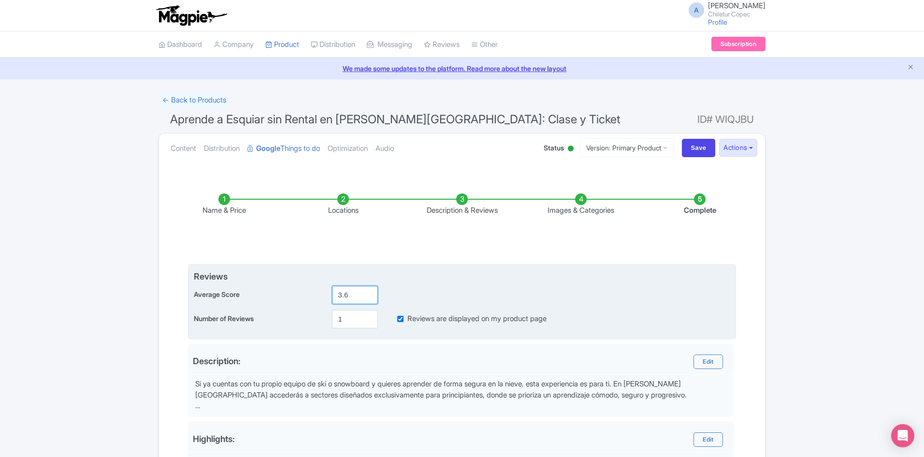
click at [367, 292] on input "3.6" at bounding box center [355, 295] width 46 height 18
click at [367, 292] on input "3.7" at bounding box center [355, 295] width 46 height 18
click at [367, 292] on input "3.8" at bounding box center [355, 295] width 46 height 18
click at [367, 292] on input "3.9" at bounding box center [355, 295] width 46 height 18
click at [367, 292] on input "4" at bounding box center [355, 295] width 46 height 18
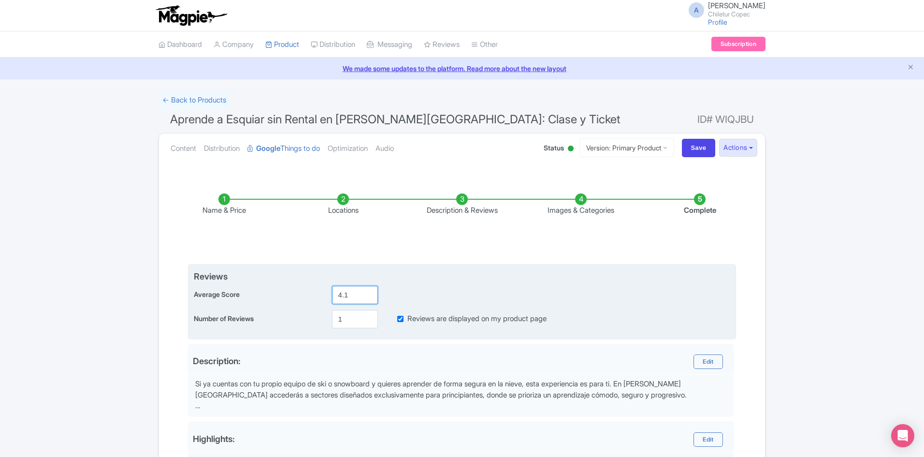
click at [367, 292] on input "4.1" at bounding box center [355, 295] width 46 height 18
click at [367, 292] on input "4.2" at bounding box center [355, 295] width 46 height 18
click at [367, 292] on input "4.3" at bounding box center [355, 295] width 46 height 18
click at [367, 292] on input "4.4" at bounding box center [355, 295] width 46 height 18
click at [367, 292] on input "4.6" at bounding box center [355, 295] width 46 height 18
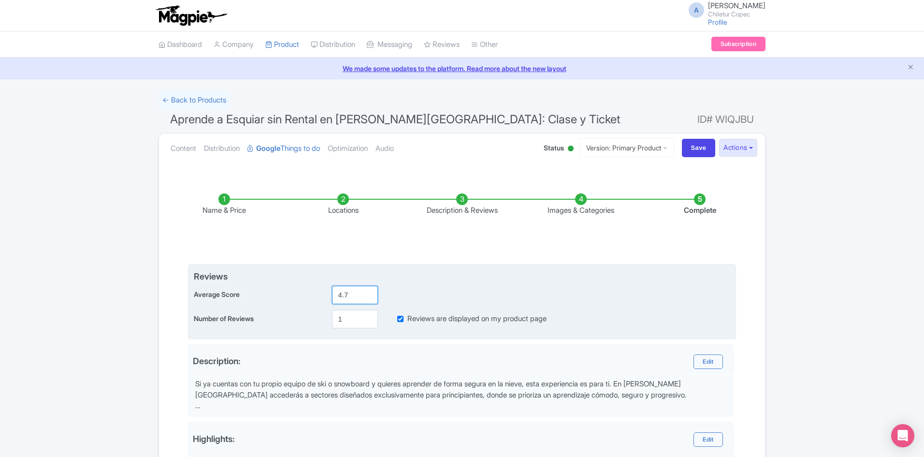
click at [367, 292] on input "4.7" at bounding box center [355, 295] width 46 height 18
click at [367, 292] on input "4.8" at bounding box center [355, 295] width 46 height 18
click at [367, 292] on input "4.9" at bounding box center [355, 295] width 46 height 18
type input "5"
click at [367, 292] on input "5" at bounding box center [355, 295] width 46 height 18
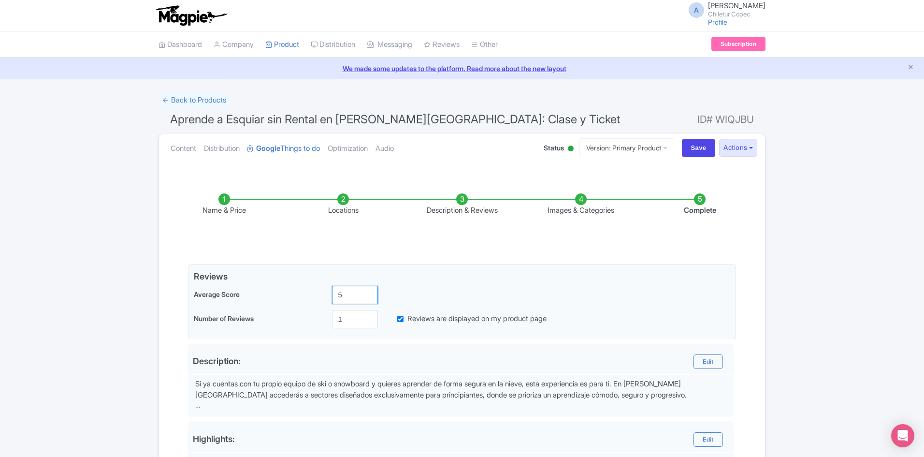
scroll to position [271, 0]
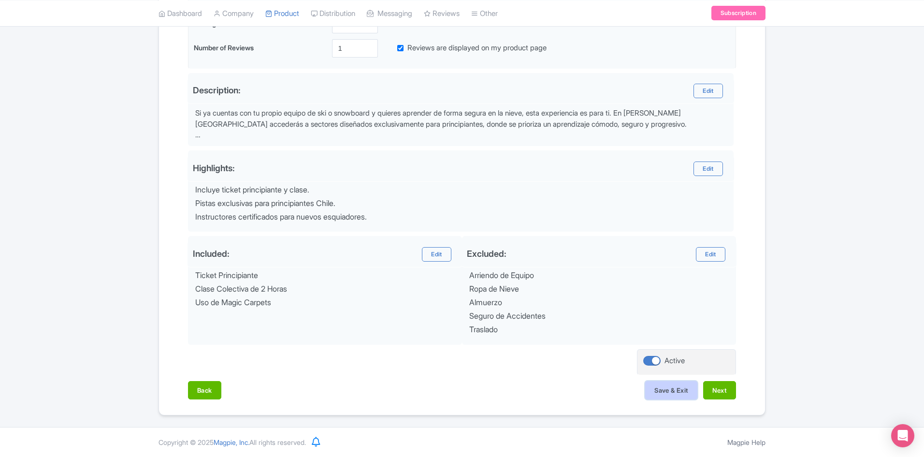
click at [671, 389] on button "Save & Exit" at bounding box center [671, 390] width 52 height 18
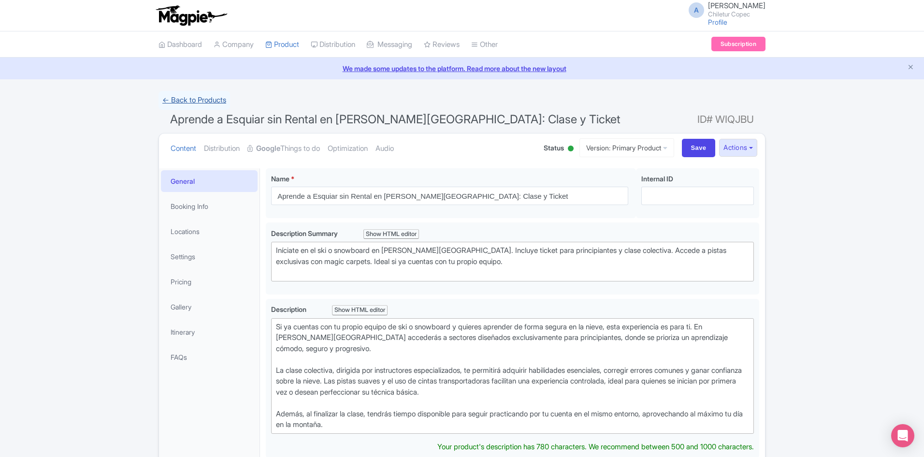
click at [214, 100] on link "← Back to Products" at bounding box center [195, 100] width 72 height 19
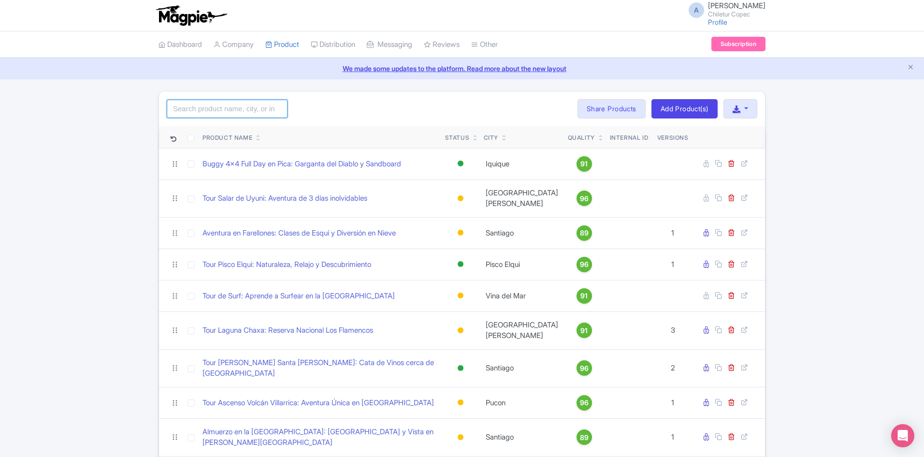
click at [207, 105] on input "search" at bounding box center [227, 109] width 121 height 18
type input "valle nevado"
click button "Search" at bounding box center [0, 0] width 0 height 0
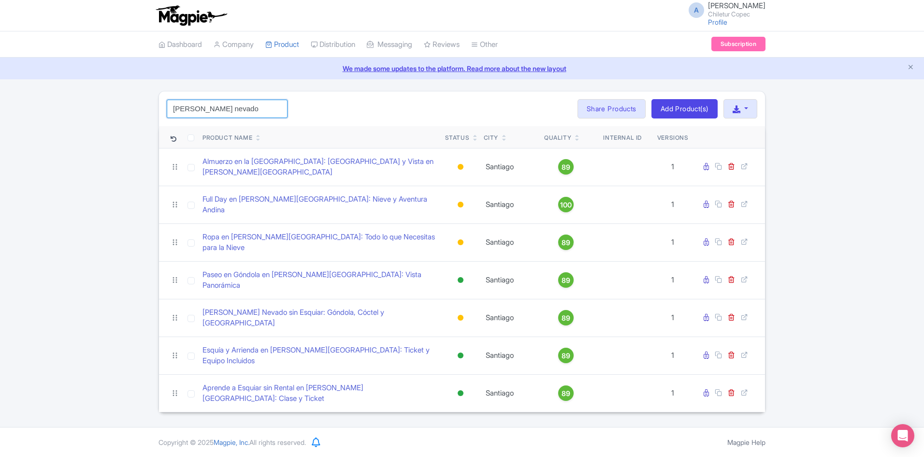
click at [277, 110] on input "valle nevado" at bounding box center [227, 109] width 121 height 18
type input "vino"
click button "Search" at bounding box center [0, 0] width 0 height 0
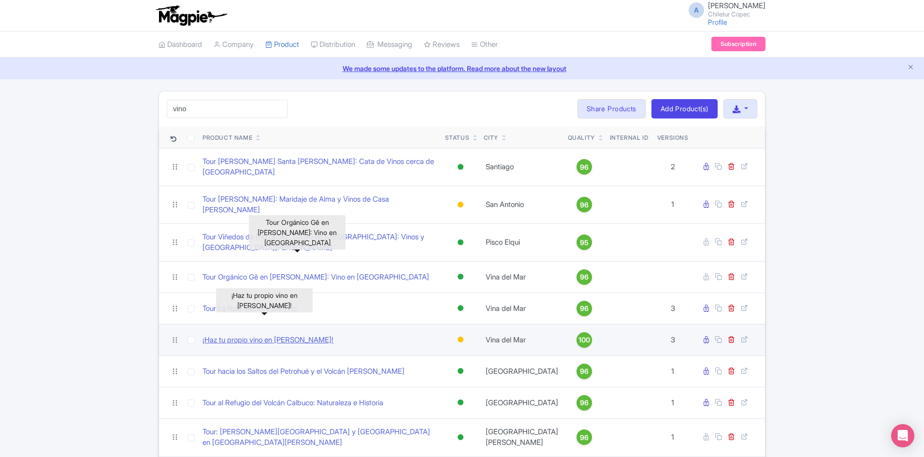
click at [283, 335] on link "¡Haz tu propio vino en Viña Emiliana!" at bounding box center [268, 340] width 131 height 11
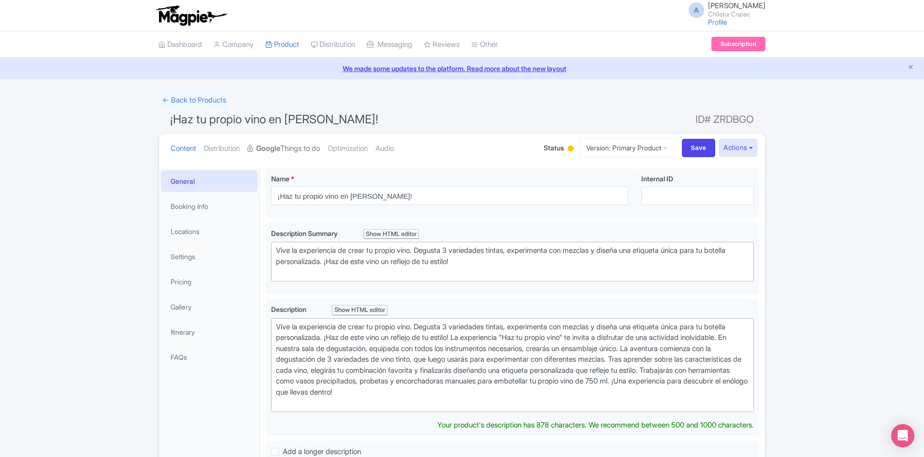
click at [275, 157] on link "Google Things to do" at bounding box center [284, 148] width 73 height 30
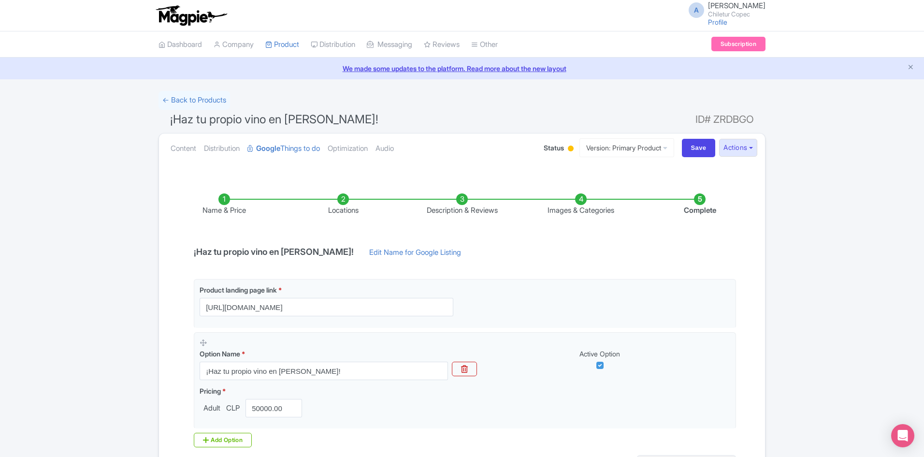
click at [462, 197] on li "Description & Reviews" at bounding box center [462, 204] width 119 height 23
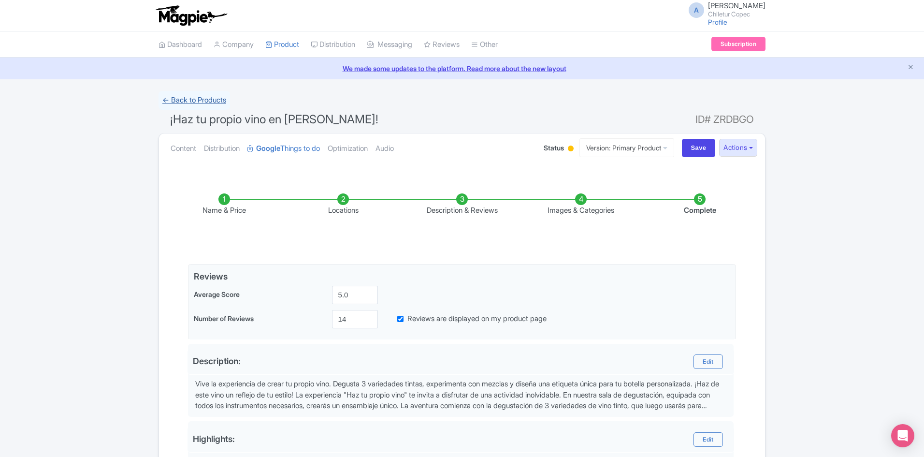
click at [215, 101] on link "← Back to Products" at bounding box center [195, 100] width 72 height 19
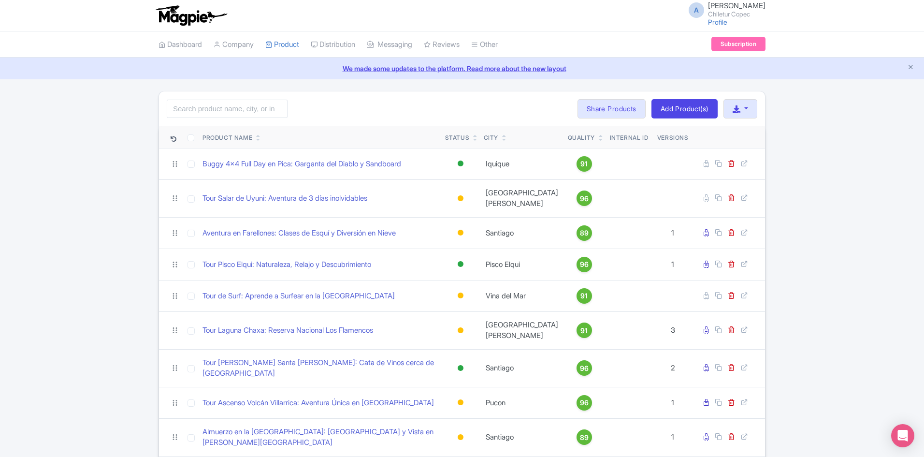
click at [210, 98] on div "Search Bulk Actions Delete Add to Collection Share Products Add to Collection C…" at bounding box center [462, 108] width 606 height 35
click at [210, 106] on input "search" at bounding box center [227, 109] width 121 height 18
type input "vino"
click button "Search" at bounding box center [0, 0] width 0 height 0
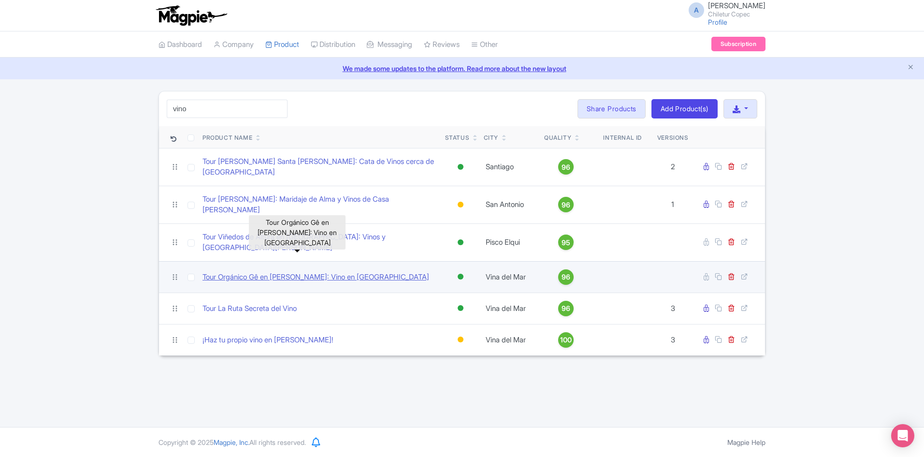
click at [304, 272] on link "Tour Orgánico Gê en Viña Emiliana: Vino en Casablanca" at bounding box center [316, 277] width 227 height 11
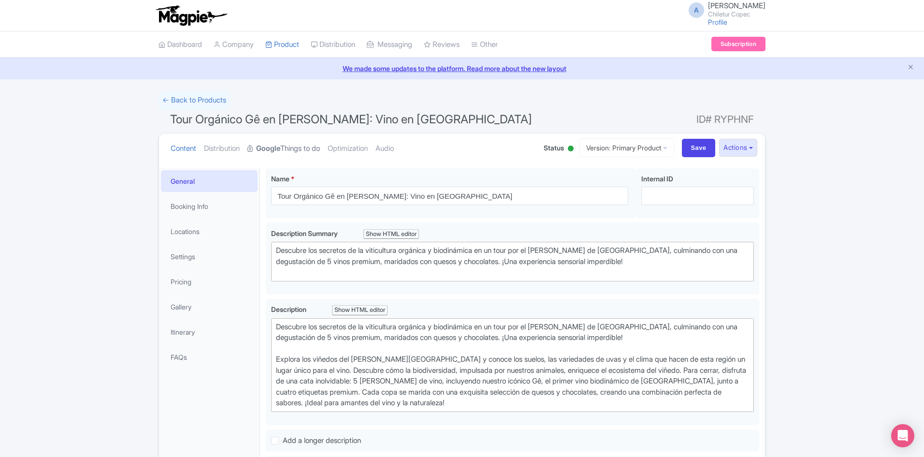
click at [305, 148] on link "Google Things to do" at bounding box center [284, 148] width 73 height 30
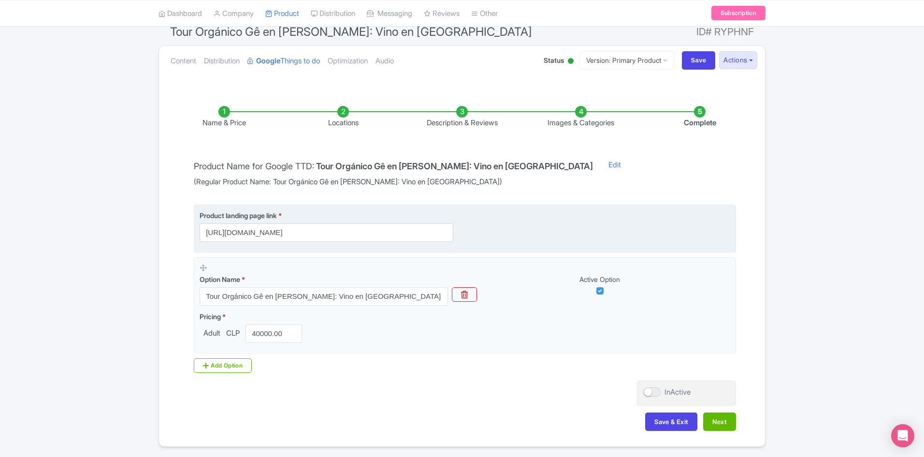
scroll to position [73, 0]
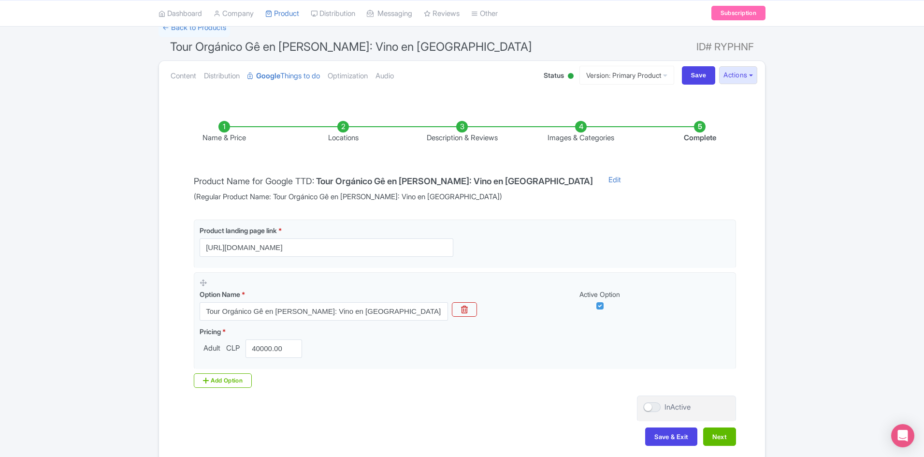
click at [462, 129] on li "Description & Reviews" at bounding box center [462, 132] width 119 height 23
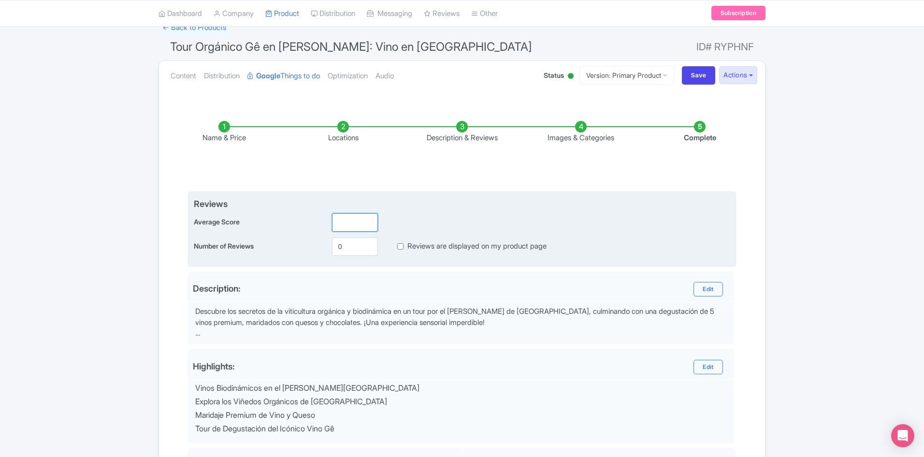
click at [352, 224] on input "number" at bounding box center [355, 222] width 46 height 18
type input "5"
type input "1"
click at [366, 243] on input "1" at bounding box center [355, 246] width 46 height 18
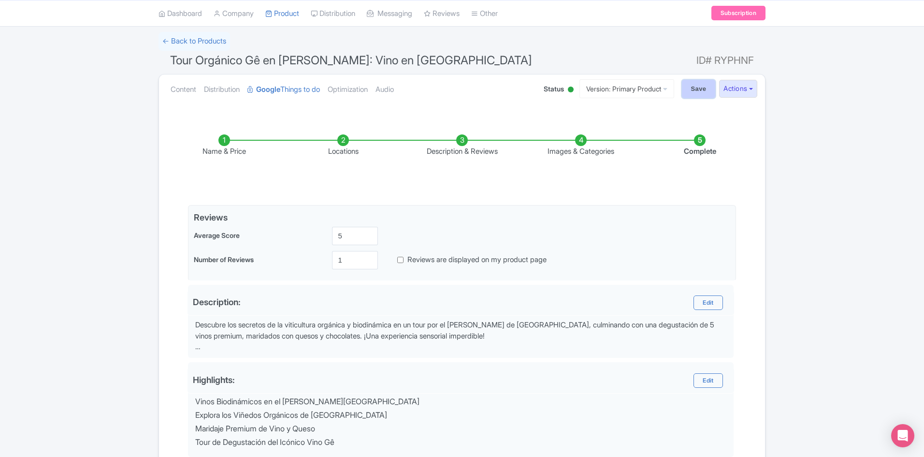
drag, startPoint x: 623, startPoint y: 194, endPoint x: 686, endPoint y: 90, distance: 120.8
click at [686, 90] on input "Save" at bounding box center [699, 89] width 34 height 18
type input "Saving..."
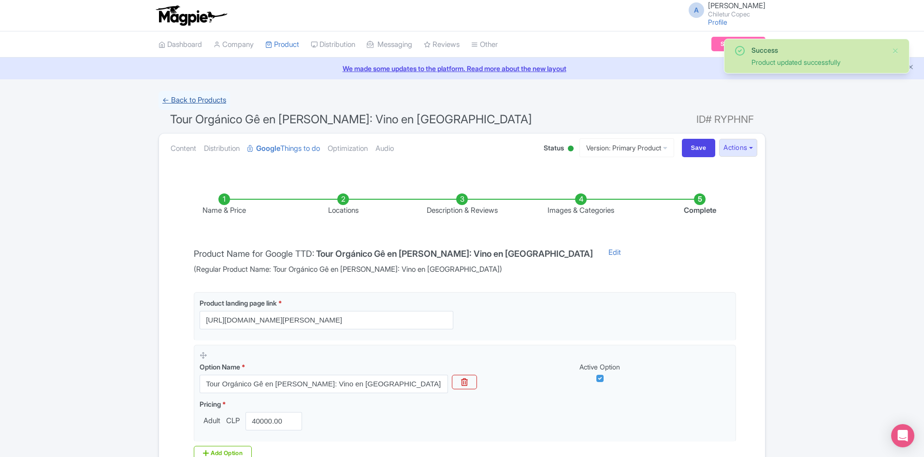
click at [182, 105] on link "← Back to Products" at bounding box center [195, 100] width 72 height 19
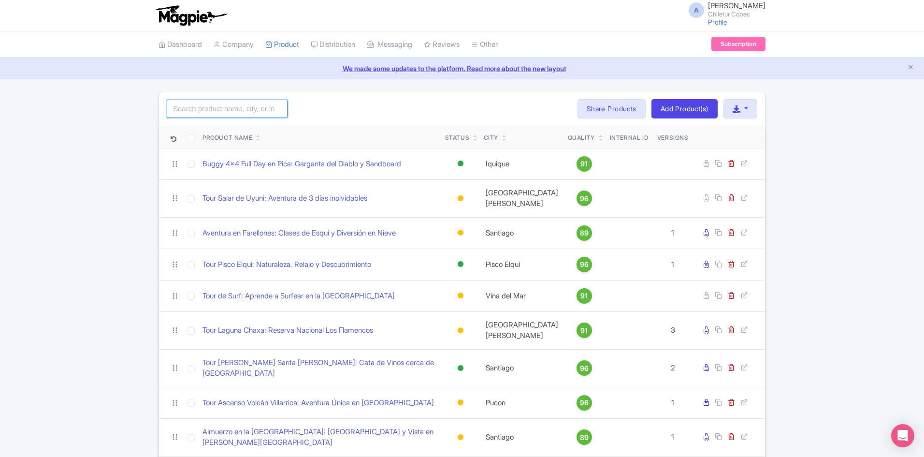
click at [199, 108] on input "search" at bounding box center [227, 109] width 121 height 18
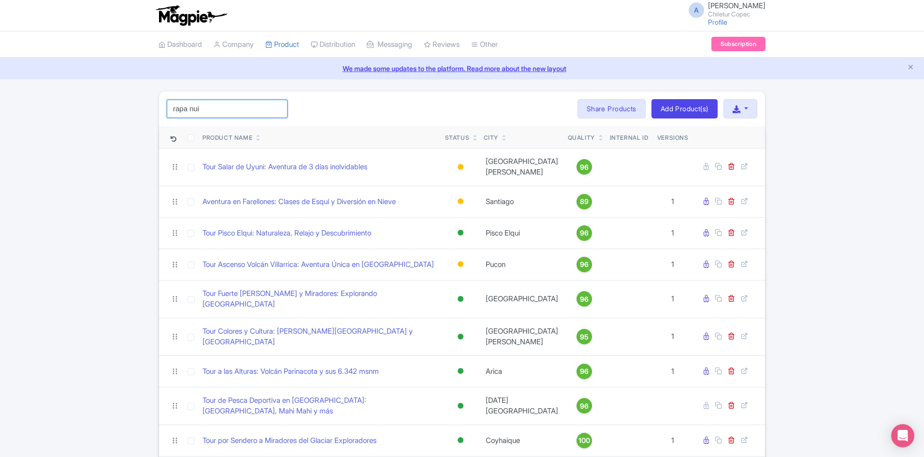
type input "rapa nui"
click button "Search" at bounding box center [0, 0] width 0 height 0
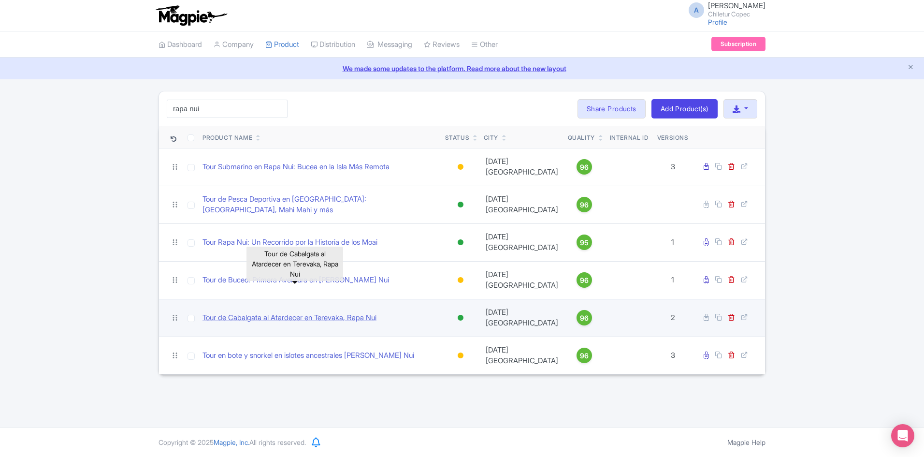
click at [362, 312] on link "Tour de Cabalgata al Atardecer en Terevaka, Rapa Nui" at bounding box center [290, 317] width 174 height 11
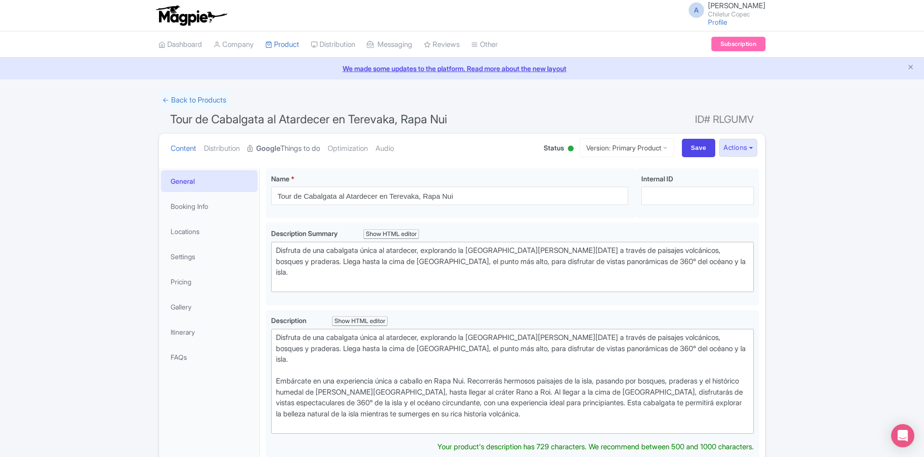
click at [305, 148] on link "Google Things to do" at bounding box center [284, 148] width 73 height 30
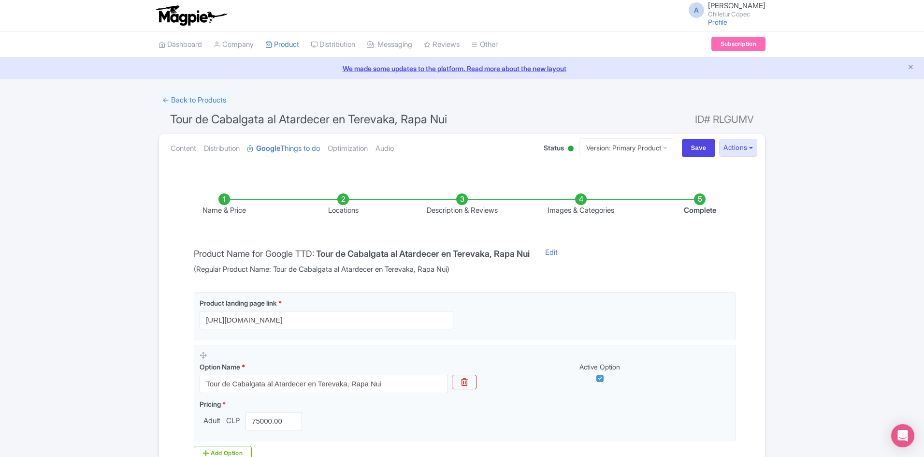
click at [467, 200] on li "Description & Reviews" at bounding box center [462, 204] width 119 height 23
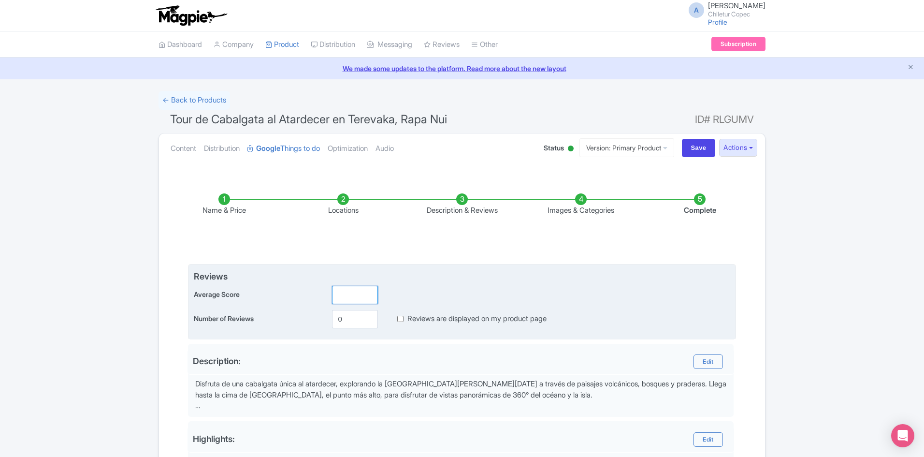
click at [340, 293] on input "number" at bounding box center [355, 295] width 46 height 18
type input "5"
click at [682, 139] on input "Save" at bounding box center [699, 148] width 34 height 18
type input "Saving..."
click at [347, 315] on input "0" at bounding box center [355, 319] width 46 height 18
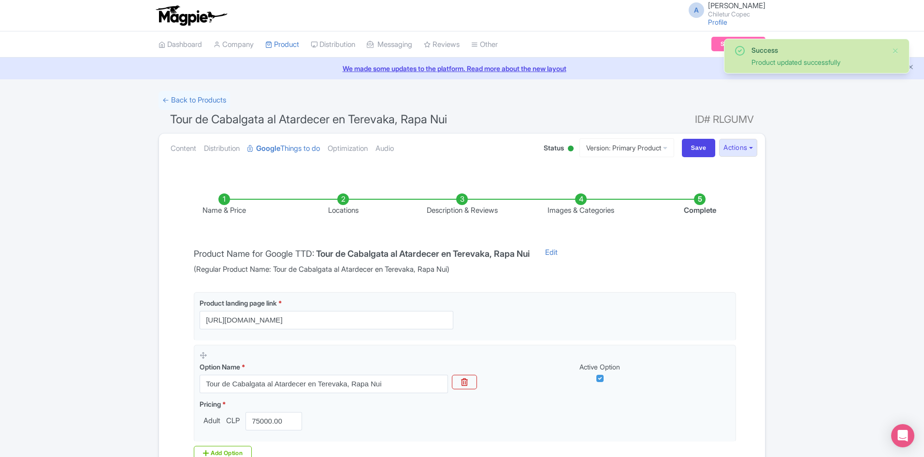
click at [463, 198] on li "Description & Reviews" at bounding box center [462, 204] width 119 height 23
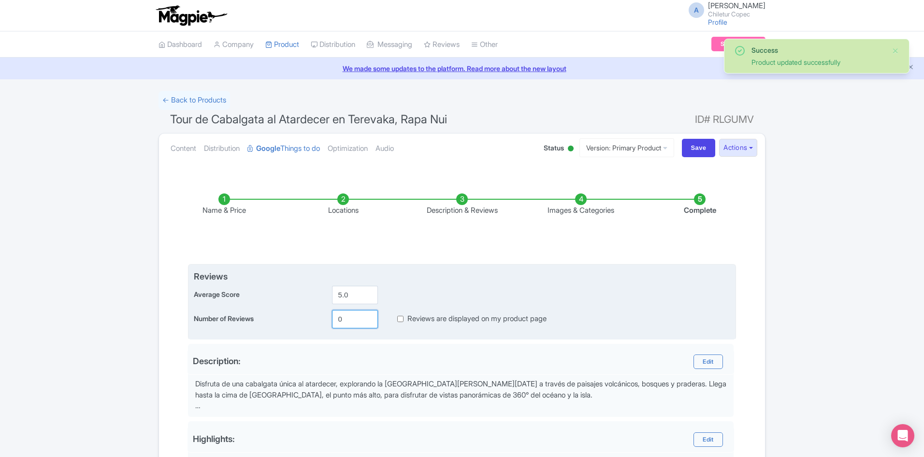
click at [355, 320] on input "0" at bounding box center [355, 319] width 46 height 18
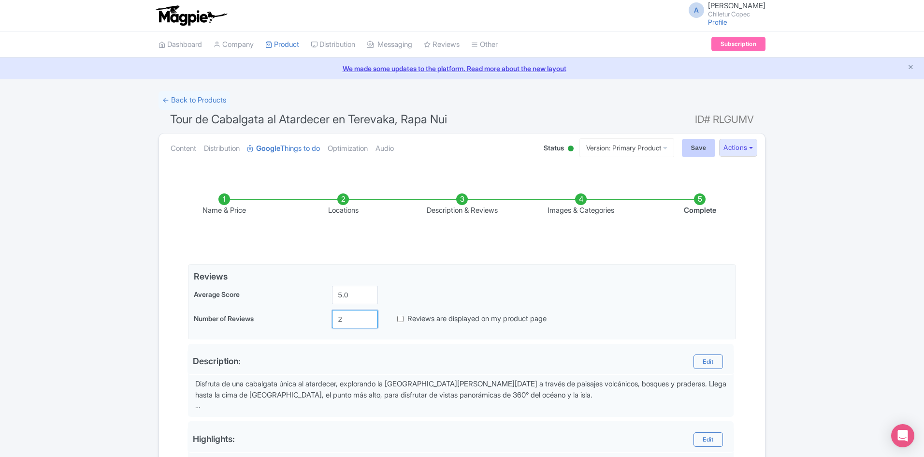
type input "2"
click at [682, 148] on input "Save" at bounding box center [699, 148] width 34 height 18
type input "Saving..."
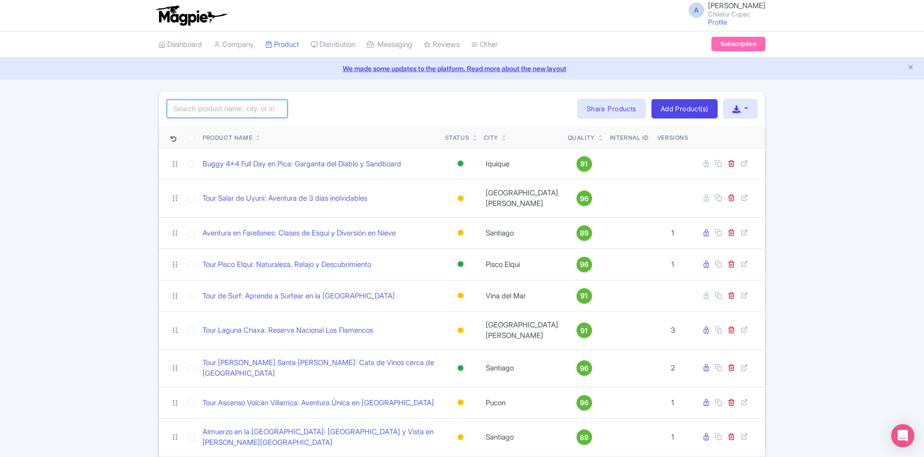
click at [184, 109] on input "search" at bounding box center [227, 109] width 121 height 18
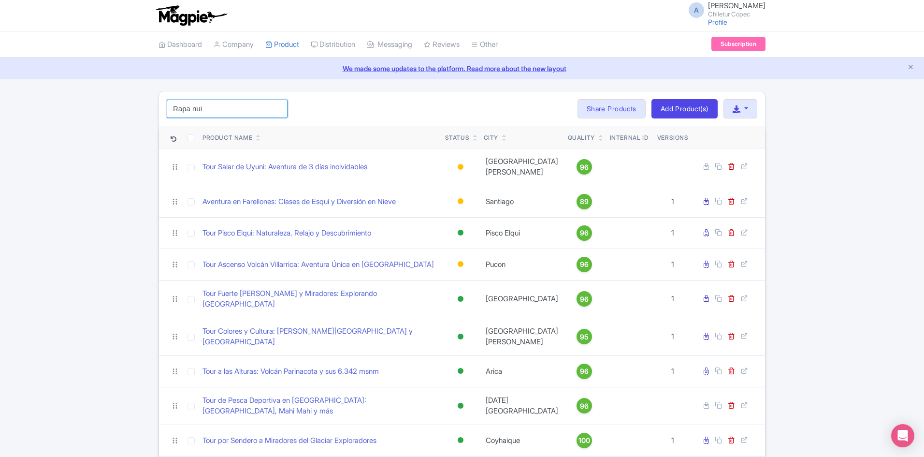
type input "Rapa nui"
click button "Search" at bounding box center [0, 0] width 0 height 0
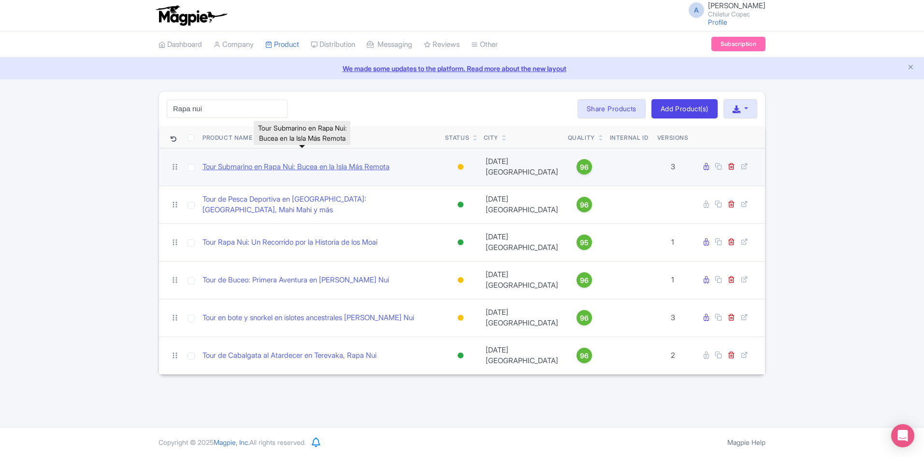
click at [328, 162] on link "Tour Submarino en Rapa Nui: Bucea en la Isla Más Remota" at bounding box center [296, 166] width 187 height 11
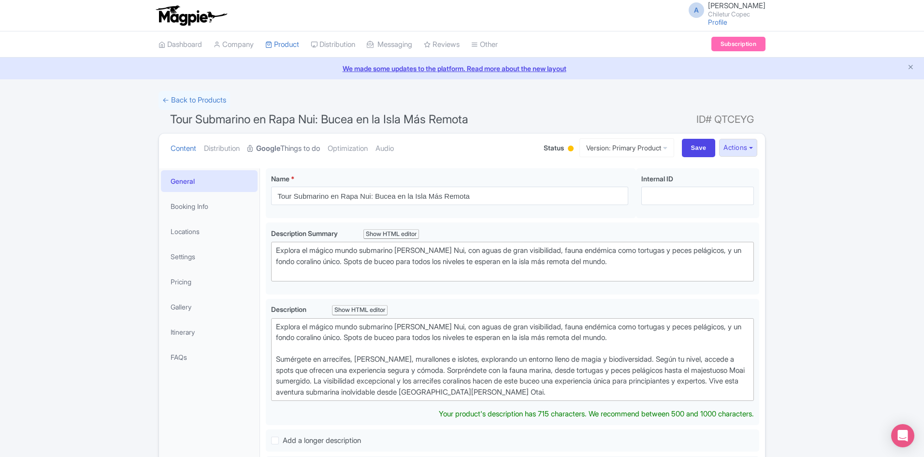
click at [289, 152] on link "Google Things to do" at bounding box center [284, 148] width 73 height 30
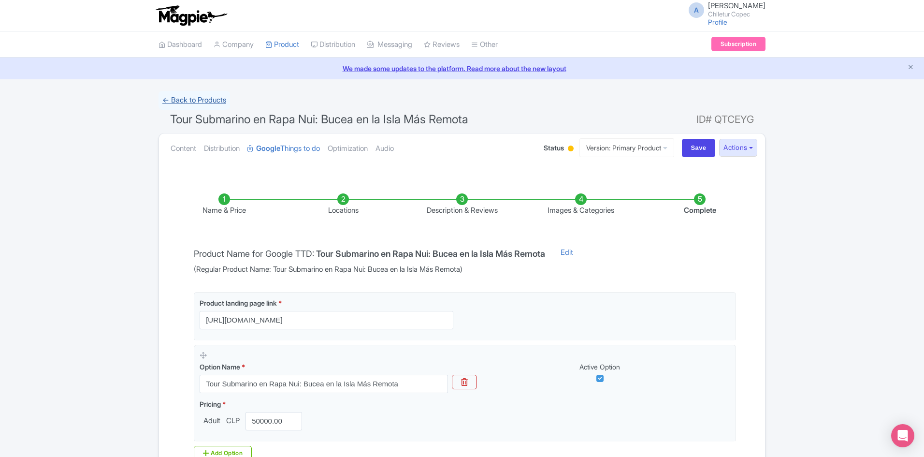
click at [196, 98] on link "← Back to Products" at bounding box center [195, 100] width 72 height 19
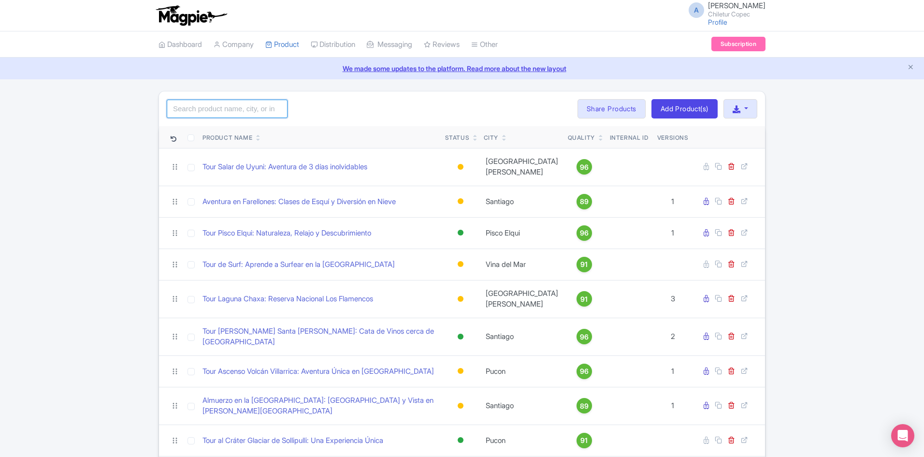
click at [224, 106] on input "search" at bounding box center [227, 109] width 121 height 18
type input "Rapa Nui"
click button "Search" at bounding box center [0, 0] width 0 height 0
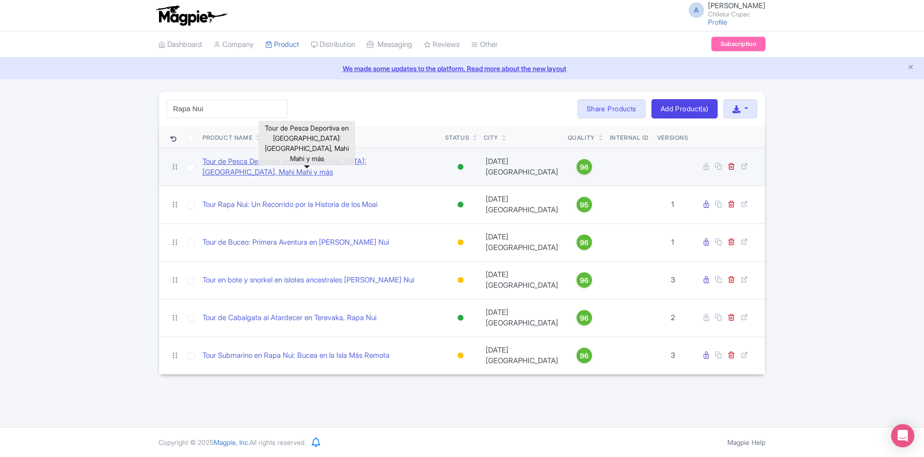
click at [364, 167] on link "Tour de Pesca Deportiva en [GEOGRAPHIC_DATA]: [GEOGRAPHIC_DATA], Mahi Mahi y más" at bounding box center [320, 167] width 235 height 22
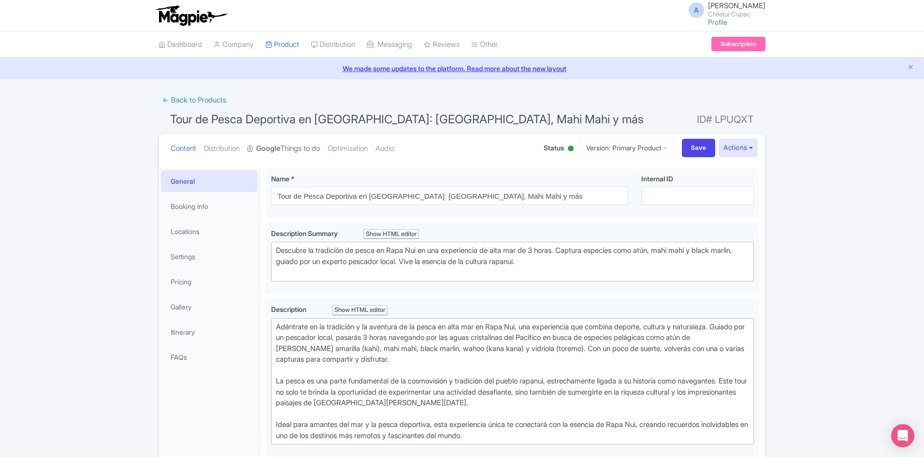
click at [306, 151] on link "Google Things to do" at bounding box center [284, 148] width 73 height 30
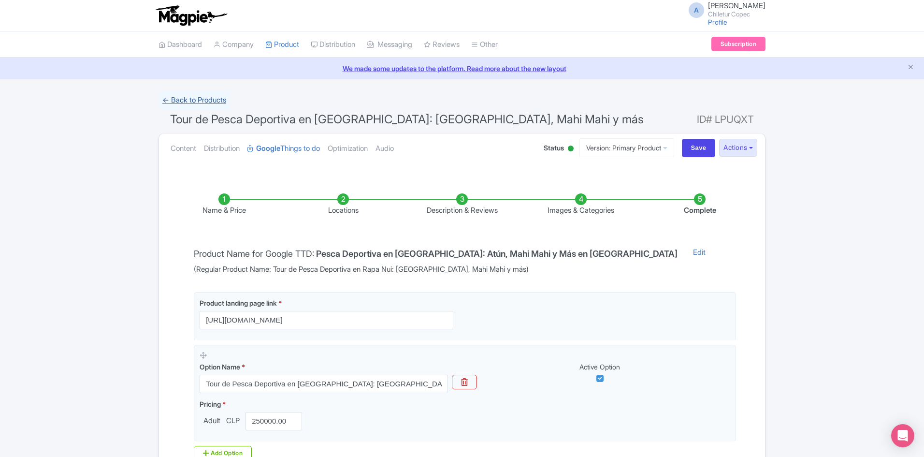
click at [198, 98] on link "← Back to Products" at bounding box center [195, 100] width 72 height 19
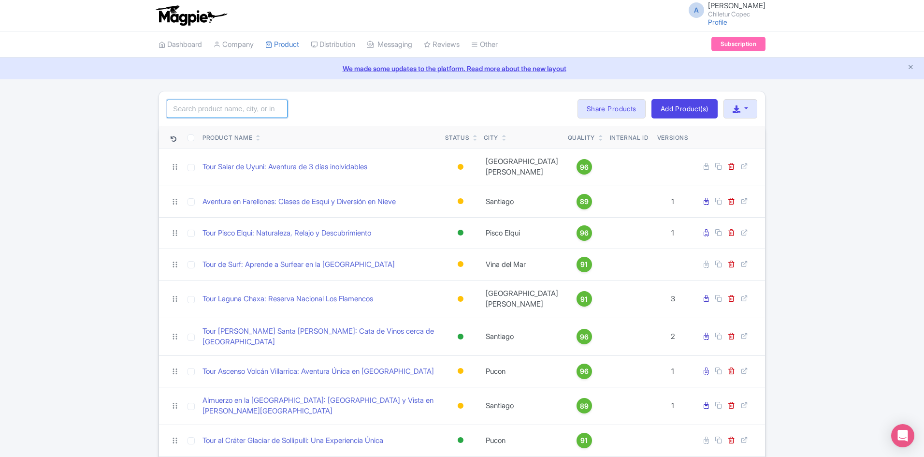
click at [229, 117] on input "search" at bounding box center [227, 109] width 121 height 18
type input "Rapa Nui"
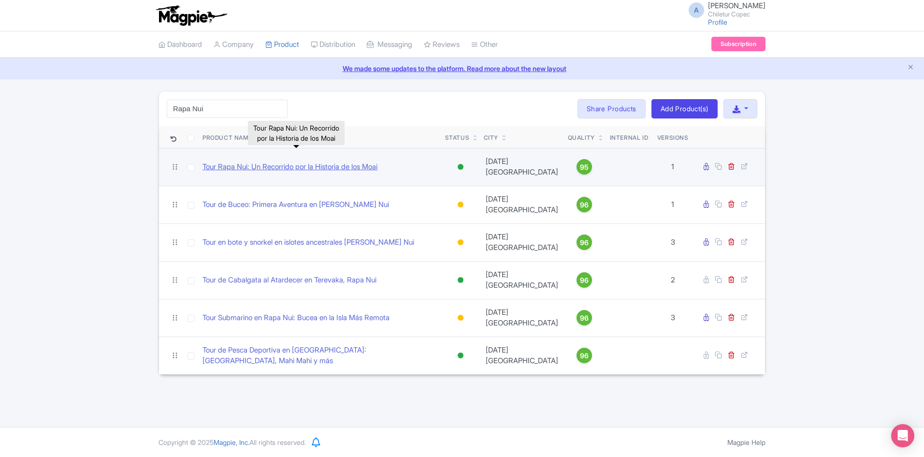
click at [289, 161] on link "Tour Rapa Nui: Un Recorrido por la Historia de los Moai" at bounding box center [290, 166] width 175 height 11
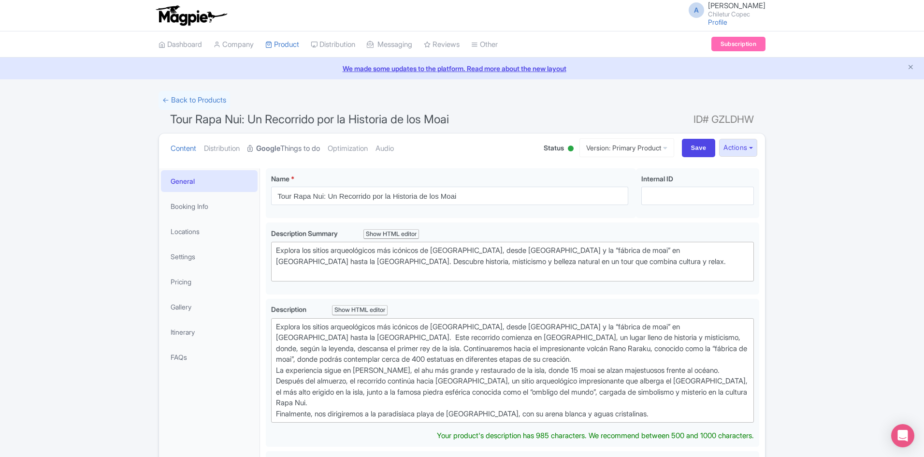
click at [310, 148] on link "Google Things to do" at bounding box center [284, 148] width 73 height 30
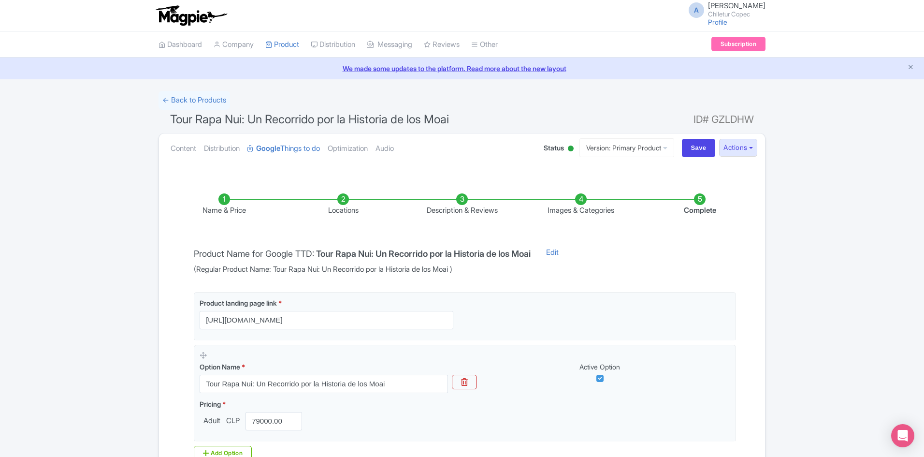
click at [454, 201] on li "Description & Reviews" at bounding box center [462, 204] width 119 height 23
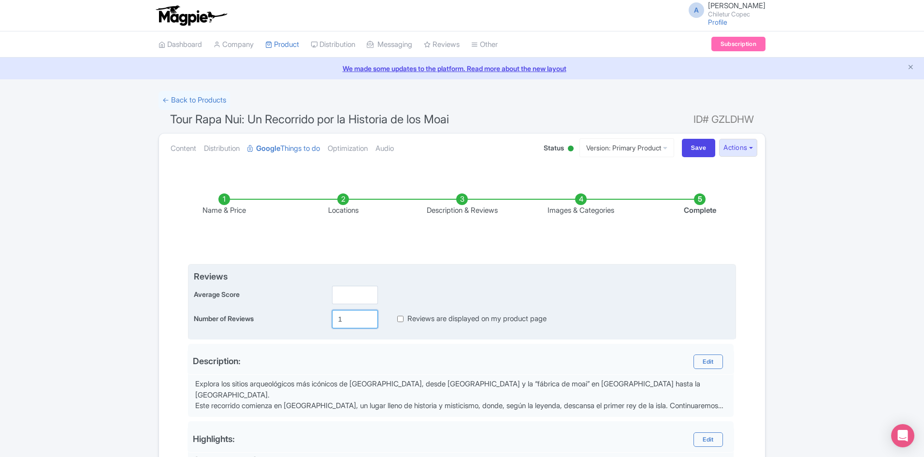
type input "1"
click at [367, 316] on input "1" at bounding box center [355, 319] width 46 height 18
click at [347, 291] on input "number" at bounding box center [355, 295] width 46 height 18
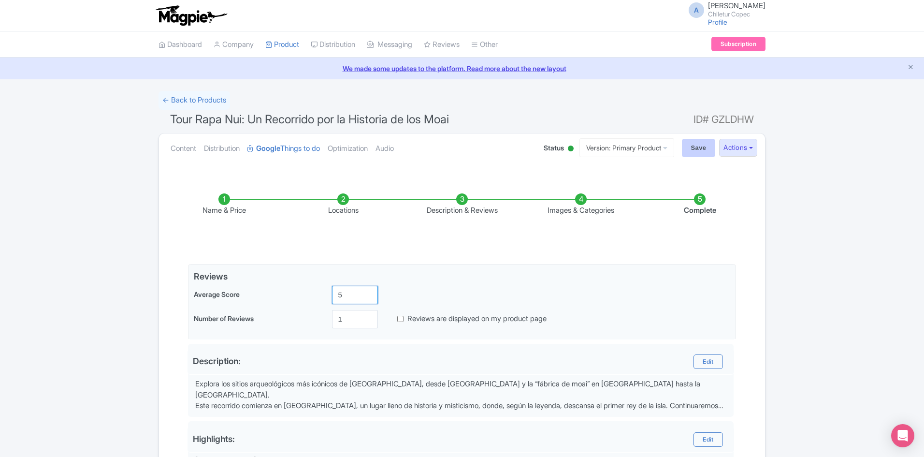
type input "5"
click at [695, 143] on input "Save" at bounding box center [699, 148] width 34 height 18
type input "Saving..."
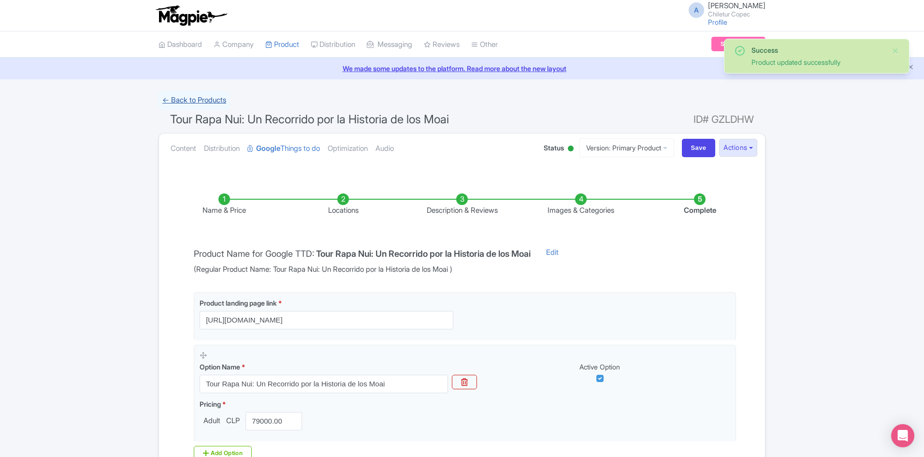
click at [178, 102] on link "← Back to Products" at bounding box center [195, 100] width 72 height 19
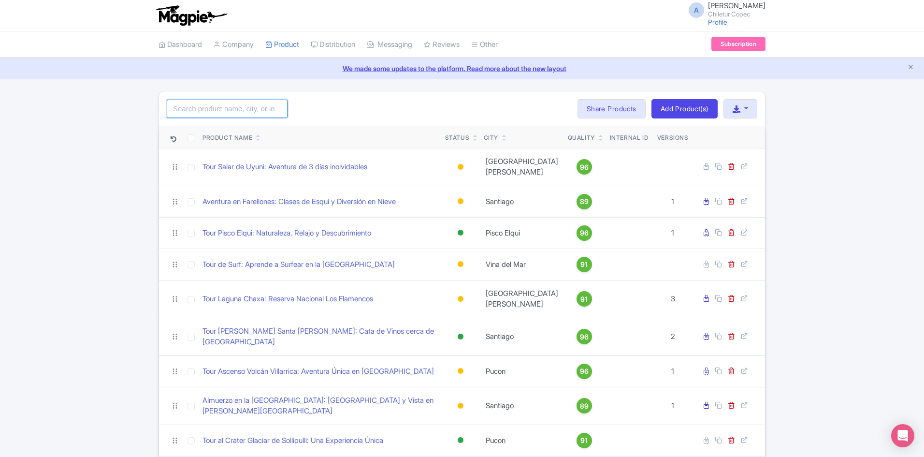
click at [214, 111] on input "search" at bounding box center [227, 109] width 121 height 18
type input "Rapa Nui"
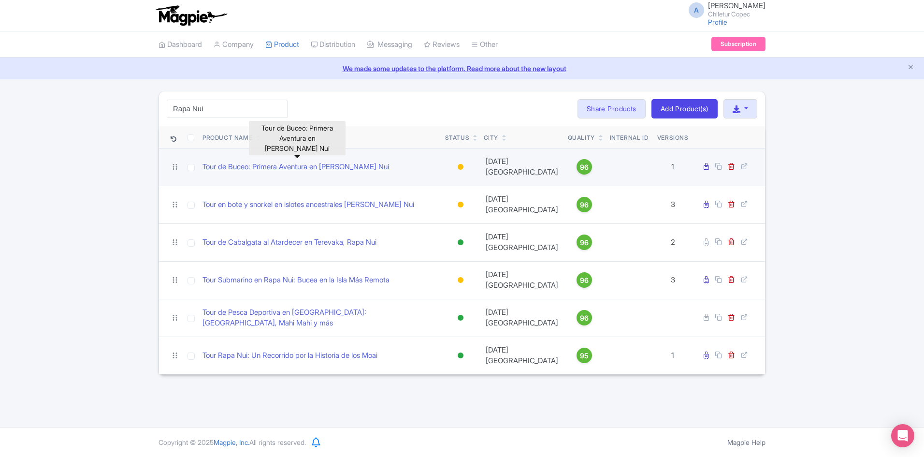
click at [245, 162] on link "Tour de Buceo: Primera Aventura en [PERSON_NAME] Nui" at bounding box center [296, 166] width 187 height 11
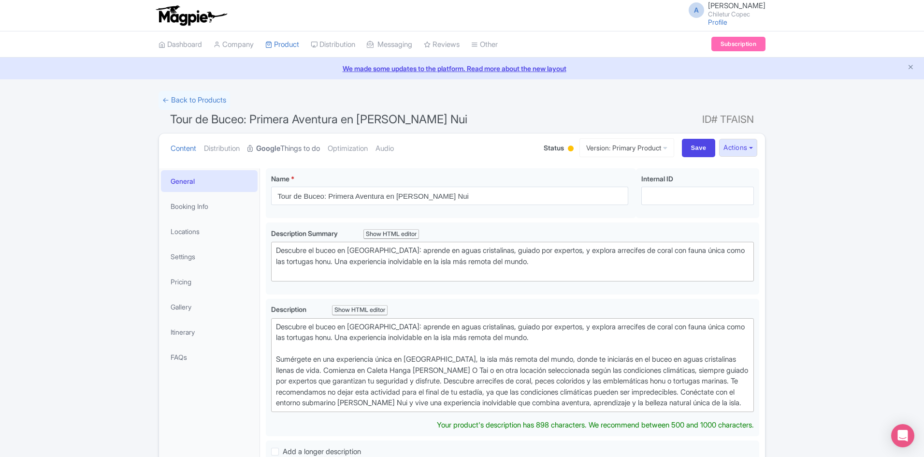
click at [290, 155] on link "Google Things to do" at bounding box center [284, 148] width 73 height 30
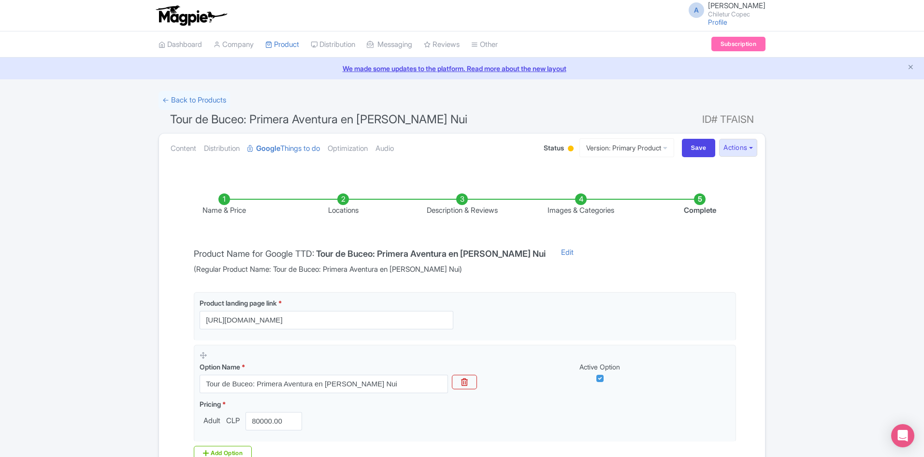
click at [462, 203] on li "Description & Reviews" at bounding box center [462, 204] width 119 height 23
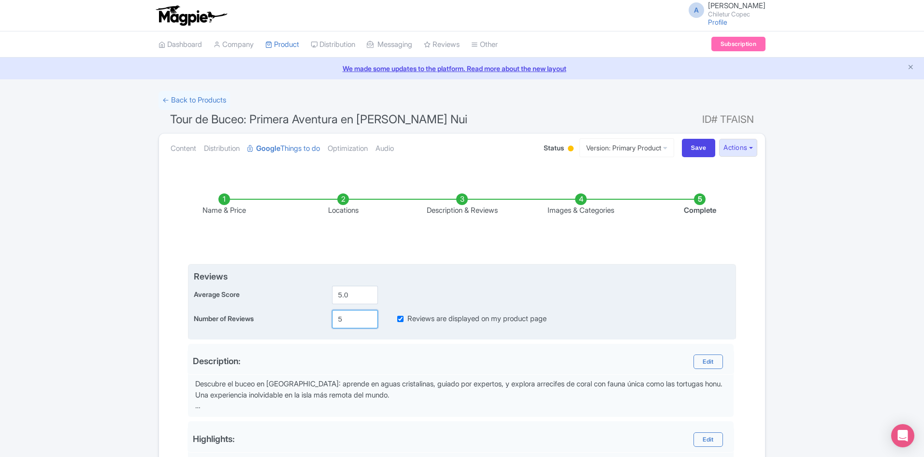
click at [349, 320] on input "5" at bounding box center [355, 319] width 46 height 18
type input "6"
click at [368, 318] on input "6" at bounding box center [355, 319] width 46 height 18
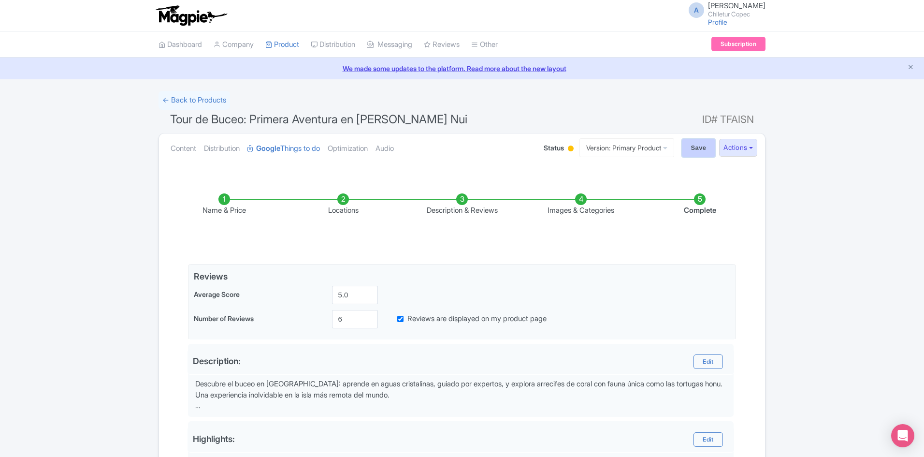
click at [697, 147] on input "Save" at bounding box center [699, 148] width 34 height 18
type input "Saving..."
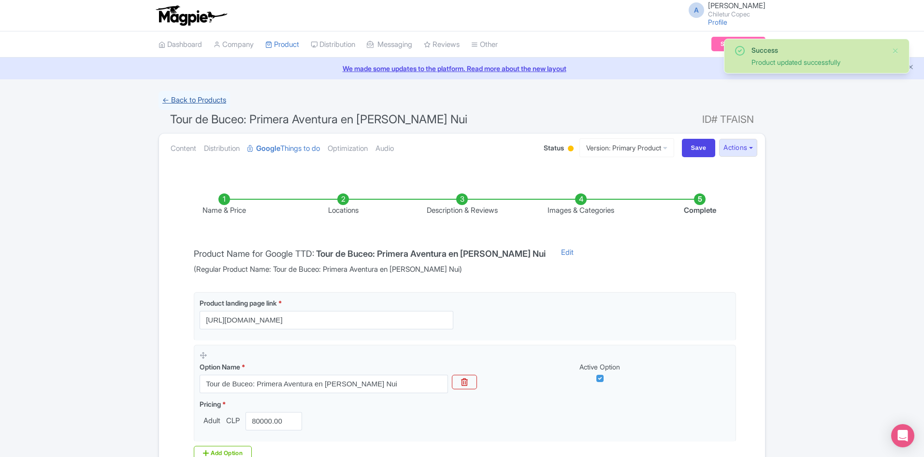
click at [185, 97] on link "← Back to Products" at bounding box center [195, 100] width 72 height 19
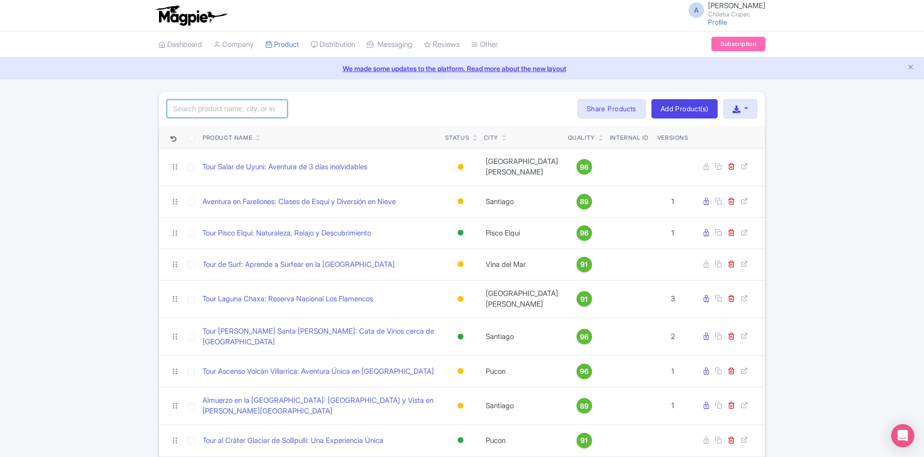
drag, startPoint x: 196, startPoint y: 111, endPoint x: 205, endPoint y: 116, distance: 9.7
click at [196, 111] on input "search" at bounding box center [227, 109] width 121 height 18
type input "Rapa Nui"
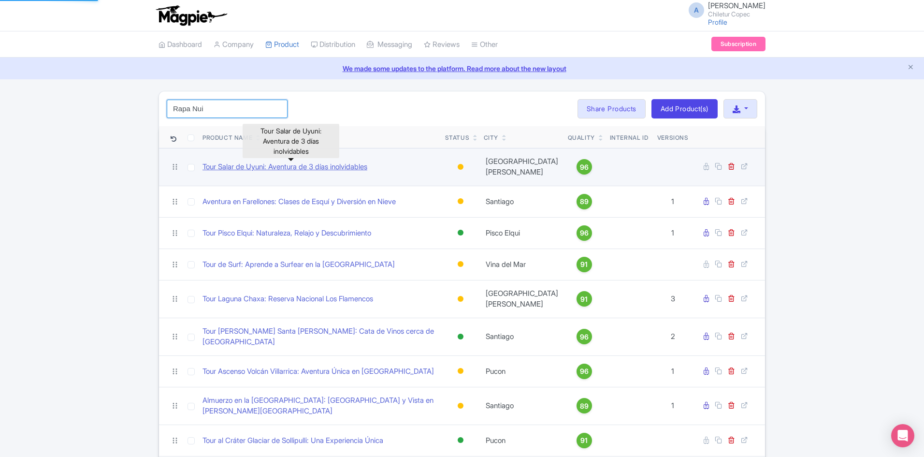
click button "Search" at bounding box center [0, 0] width 0 height 0
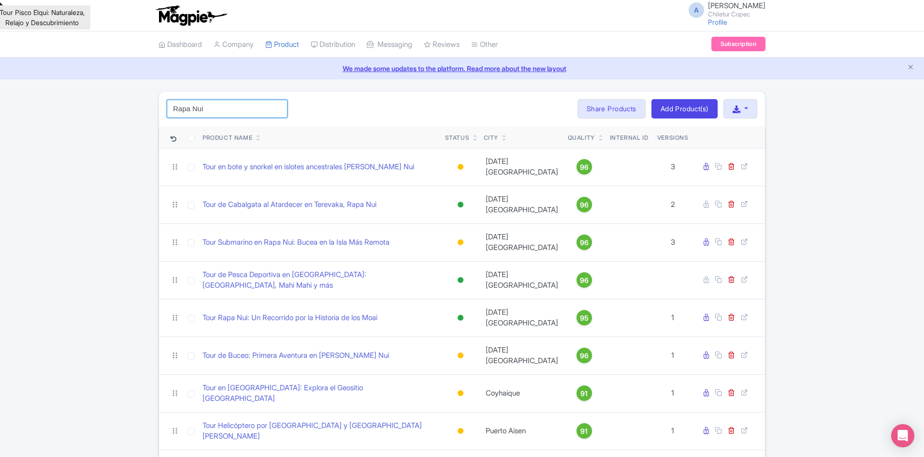
click at [224, 110] on input "Rapa Nui" at bounding box center [227, 109] width 121 height 18
click button "Search" at bounding box center [0, 0] width 0 height 0
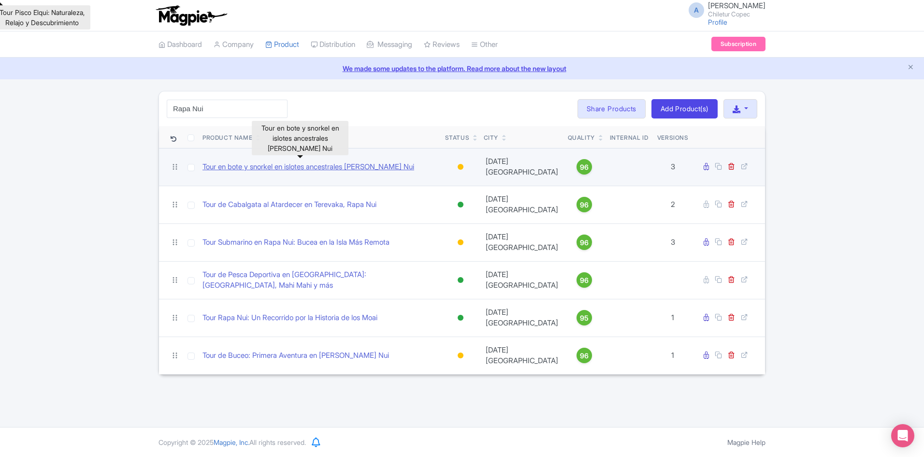
click at [247, 162] on link "Tour en bote y snorkel en islotes ancestrales [PERSON_NAME] Nui" at bounding box center [309, 166] width 212 height 11
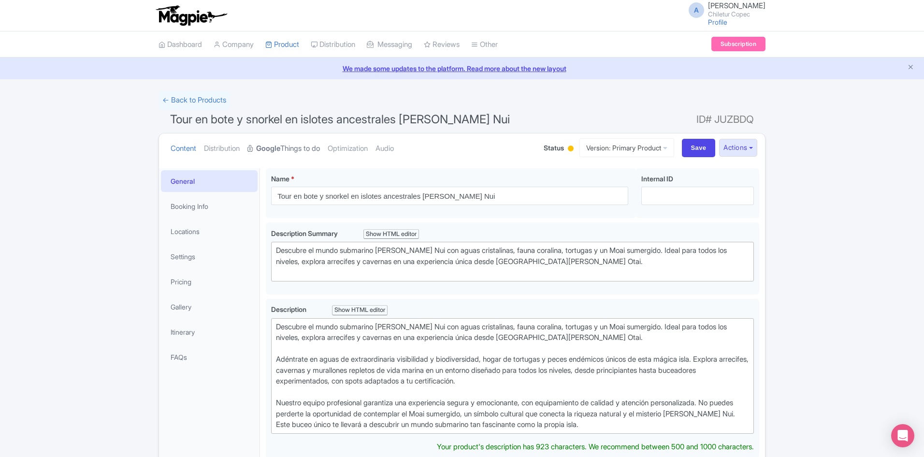
click at [311, 150] on link "Google Things to do" at bounding box center [284, 148] width 73 height 30
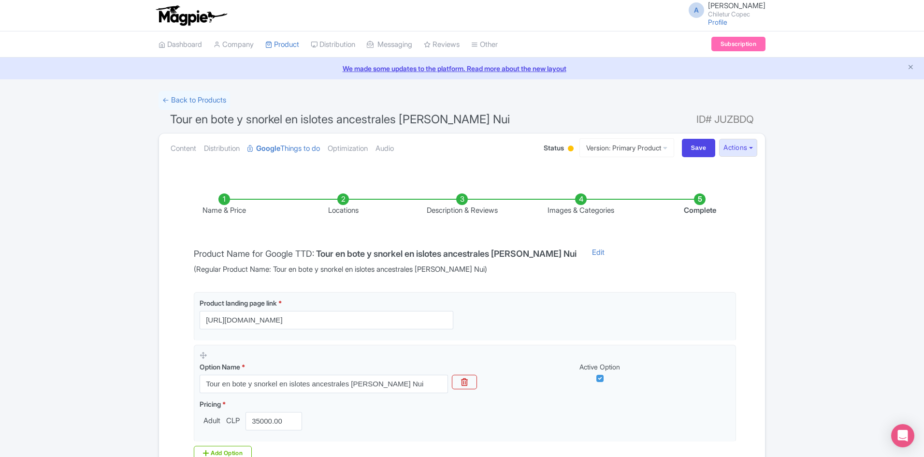
click at [459, 201] on li "Description & Reviews" at bounding box center [462, 204] width 119 height 23
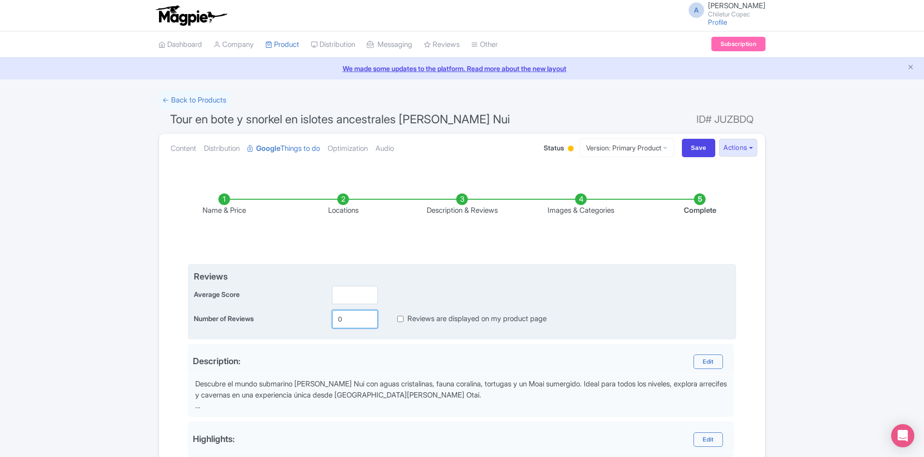
click at [351, 317] on input "0" at bounding box center [355, 319] width 46 height 18
type input "2"
click at [344, 296] on input "number" at bounding box center [355, 295] width 46 height 18
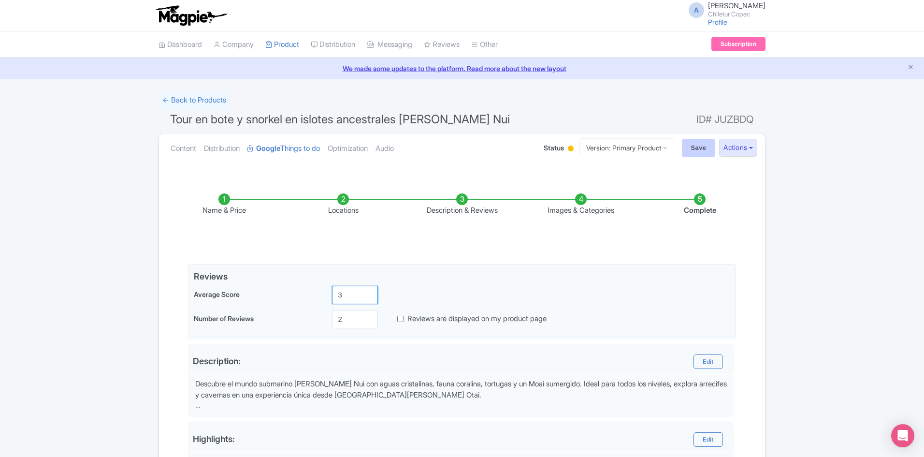
type input "3"
click at [695, 148] on input "Save" at bounding box center [699, 148] width 34 height 18
type input "Saving..."
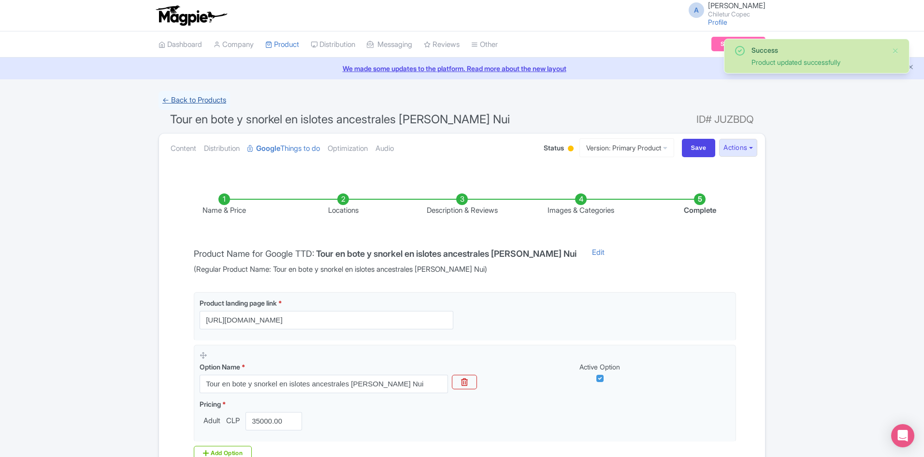
click at [193, 103] on link "← Back to Products" at bounding box center [195, 100] width 72 height 19
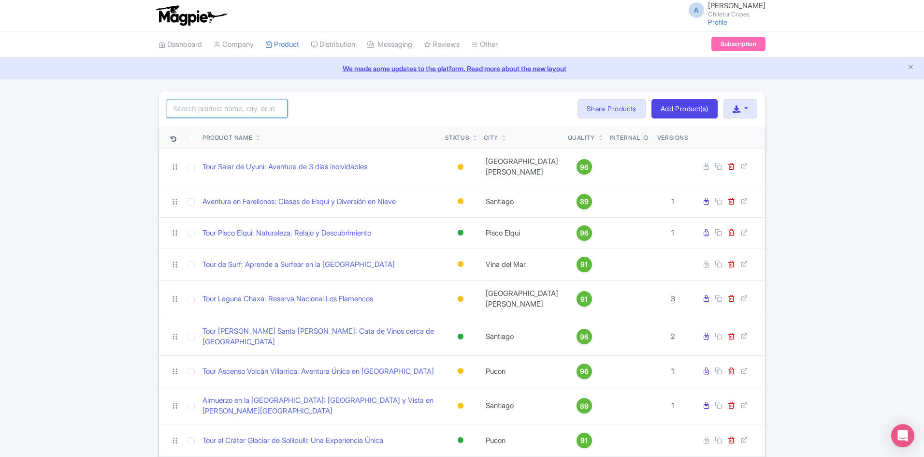
click at [215, 105] on input "search" at bounding box center [227, 109] width 121 height 18
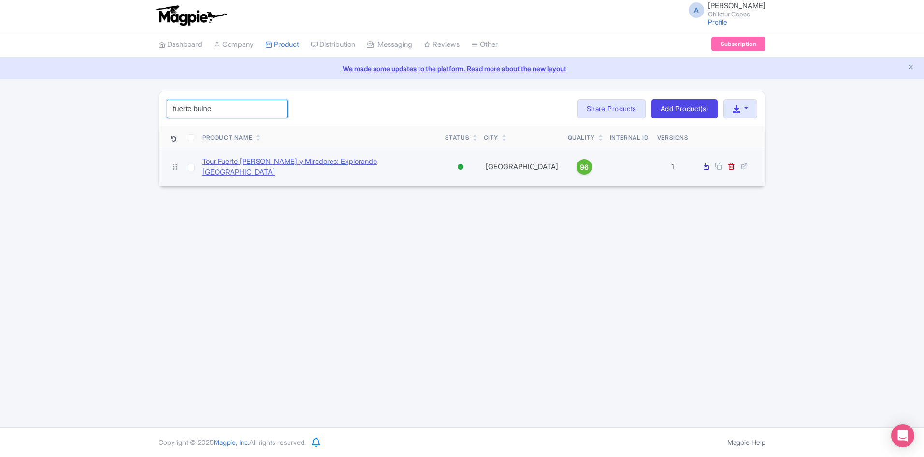
type input "fuerte bulne"
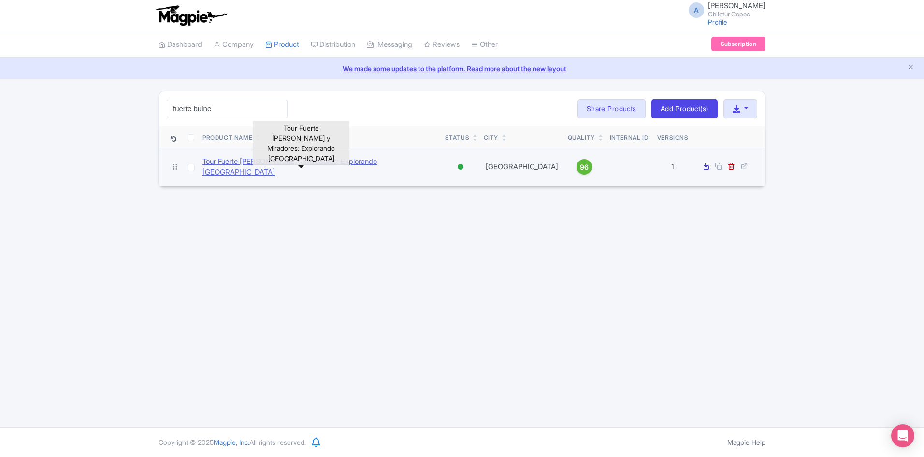
click at [235, 162] on link "Tour Fuerte [PERSON_NAME] y Miradores: Explorando [GEOGRAPHIC_DATA]" at bounding box center [320, 167] width 235 height 22
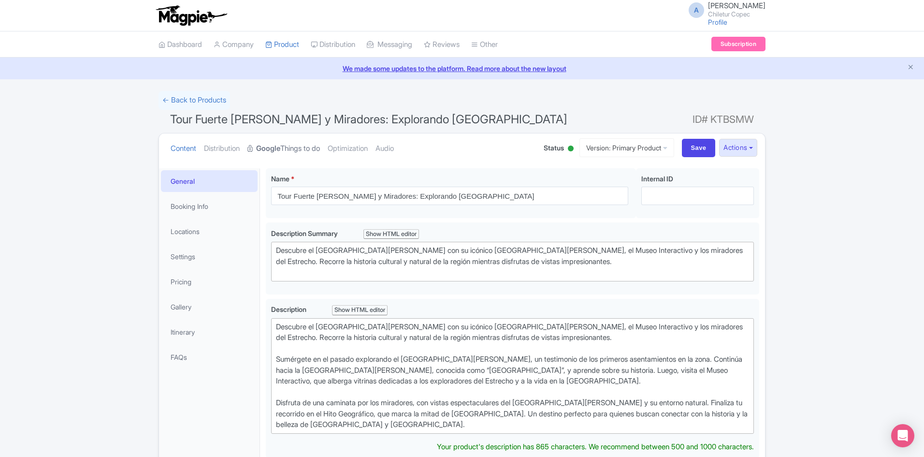
click at [303, 153] on link "Google Things to do" at bounding box center [284, 148] width 73 height 30
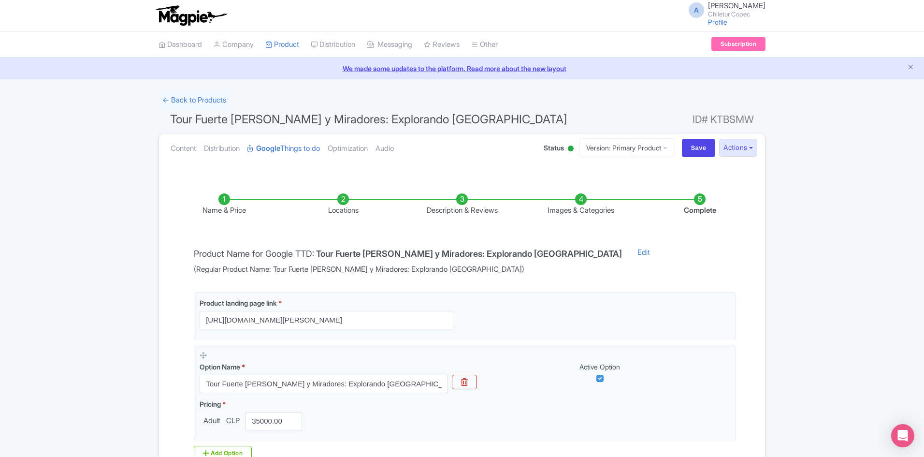
click at [461, 205] on li "Description & Reviews" at bounding box center [462, 204] width 119 height 23
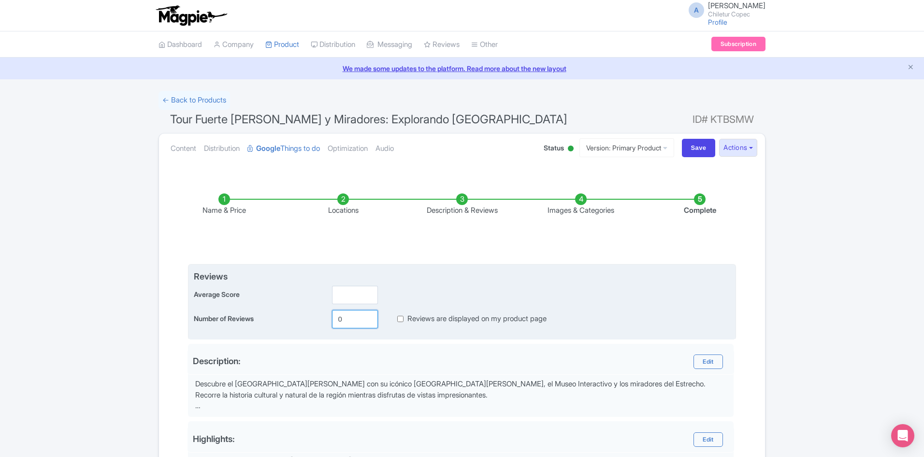
click at [346, 319] on input "0" at bounding box center [355, 319] width 46 height 18
type input "5"
click at [355, 297] on input "number" at bounding box center [355, 295] width 46 height 18
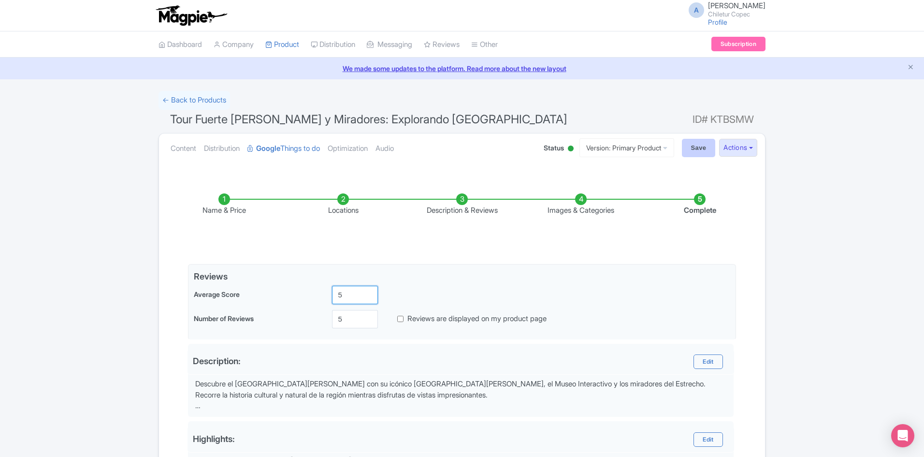
type input "5"
click at [691, 139] on input "Save" at bounding box center [699, 148] width 34 height 18
type input "Saving..."
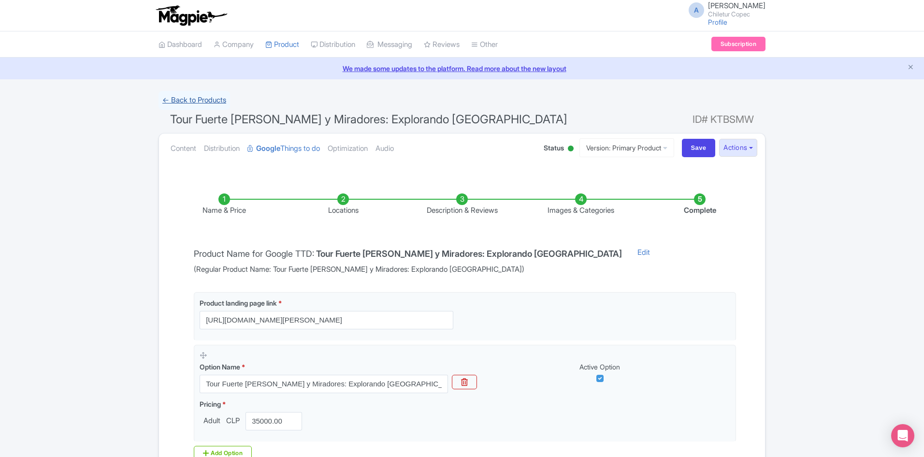
click at [195, 100] on link "← Back to Products" at bounding box center [195, 100] width 72 height 19
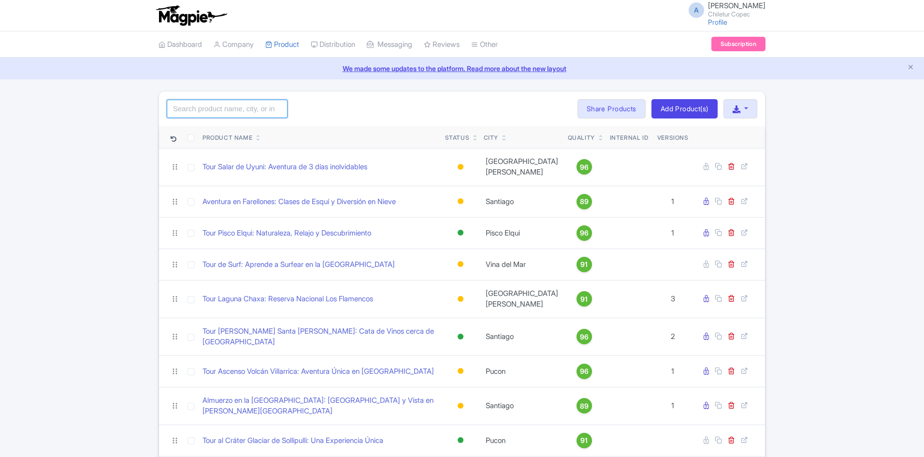
click at [213, 106] on input "search" at bounding box center [227, 109] width 121 height 18
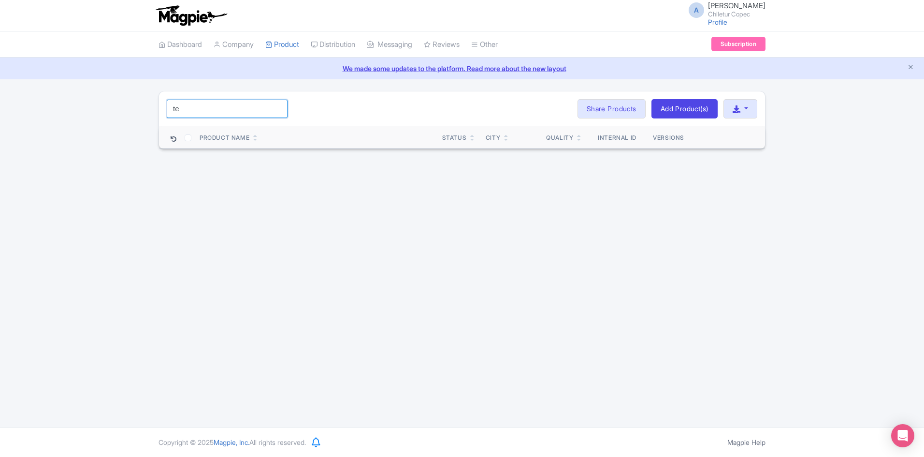
type input "t"
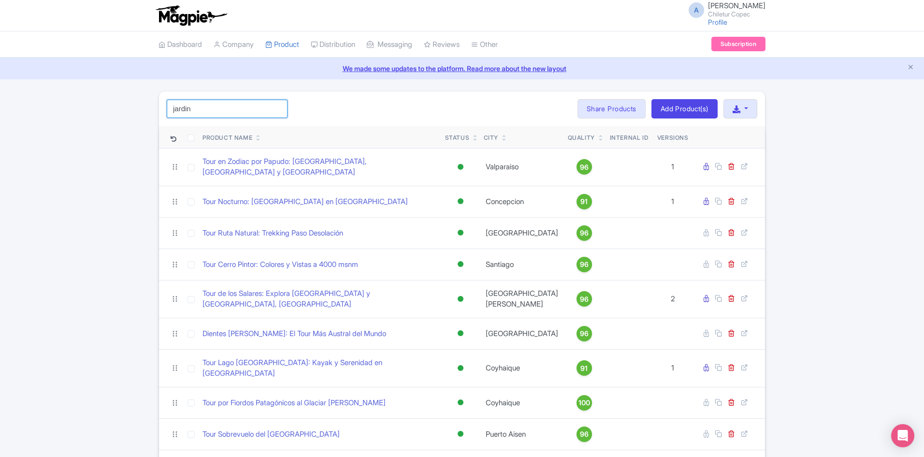
click button "Search" at bounding box center [0, 0] width 0 height 0
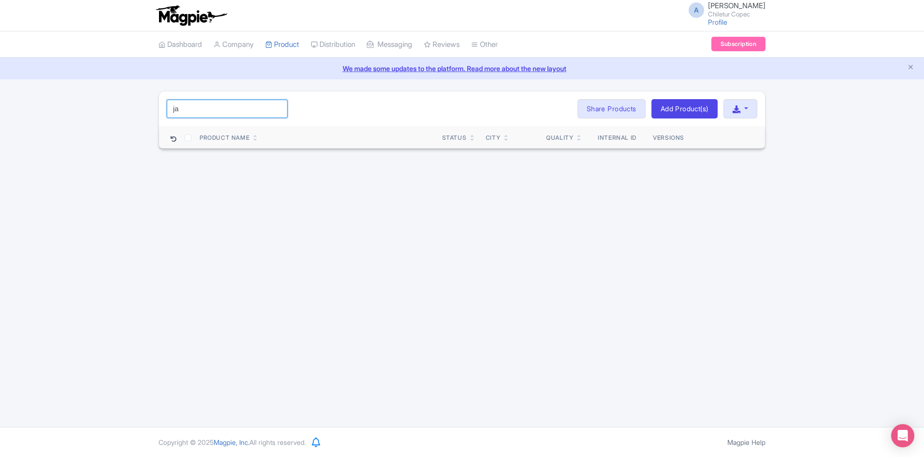
type input "j"
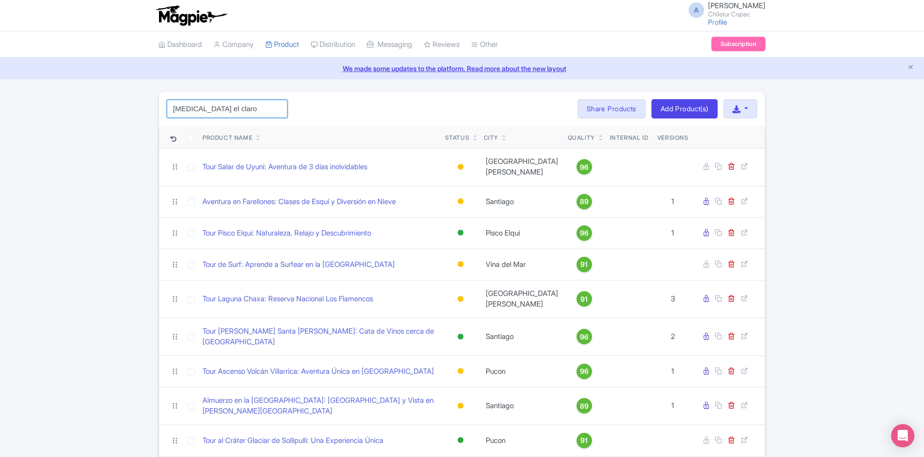
type input "salto el claro"
click button "Search" at bounding box center [0, 0] width 0 height 0
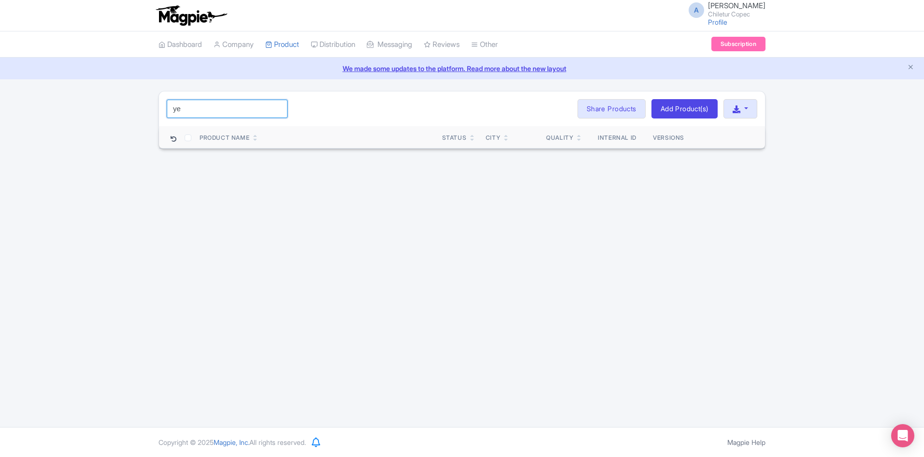
type input "y"
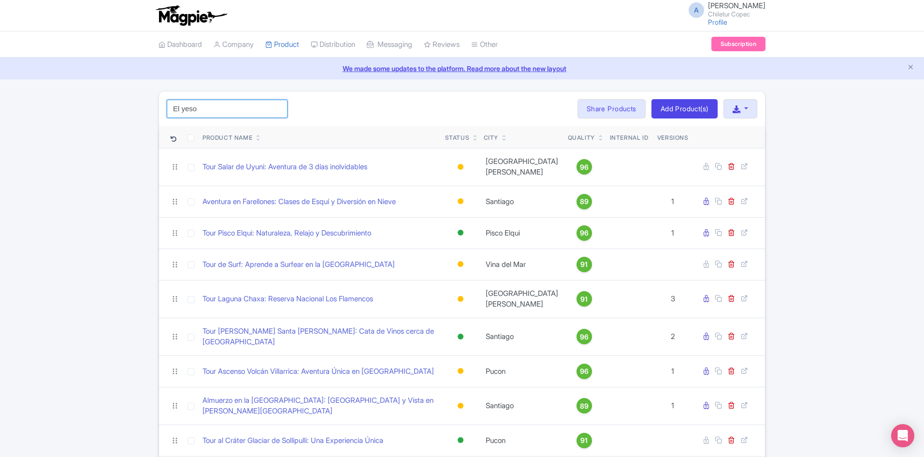
click button "Search" at bounding box center [0, 0] width 0 height 0
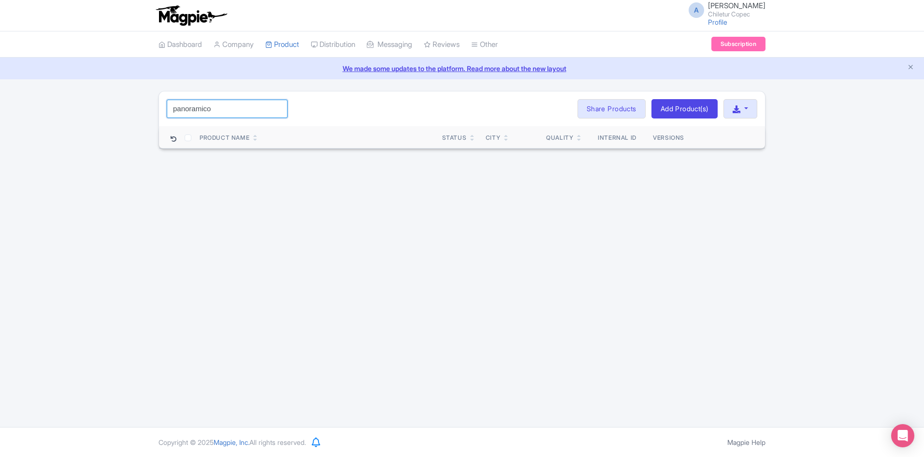
click button "Search" at bounding box center [0, 0] width 0 height 0
click at [194, 109] on input "panoramico" at bounding box center [227, 109] width 121 height 18
type input "panorámico"
click button "Search" at bounding box center [0, 0] width 0 height 0
click at [216, 109] on input "panorámico" at bounding box center [227, 109] width 121 height 18
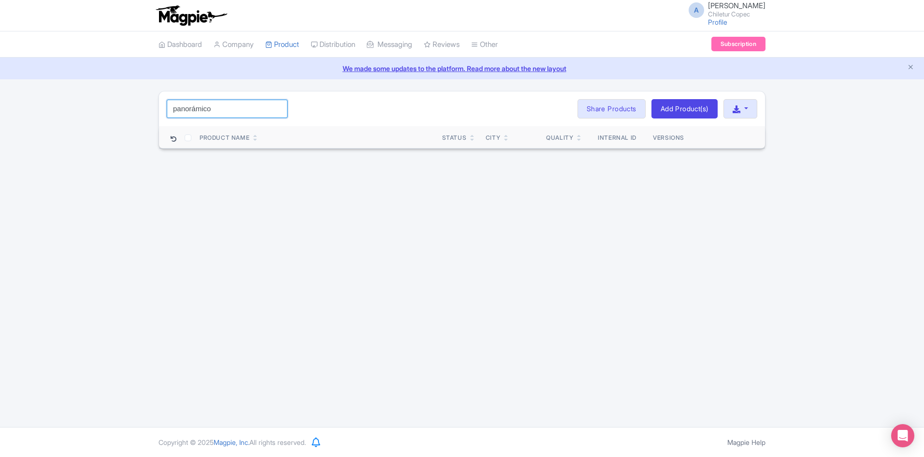
click button "Search" at bounding box center [0, 0] width 0 height 0
click at [277, 110] on input "panorámico" at bounding box center [227, 109] width 121 height 18
click at [256, 113] on input "search" at bounding box center [227, 109] width 121 height 18
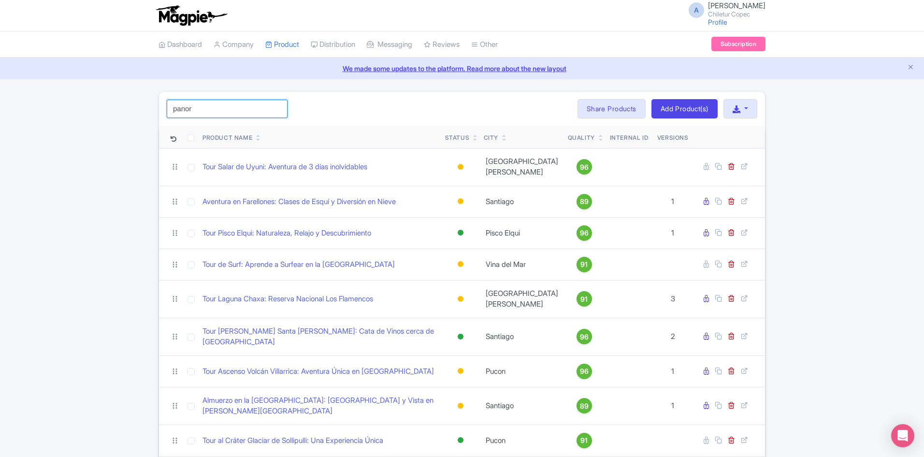
type input "panor"
click button "Search" at bounding box center [0, 0] width 0 height 0
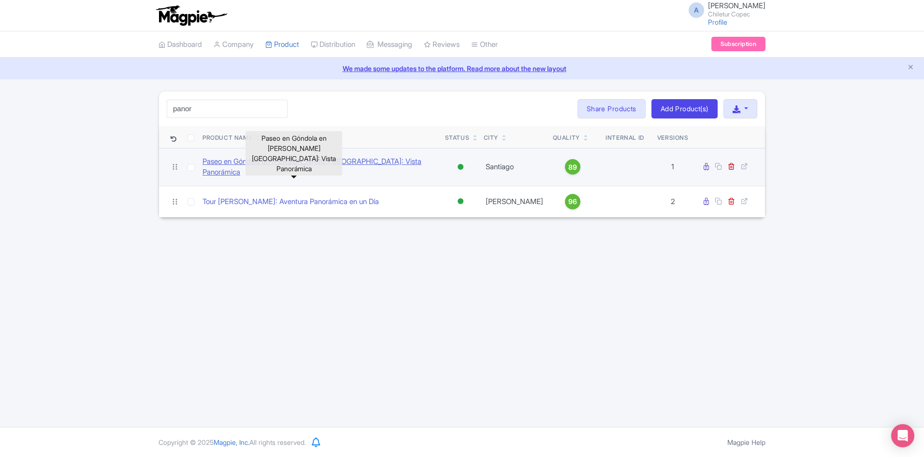
click at [271, 163] on link "Paseo en Góndola en Valle Nevado: Vista Panorámica" at bounding box center [320, 167] width 235 height 22
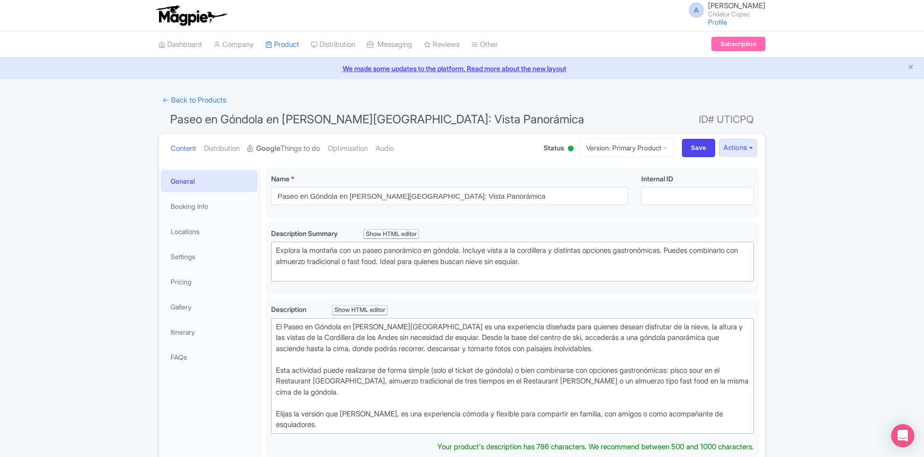
click at [304, 153] on link "Google Things to do" at bounding box center [284, 148] width 73 height 30
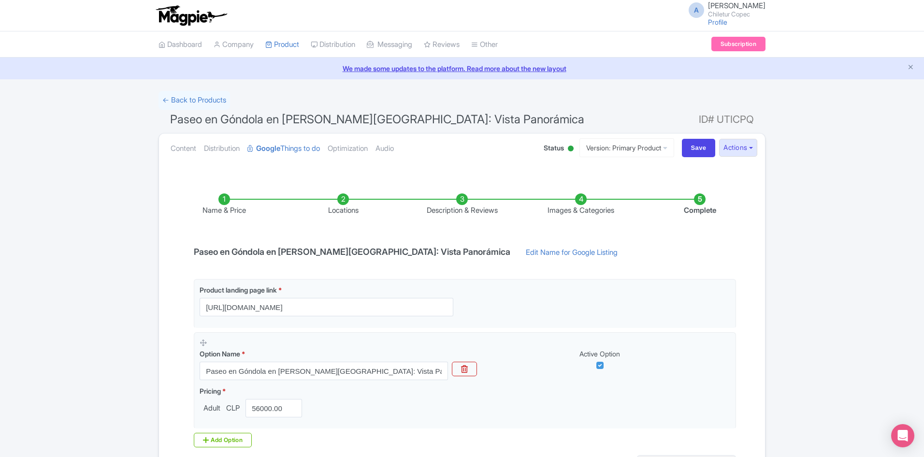
click at [462, 199] on li "Description & Reviews" at bounding box center [462, 204] width 119 height 23
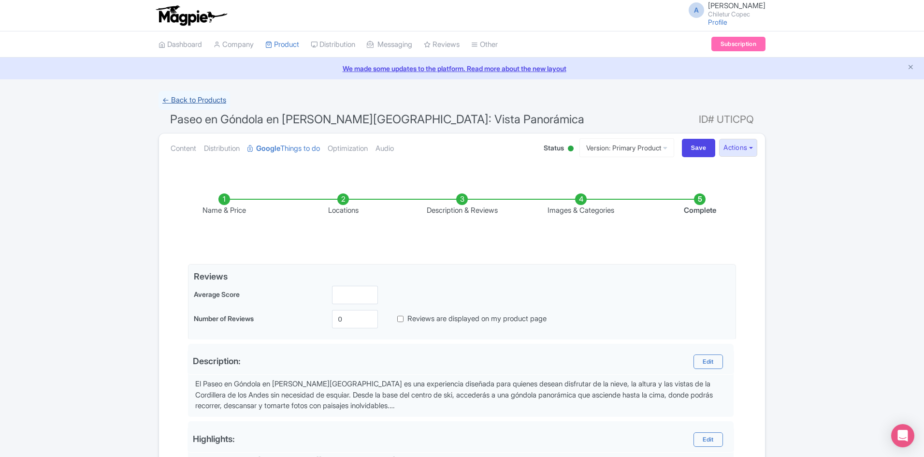
click at [193, 96] on link "← Back to Products" at bounding box center [195, 100] width 72 height 19
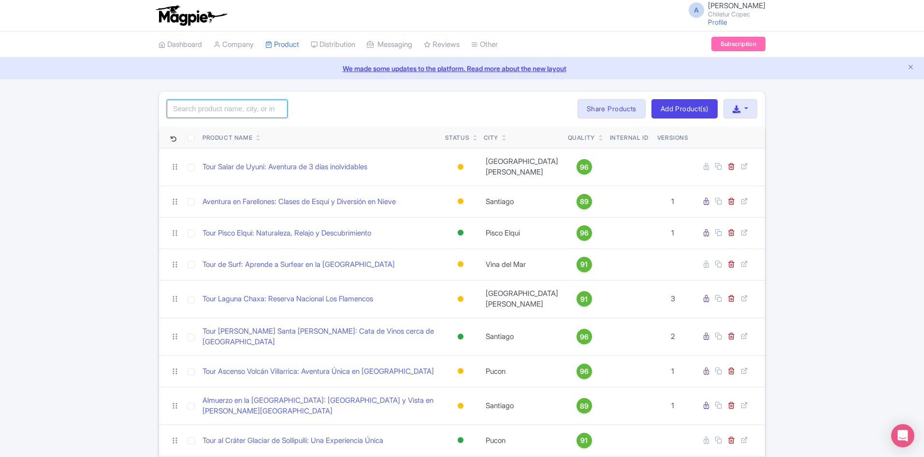
click at [184, 112] on input "search" at bounding box center [227, 109] width 121 height 18
type input "portillo"
click button "Search" at bounding box center [0, 0] width 0 height 0
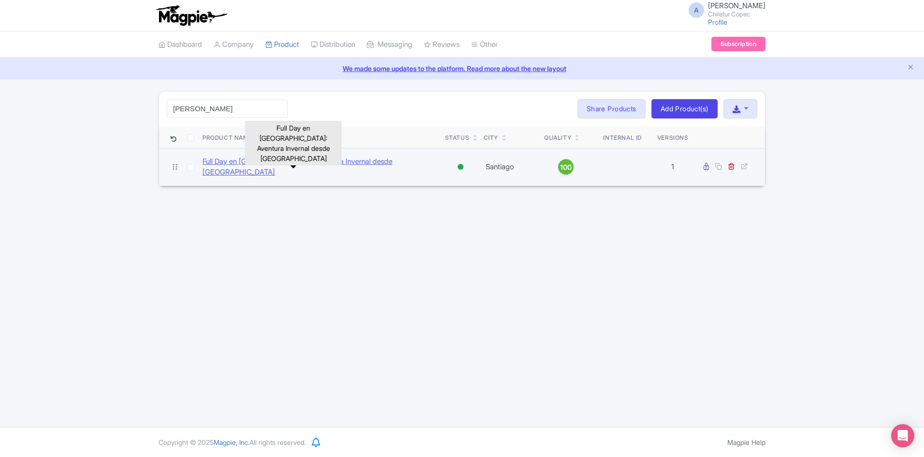
click at [274, 163] on link "Full Day en [GEOGRAPHIC_DATA]: Aventura Invernal desde [GEOGRAPHIC_DATA]" at bounding box center [320, 167] width 235 height 22
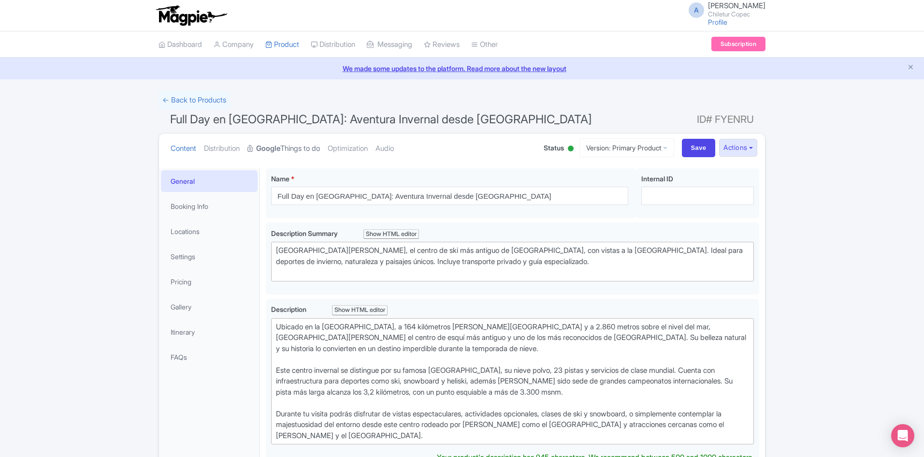
click at [290, 144] on link "Google Things to do" at bounding box center [284, 148] width 73 height 30
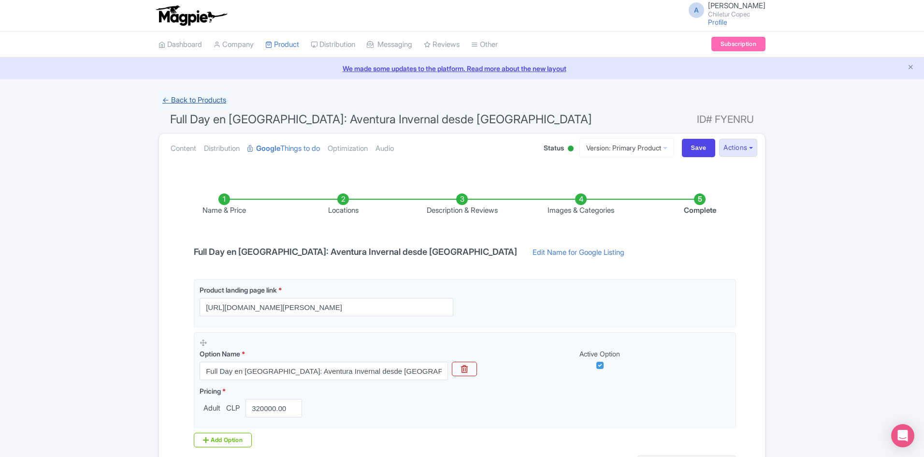
click at [167, 99] on link "← Back to Products" at bounding box center [195, 100] width 72 height 19
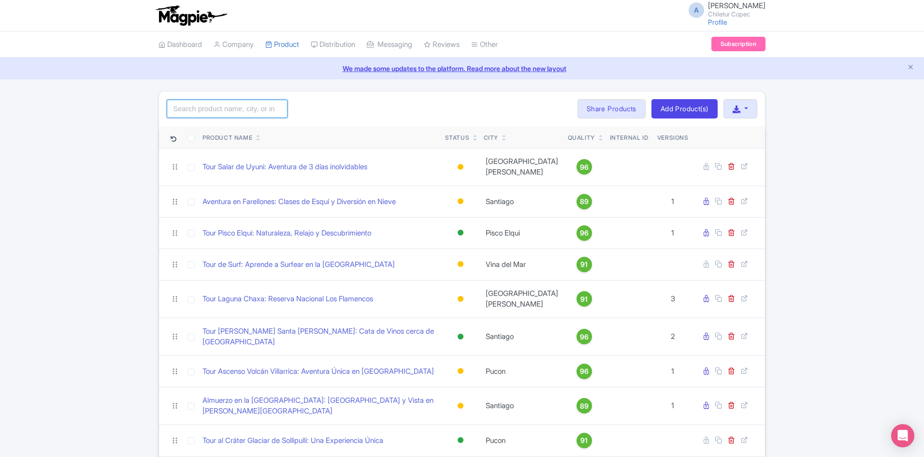
click at [183, 106] on input "search" at bounding box center [227, 109] width 121 height 18
type input "o"
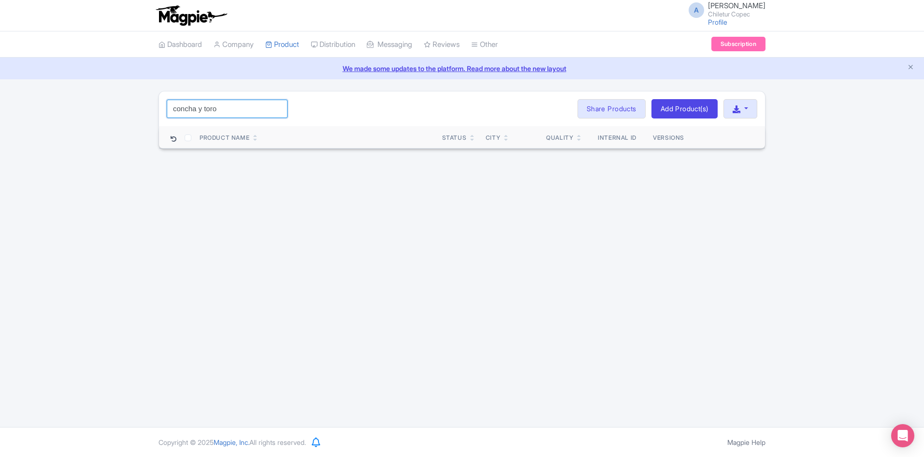
type input "concha y toro"
click button "Search" at bounding box center [0, 0] width 0 height 0
click at [278, 112] on input "concha y toro" at bounding box center [227, 109] width 121 height 18
click at [277, 109] on input "concha y toro" at bounding box center [227, 109] width 121 height 18
click at [210, 114] on input "ñires" at bounding box center [227, 109] width 121 height 18
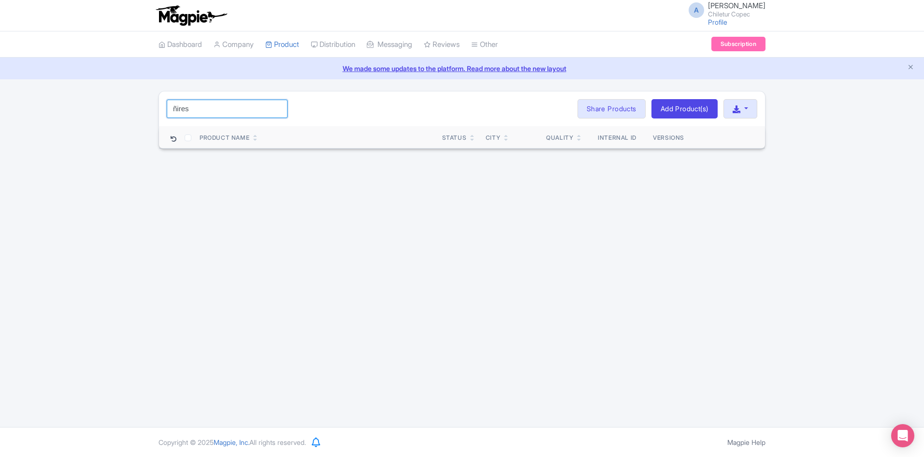
click at [210, 114] on input "ñires" at bounding box center [227, 109] width 121 height 18
type input "Grey"
click button "Search" at bounding box center [0, 0] width 0 height 0
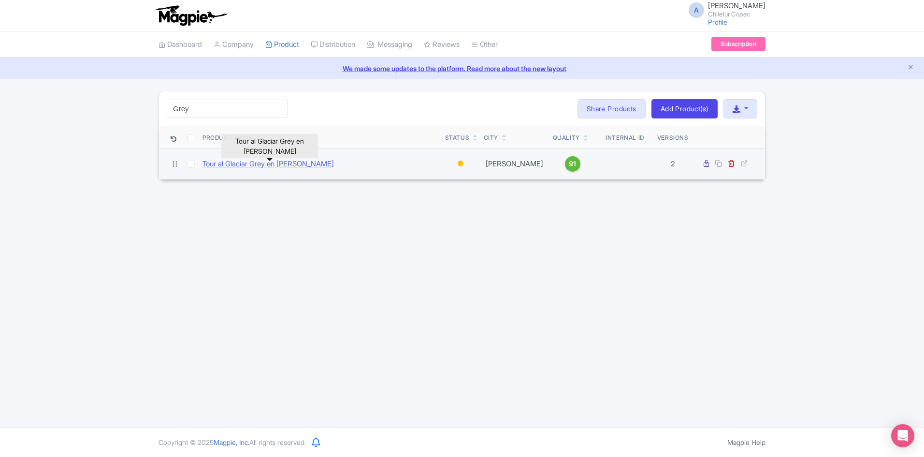
click at [254, 170] on link "Tour al Glaciar Grey en Torres del Paine" at bounding box center [269, 164] width 132 height 11
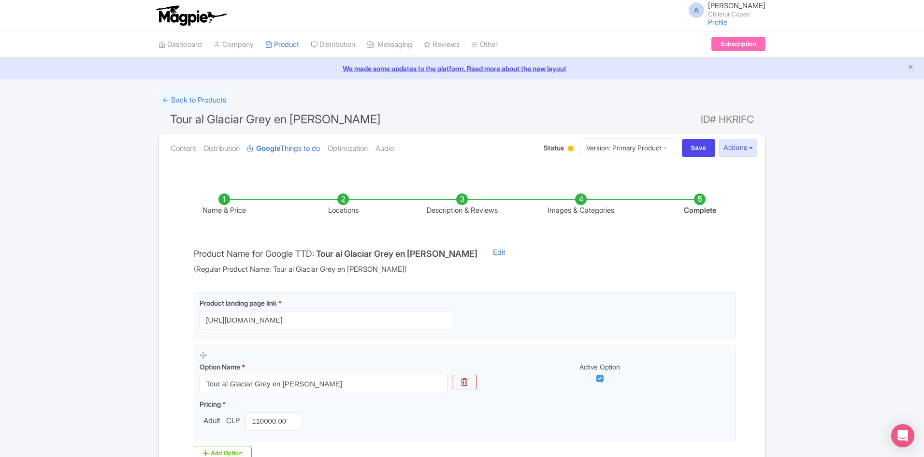
click at [455, 205] on li "Description & Reviews" at bounding box center [462, 204] width 119 height 23
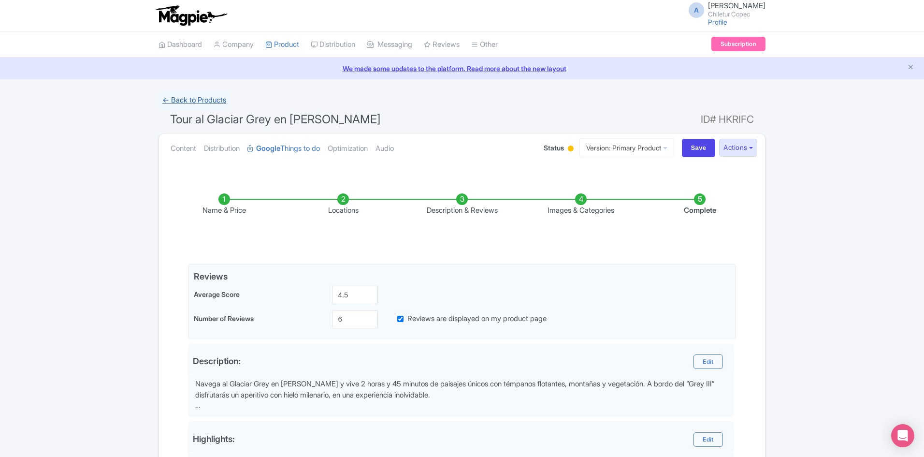
click at [199, 94] on link "← Back to Products" at bounding box center [195, 100] width 72 height 19
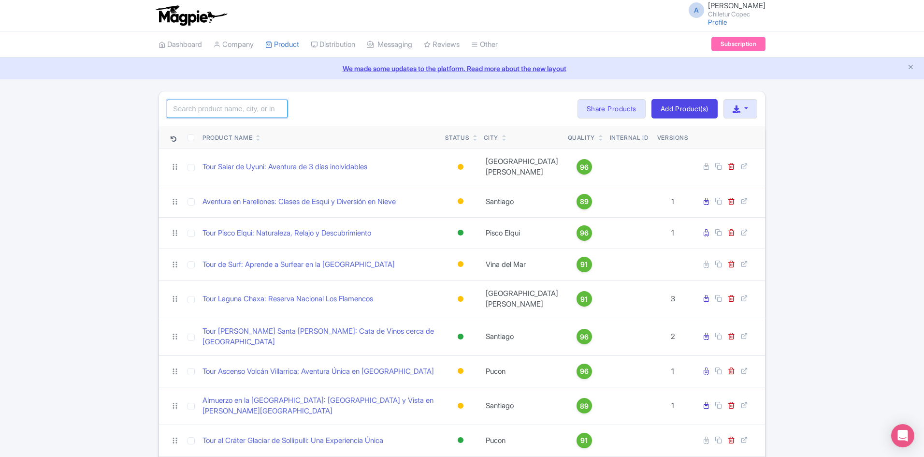
click at [215, 111] on input "search" at bounding box center [227, 109] width 121 height 18
click button "Search" at bounding box center [0, 0] width 0 height 0
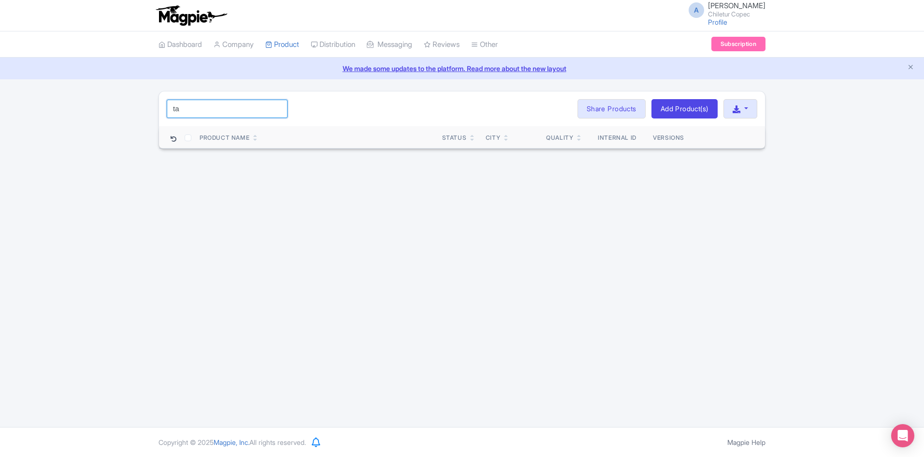
type input "t"
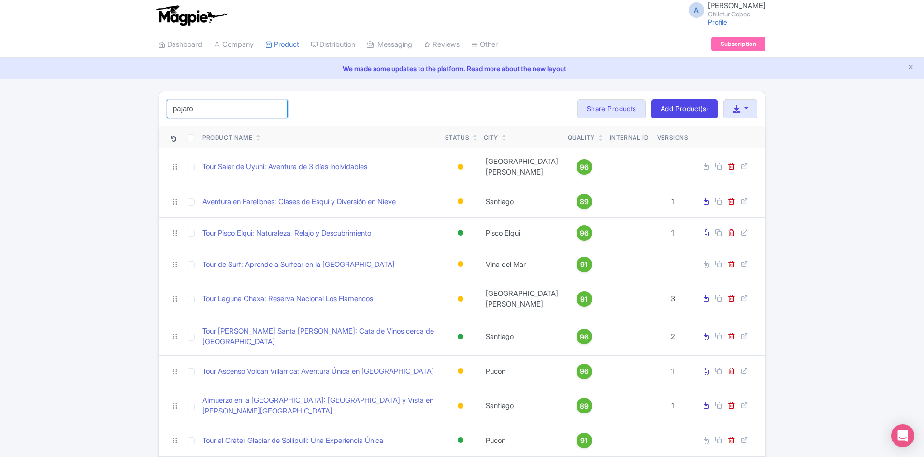
click button "Search" at bounding box center [0, 0] width 0 height 0
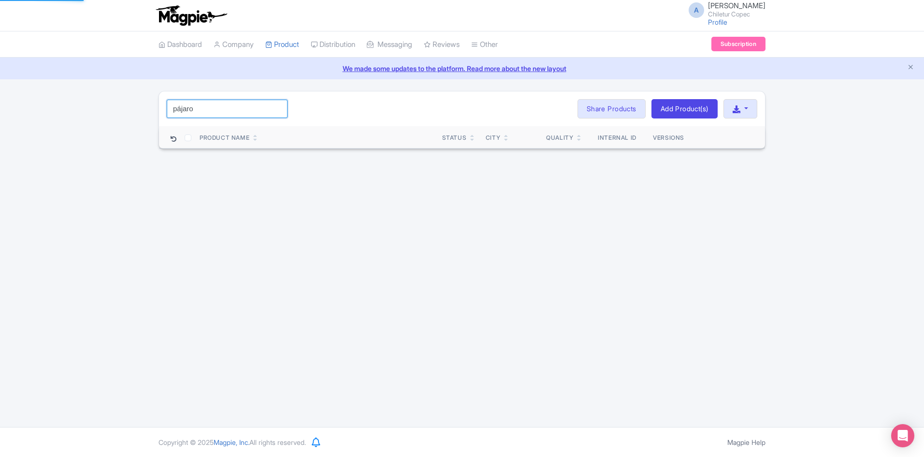
click button "Search" at bounding box center [0, 0] width 0 height 0
type input "p"
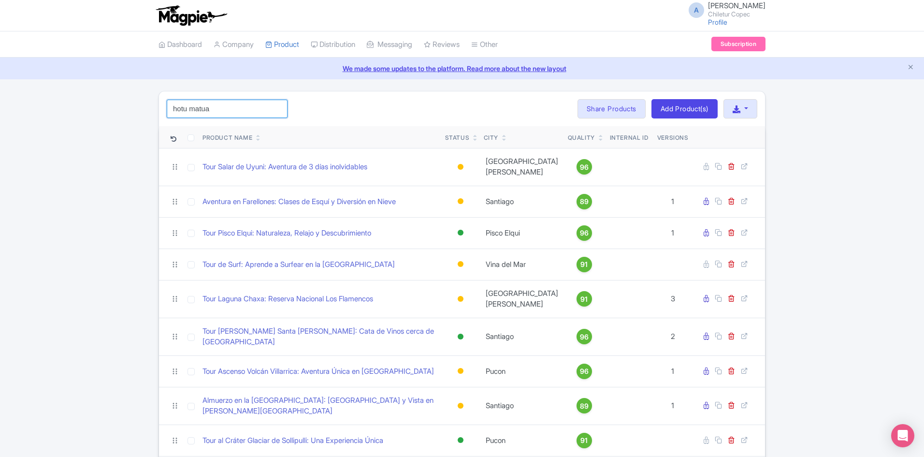
click button "Search" at bounding box center [0, 0] width 0 height 0
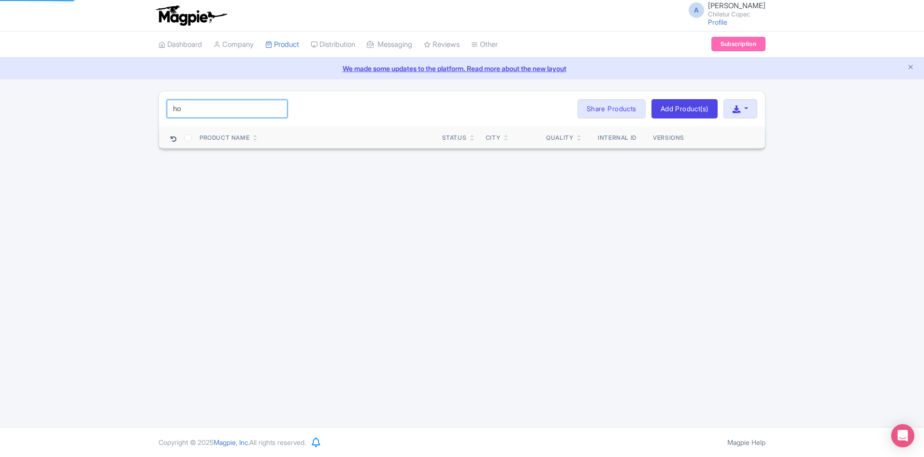
type input "h"
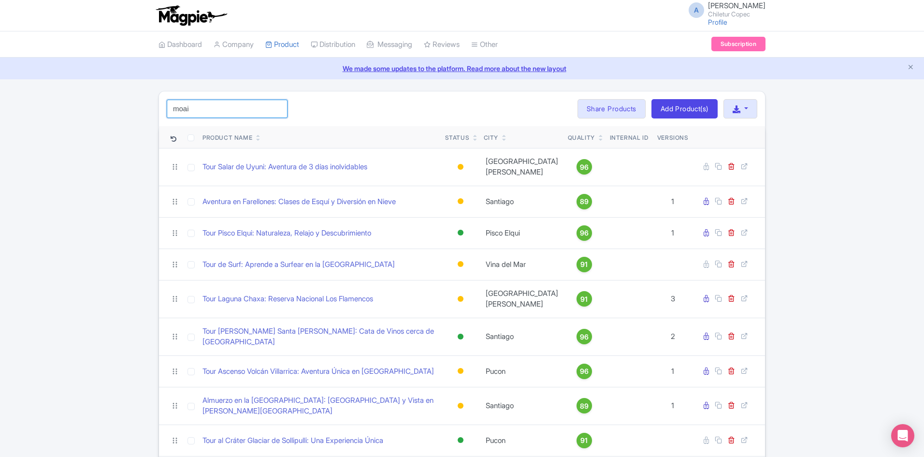
type input "moai"
click button "Search" at bounding box center [0, 0] width 0 height 0
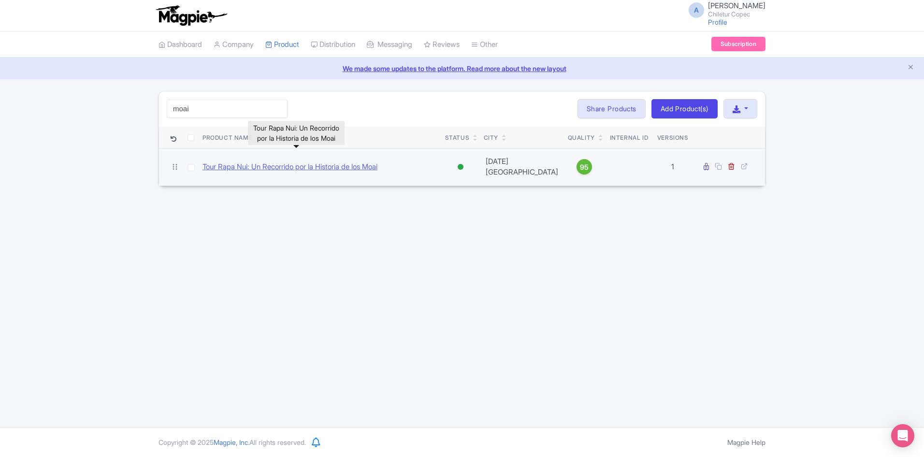
click at [251, 167] on link "Tour Rapa Nui: Un Recorrido por la Historia de los Moai" at bounding box center [290, 166] width 175 height 11
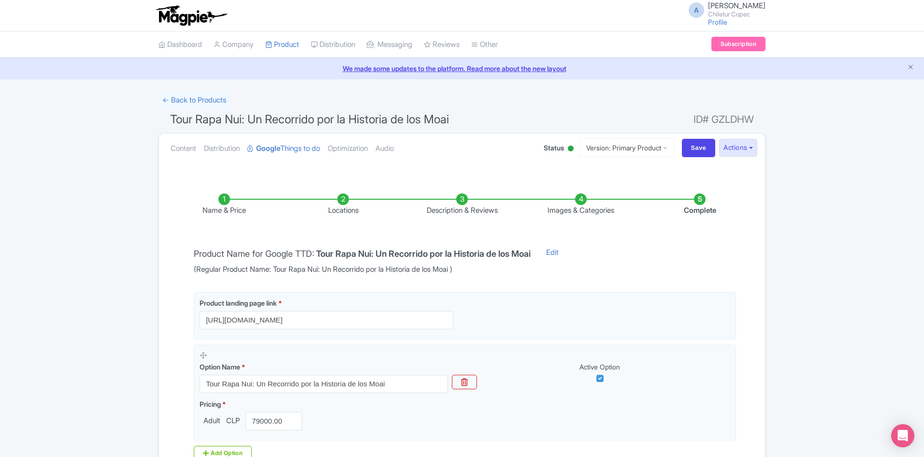
click at [467, 205] on li "Description & Reviews" at bounding box center [462, 204] width 119 height 23
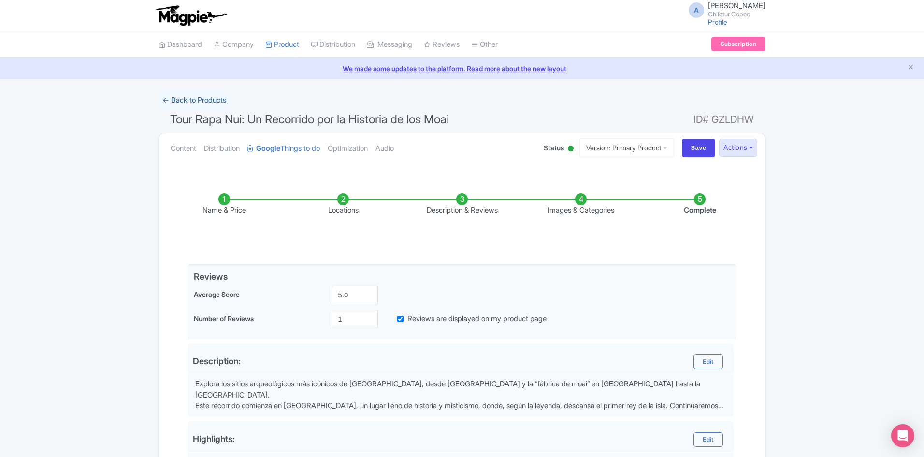
click at [202, 108] on link "← Back to Products" at bounding box center [195, 100] width 72 height 19
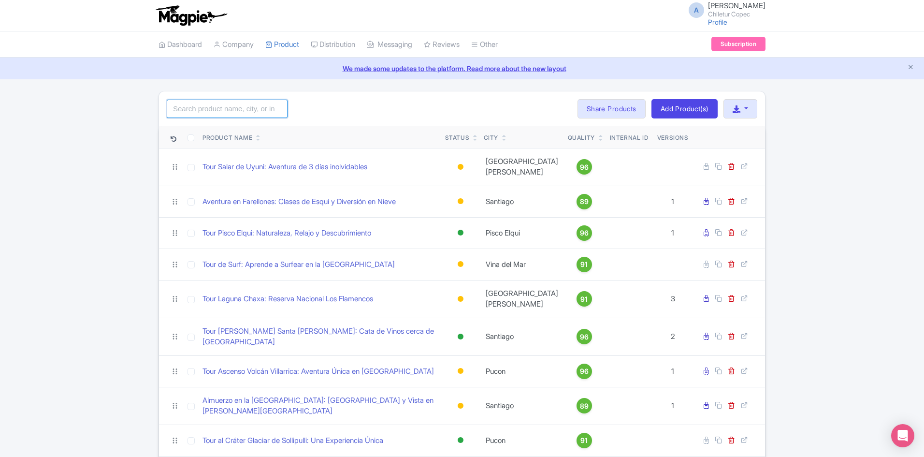
click at [176, 109] on input "search" at bounding box center [227, 109] width 121 height 18
type input "villarrica"
click button "Search" at bounding box center [0, 0] width 0 height 0
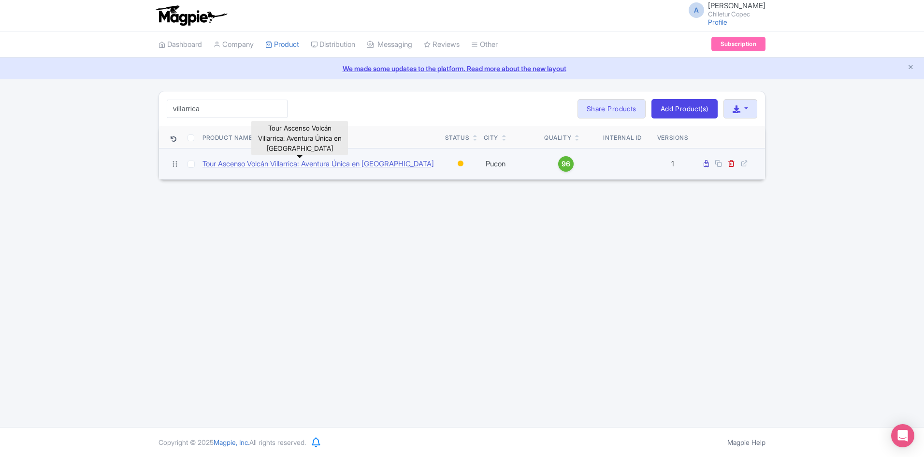
click at [263, 164] on link "Tour Ascenso Volcán Villarrica: Aventura Única en Pucón" at bounding box center [319, 164] width 232 height 11
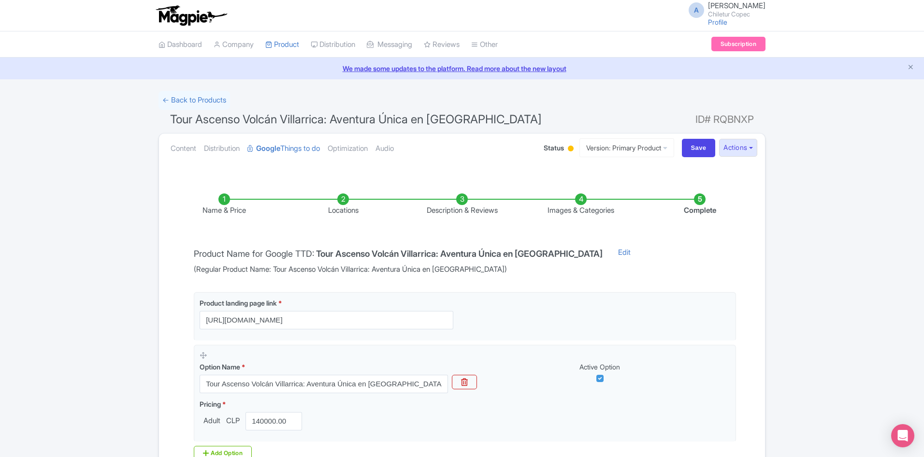
click at [446, 204] on li "Description & Reviews" at bounding box center [462, 204] width 119 height 23
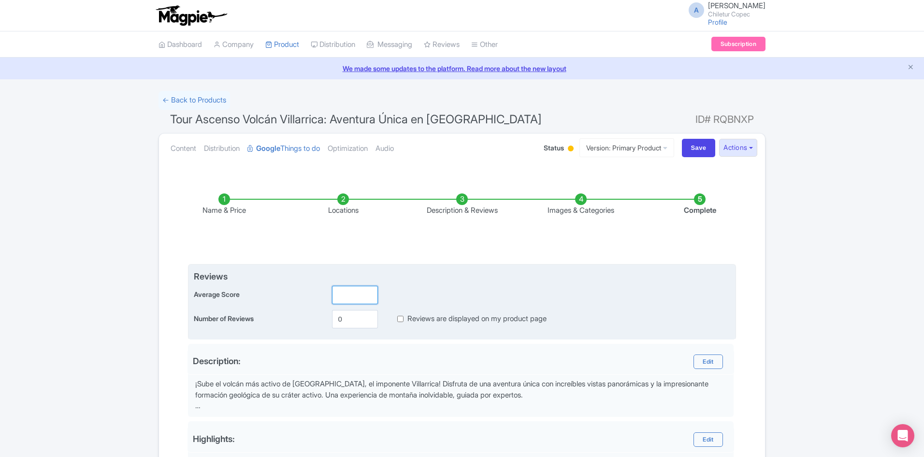
click at [351, 296] on input "number" at bounding box center [355, 295] width 46 height 18
type input "5"
click at [346, 322] on input "0" at bounding box center [355, 319] width 46 height 18
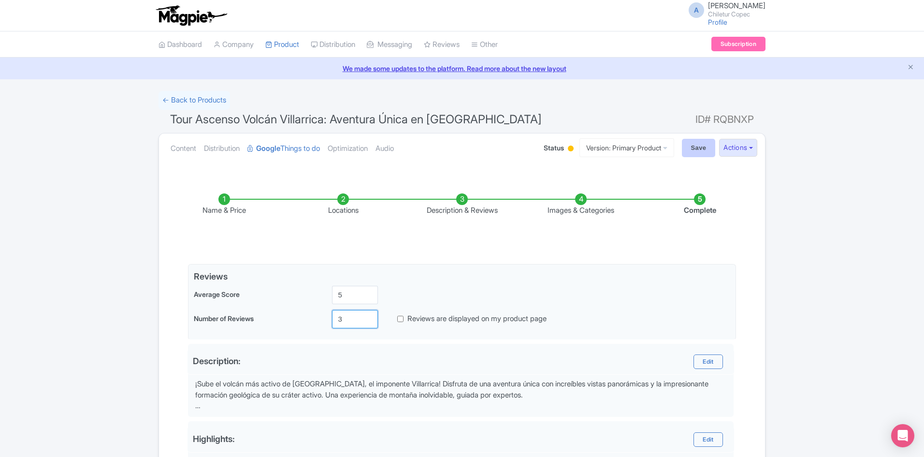
type input "3"
click at [702, 151] on input "Save" at bounding box center [699, 148] width 34 height 18
type input "Saving..."
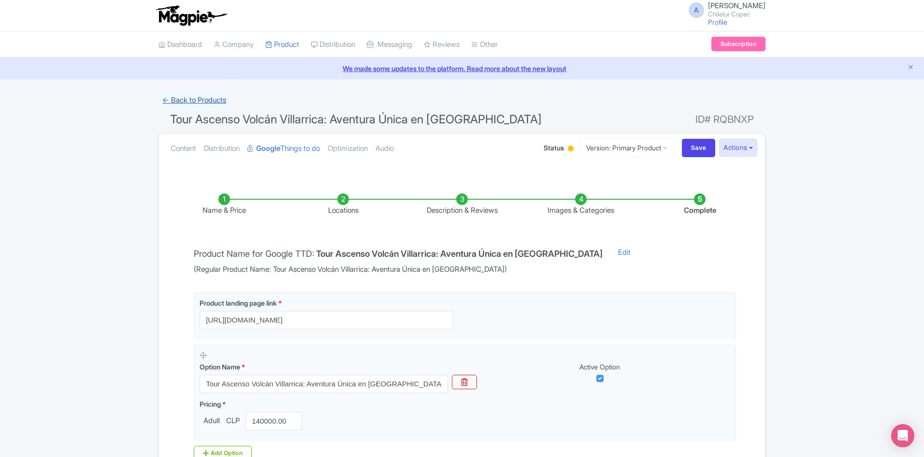
click at [176, 102] on link "← Back to Products" at bounding box center [195, 100] width 72 height 19
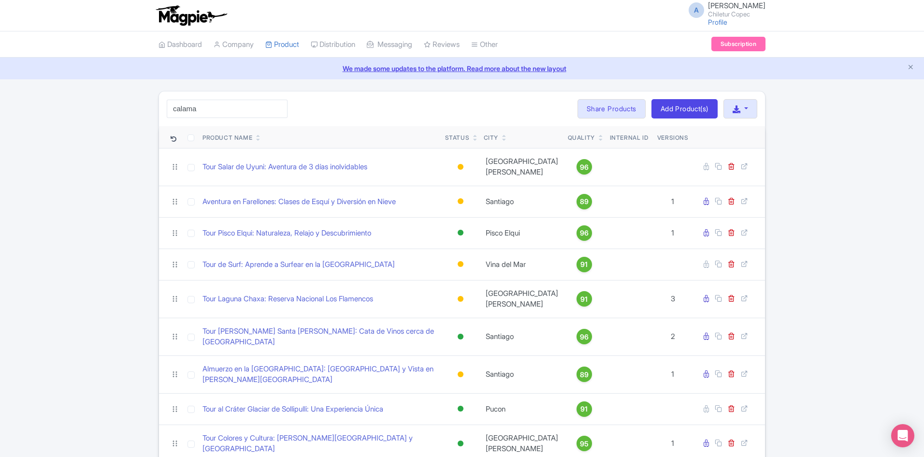
click button "Search" at bounding box center [0, 0] width 0 height 0
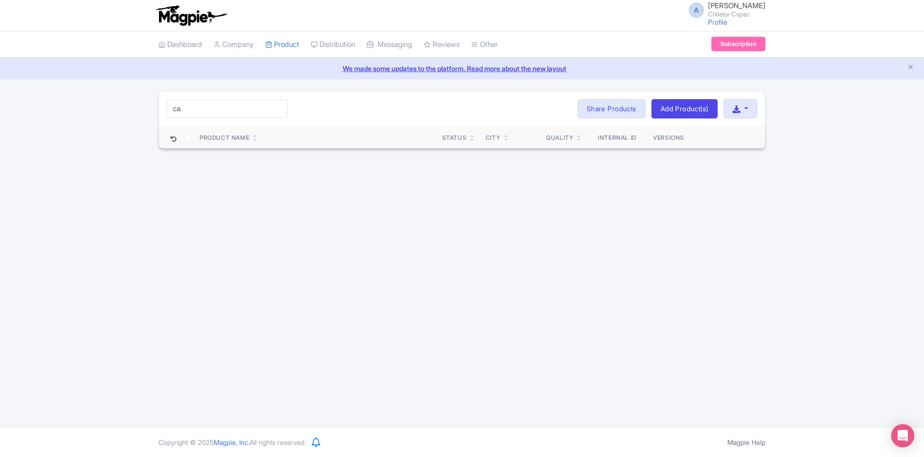
type input "c"
click button "Search" at bounding box center [0, 0] width 0 height 0
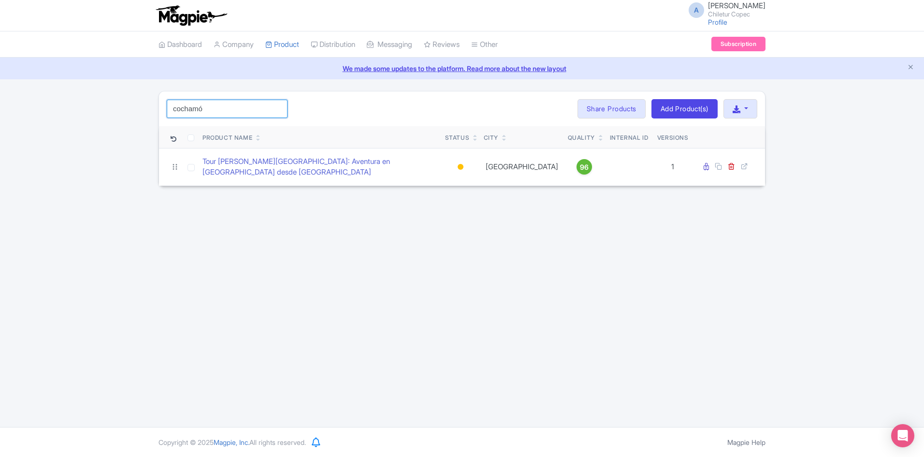
click at [196, 102] on input "cochamó" at bounding box center [227, 109] width 121 height 18
type input "rafting"
click button "Search" at bounding box center [0, 0] width 0 height 0
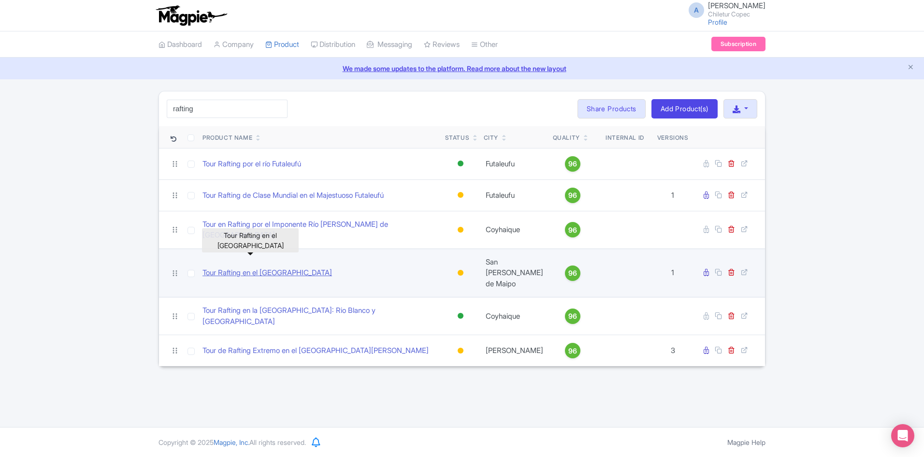
click at [267, 267] on link "Tour Rafting en el Río Maipo" at bounding box center [268, 272] width 130 height 11
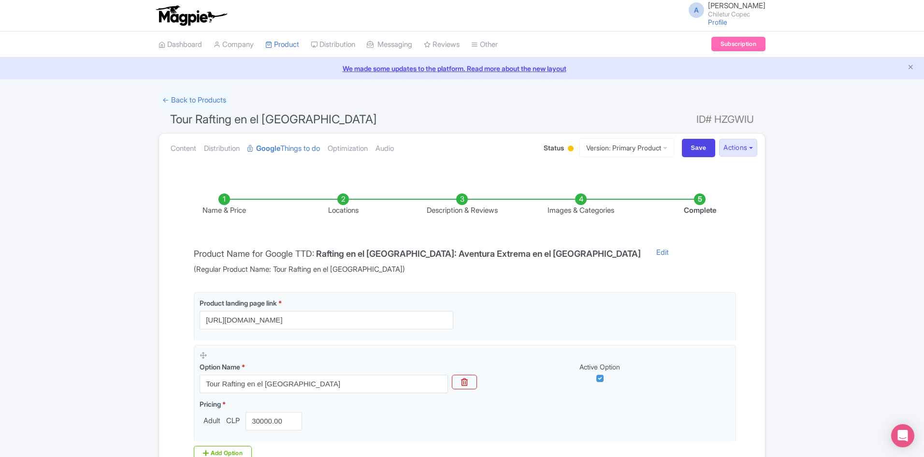
click at [457, 199] on li "Description & Reviews" at bounding box center [462, 204] width 119 height 23
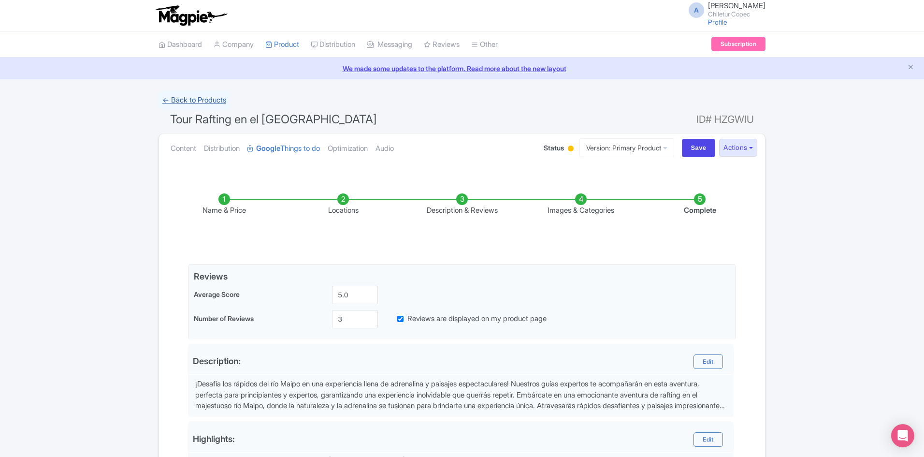
click at [200, 102] on link "← Back to Products" at bounding box center [195, 100] width 72 height 19
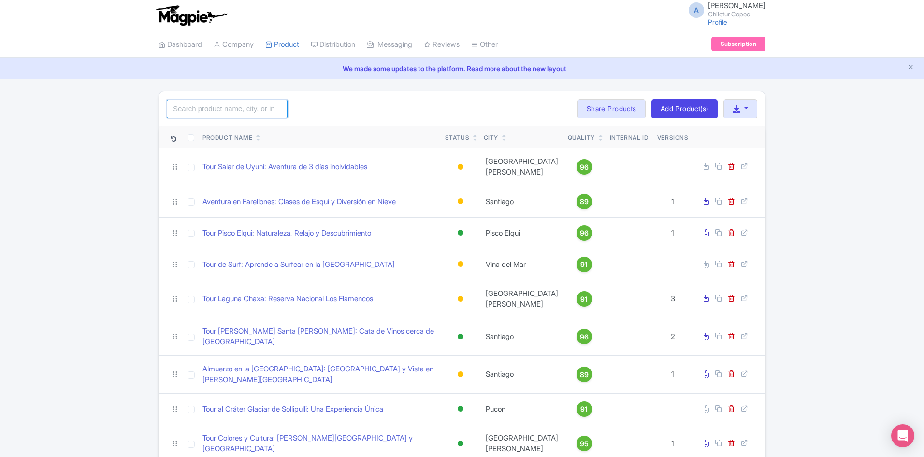
click at [224, 110] on input "search" at bounding box center [227, 109] width 121 height 18
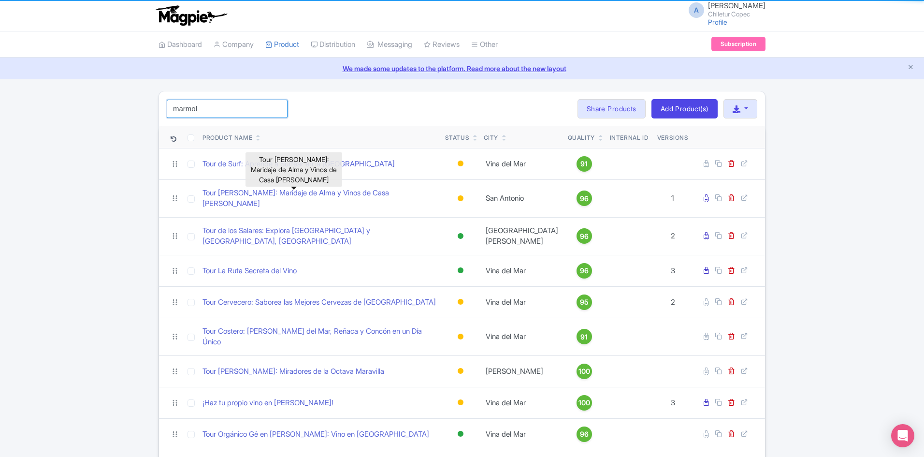
click button "Search" at bounding box center [0, 0] width 0 height 0
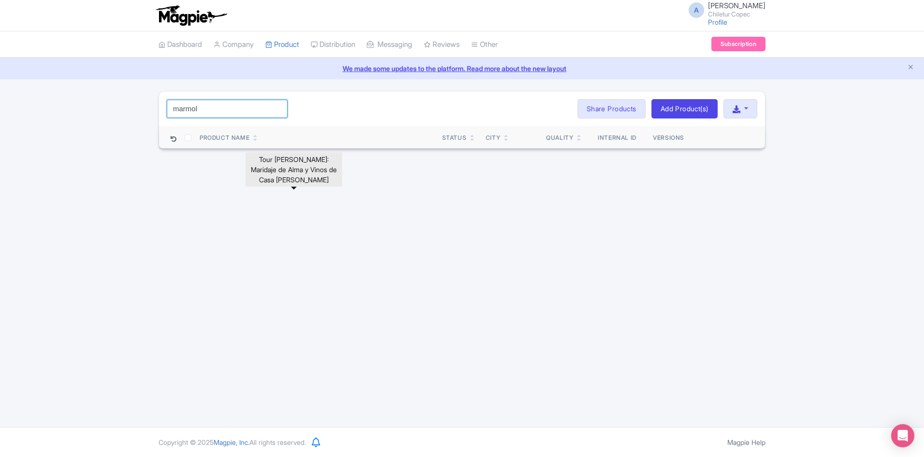
click at [215, 116] on input "marmol" at bounding box center [227, 109] width 121 height 18
type input "capillas"
click button "Search" at bounding box center [0, 0] width 0 height 0
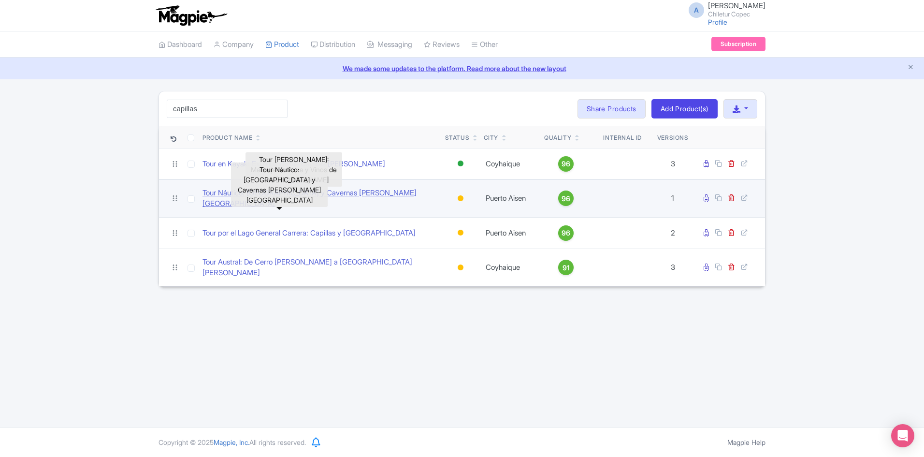
click at [333, 199] on link "Tour Náutico: [GEOGRAPHIC_DATA] y Cavernas [PERSON_NAME][GEOGRAPHIC_DATA]" at bounding box center [320, 199] width 235 height 22
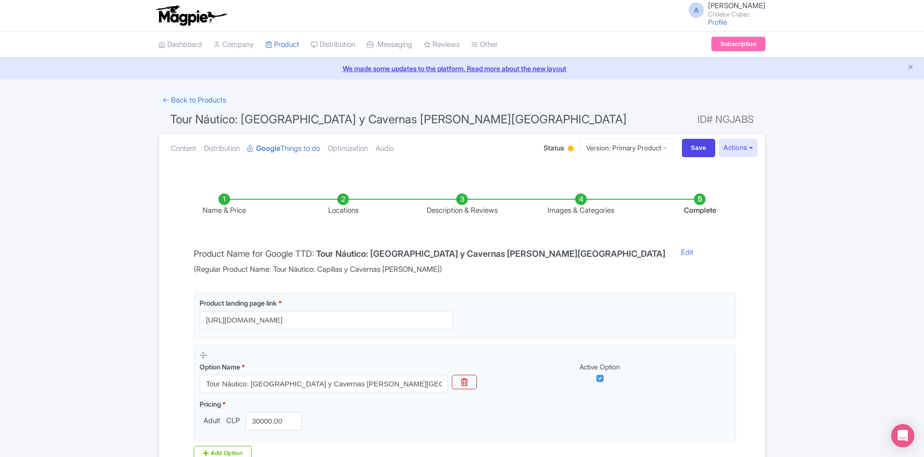
click at [463, 198] on li "Description & Reviews" at bounding box center [462, 204] width 119 height 23
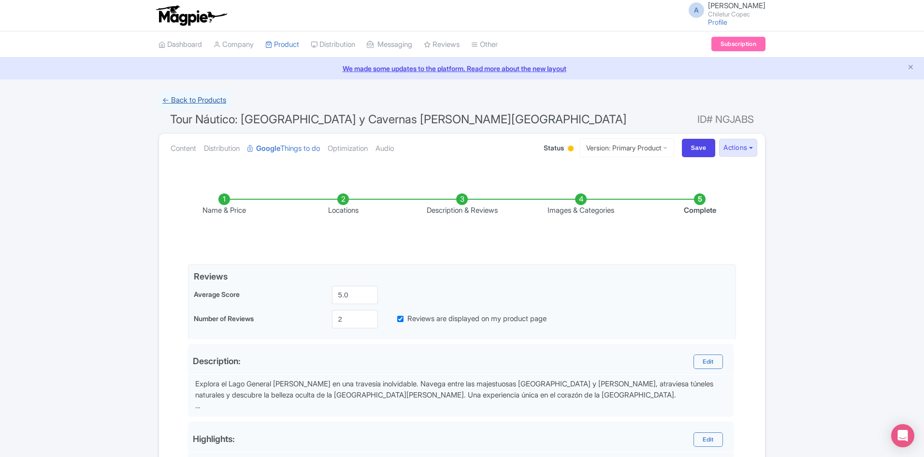
click at [178, 96] on link "← Back to Products" at bounding box center [195, 100] width 72 height 19
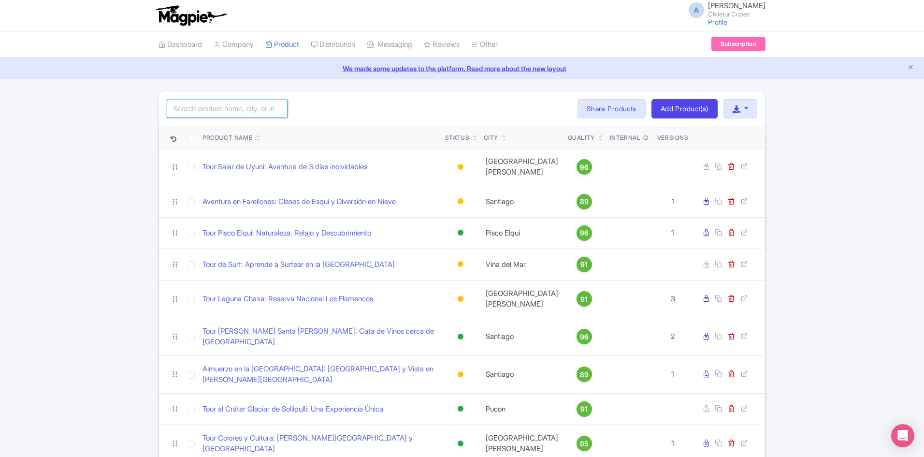
click at [204, 107] on input "search" at bounding box center [227, 109] width 121 height 18
type input "zodiac"
click button "Search" at bounding box center [0, 0] width 0 height 0
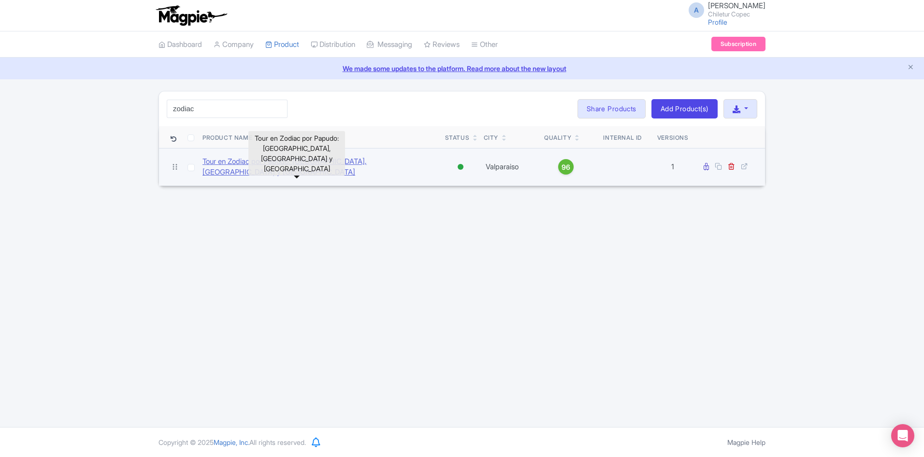
click at [224, 162] on link "Tour en Zodiac por Papudo: Punta Pite, Lobos y Lilenes" at bounding box center [320, 167] width 235 height 22
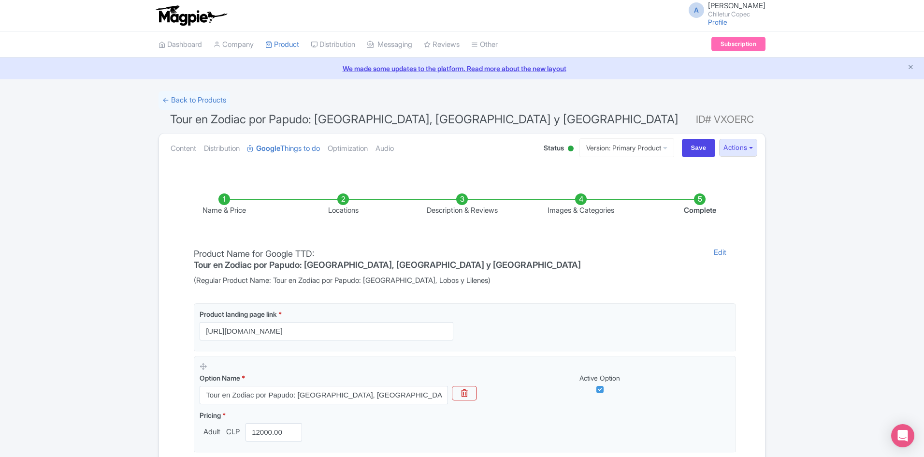
click at [456, 199] on li "Description & Reviews" at bounding box center [462, 204] width 119 height 23
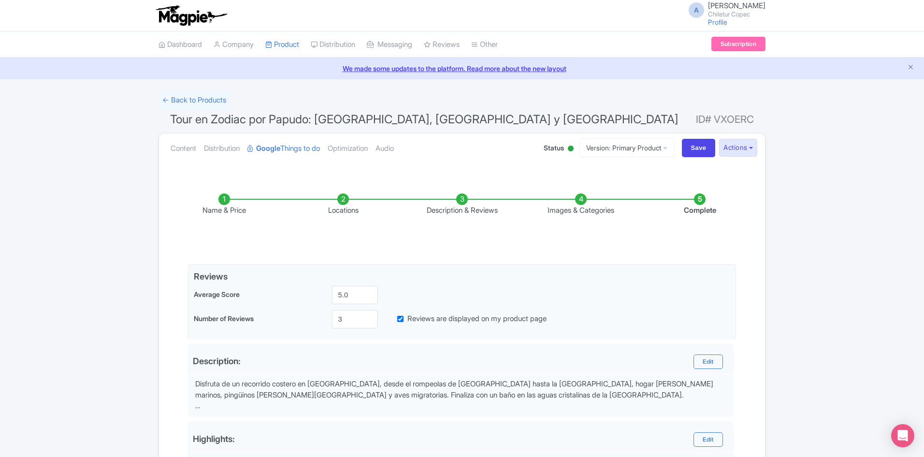
click at [180, 89] on div "A Amanda Varela Chiletur Copec Profile Users Settings Sign out Dashboard Compan…" at bounding box center [462, 346] width 924 height 692
click at [180, 101] on link "← Back to Products" at bounding box center [195, 100] width 72 height 19
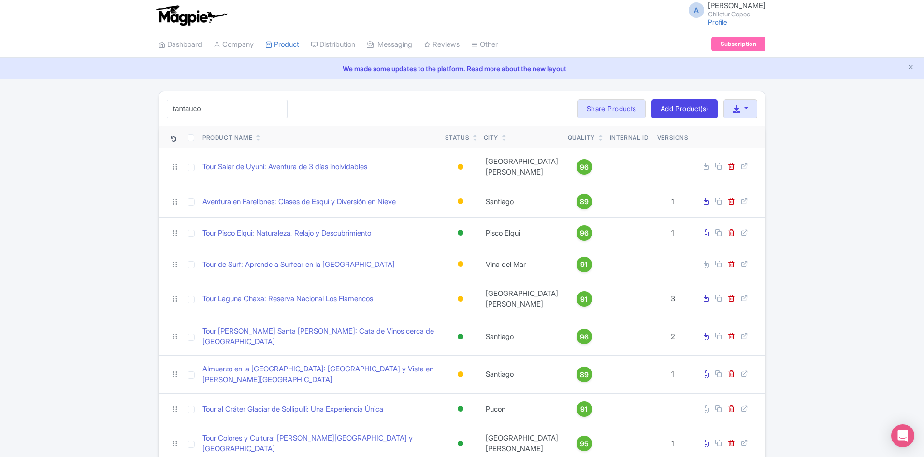
click button "Search" at bounding box center [0, 0] width 0 height 0
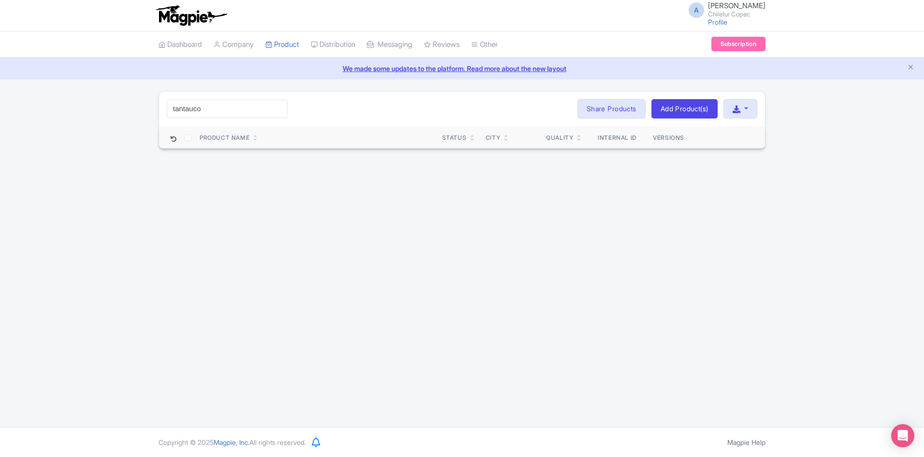
click at [217, 103] on input "tantauco" at bounding box center [227, 109] width 121 height 18
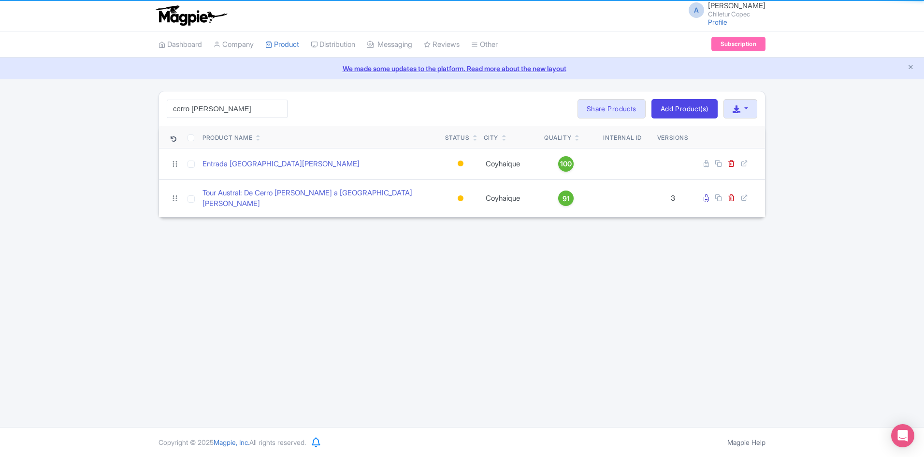
type input "cerro [PERSON_NAME]"
click button "Search" at bounding box center [0, 0] width 0 height 0
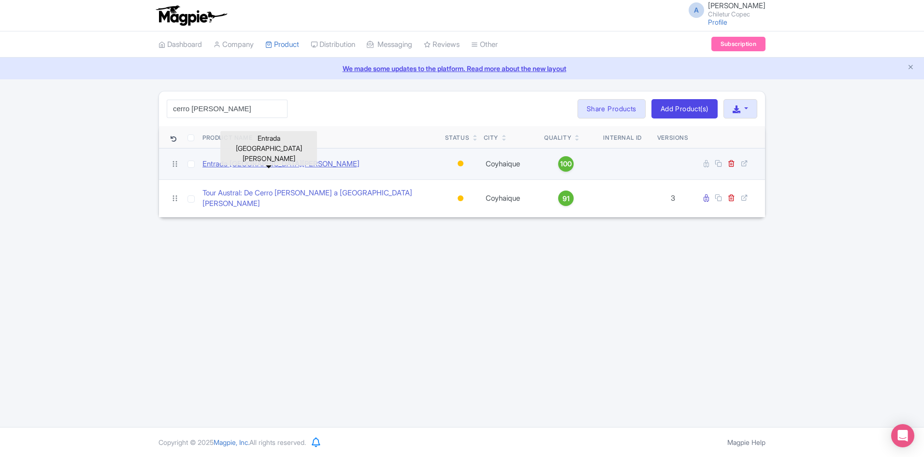
click at [303, 169] on link "Entrada [GEOGRAPHIC_DATA][PERSON_NAME]" at bounding box center [281, 164] width 157 height 11
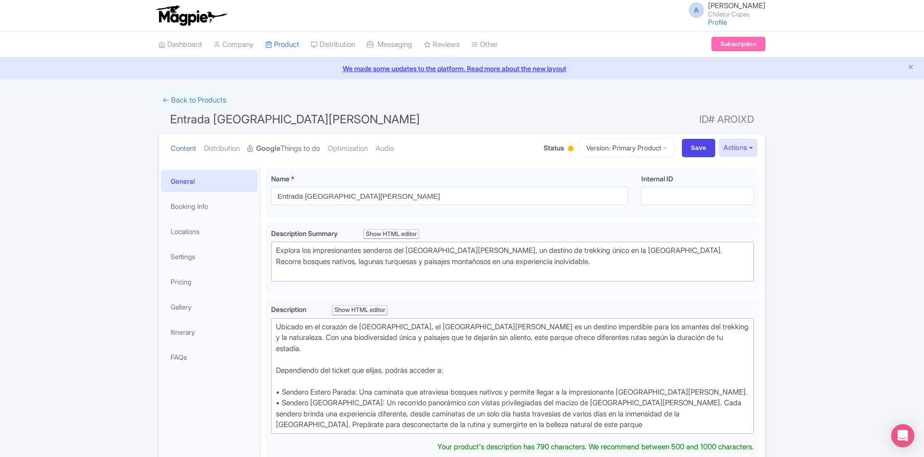
click at [296, 145] on link "Google Things to do" at bounding box center [284, 148] width 73 height 30
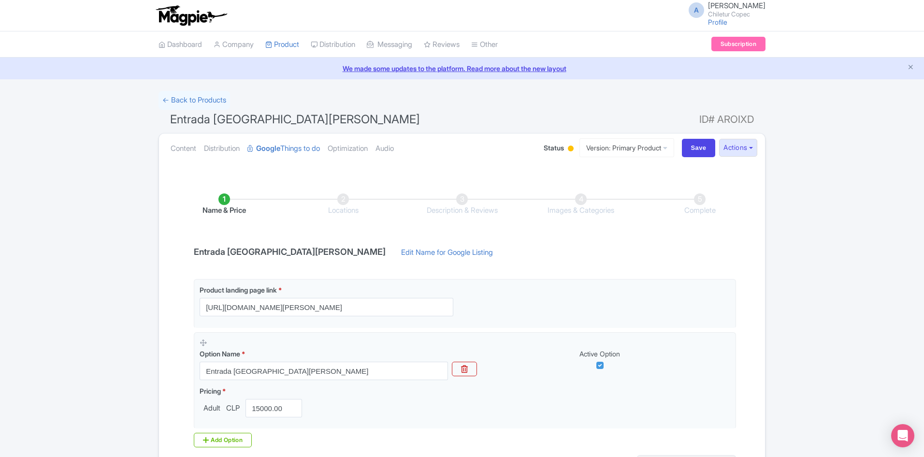
click at [465, 202] on li "Description & Reviews" at bounding box center [462, 204] width 119 height 23
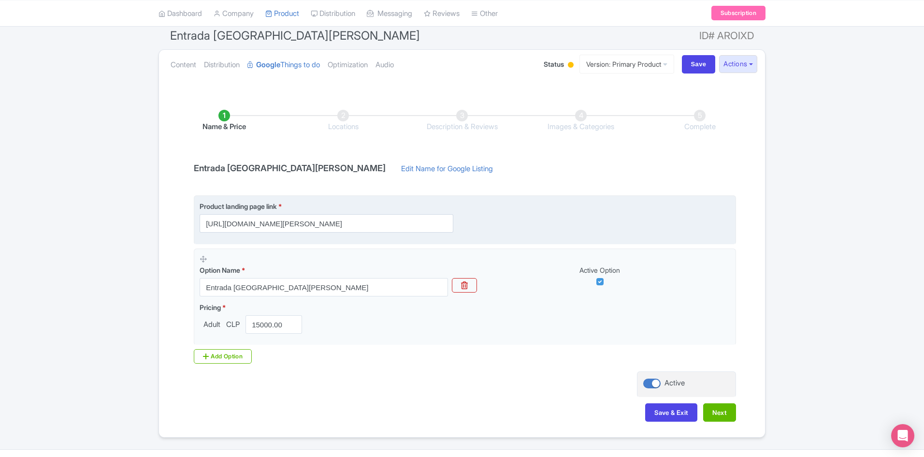
scroll to position [106, 0]
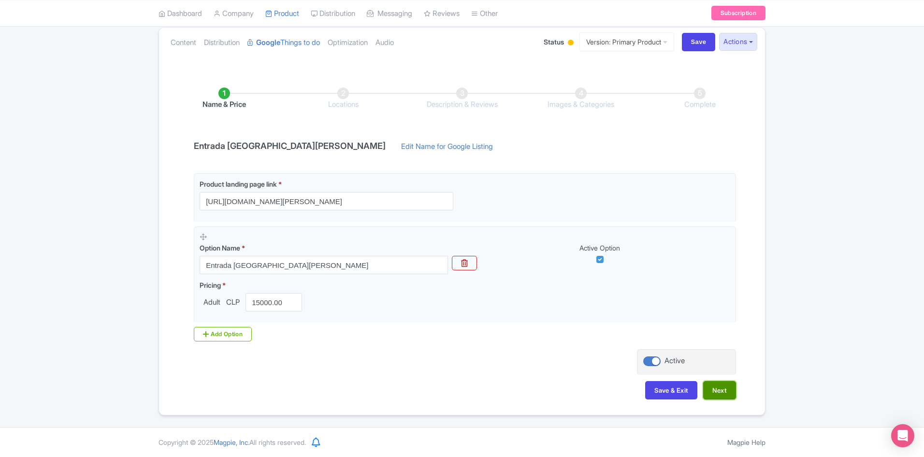
click at [716, 387] on button "Next" at bounding box center [719, 390] width 33 height 18
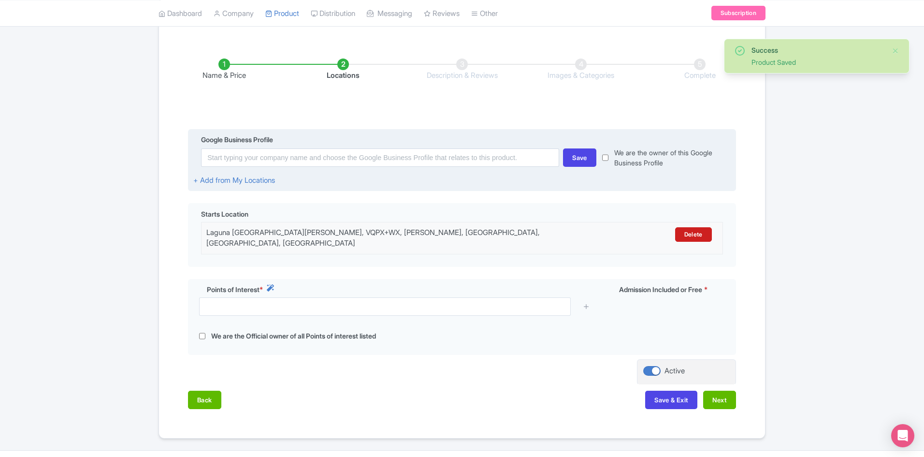
scroll to position [151, 0]
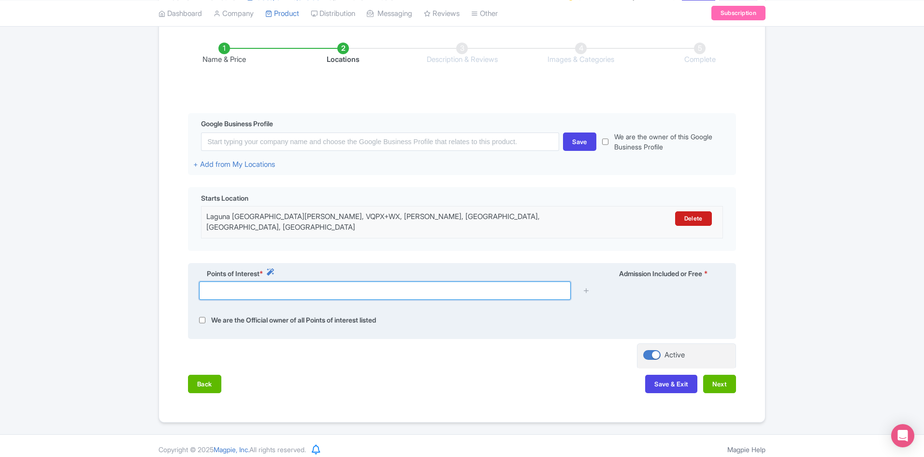
click at [374, 281] on input "text" at bounding box center [385, 290] width 372 height 18
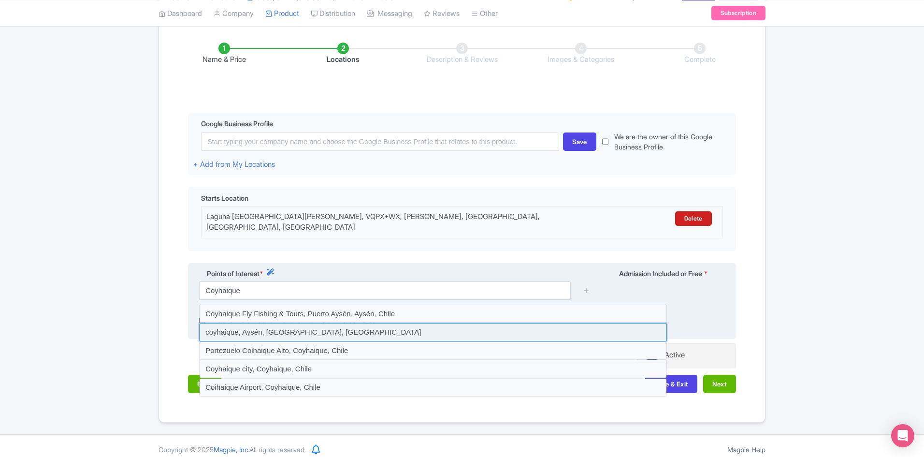
click at [354, 328] on input at bounding box center [433, 332] width 468 height 18
type input "coyhaique, Aysén, Coyhaique, Chile"
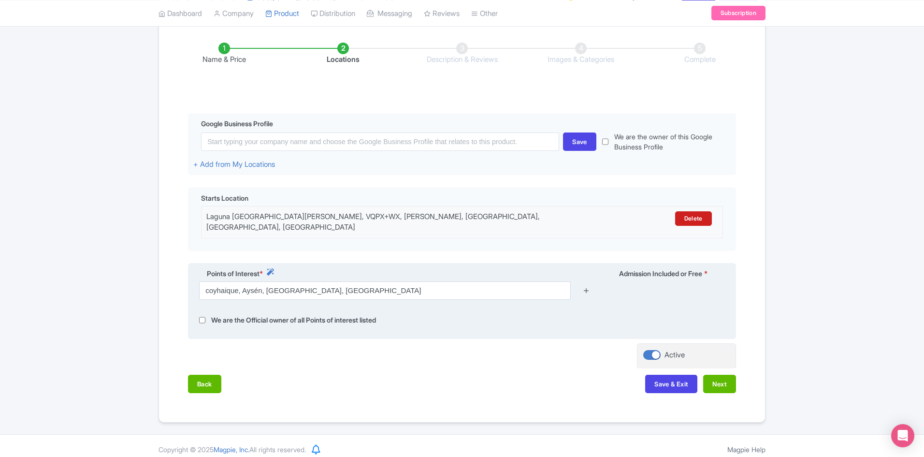
click at [586, 287] on icon at bounding box center [586, 290] width 7 height 7
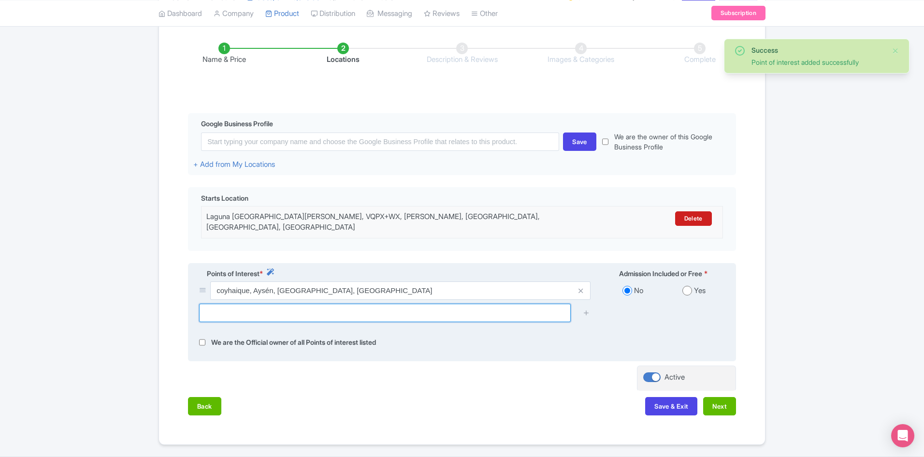
click at [436, 309] on input "text" at bounding box center [385, 313] width 372 height 18
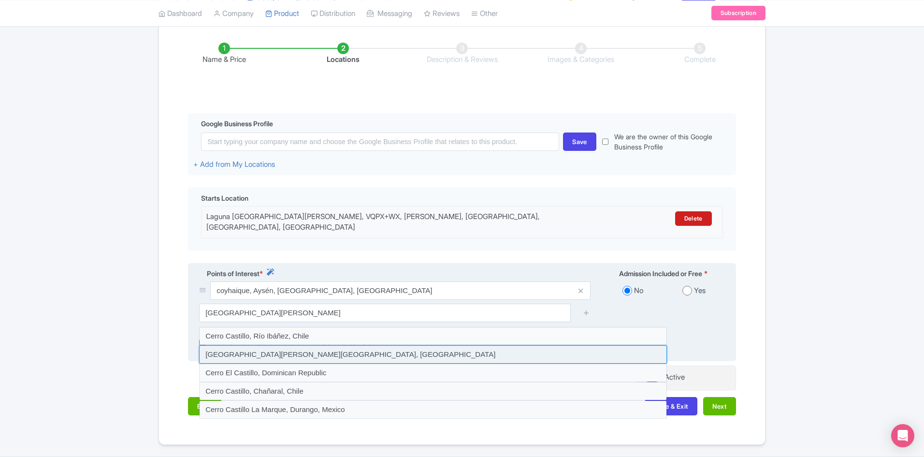
click at [384, 349] on input at bounding box center [433, 354] width 468 height 18
type input "Cerro Castillo, Aysén, Chile"
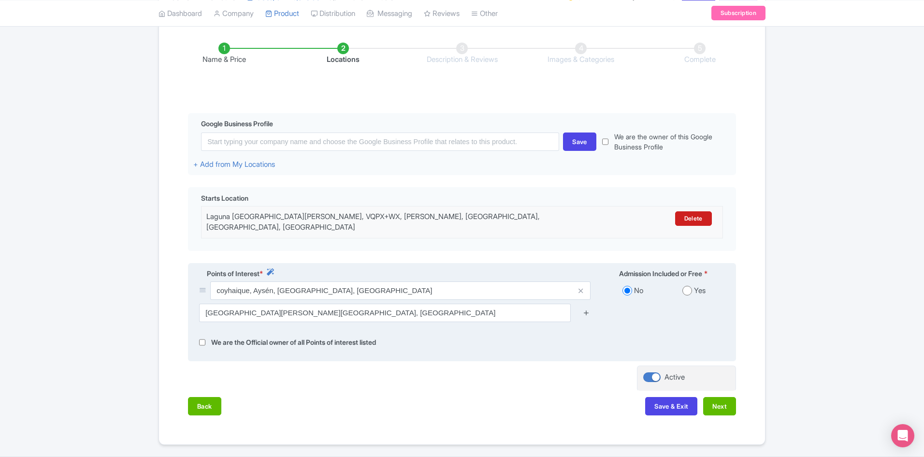
click at [585, 309] on icon at bounding box center [586, 312] width 7 height 7
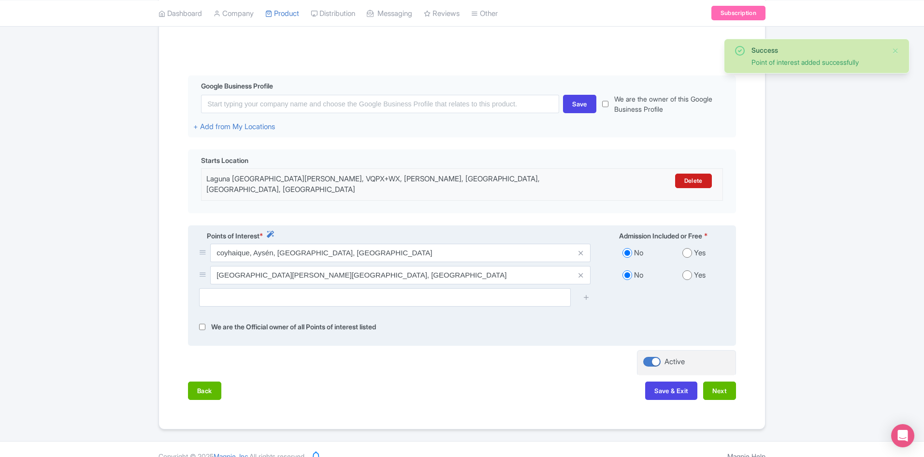
scroll to position [190, 0]
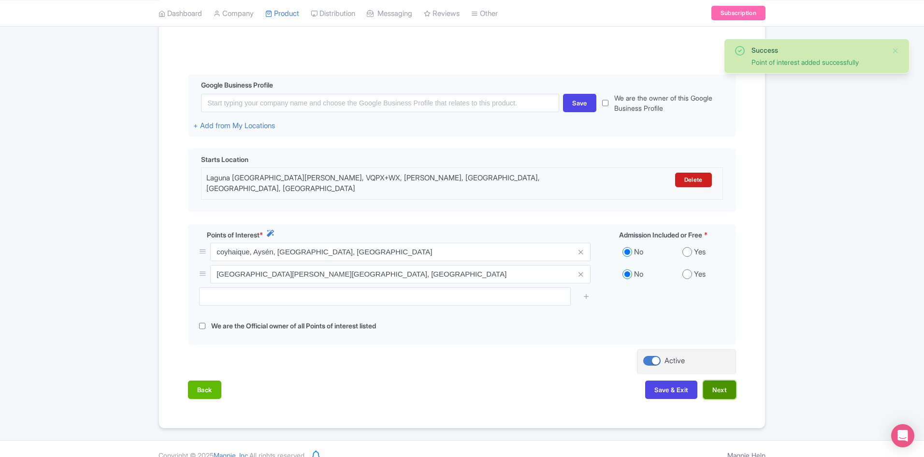
click at [725, 386] on button "Next" at bounding box center [719, 390] width 33 height 18
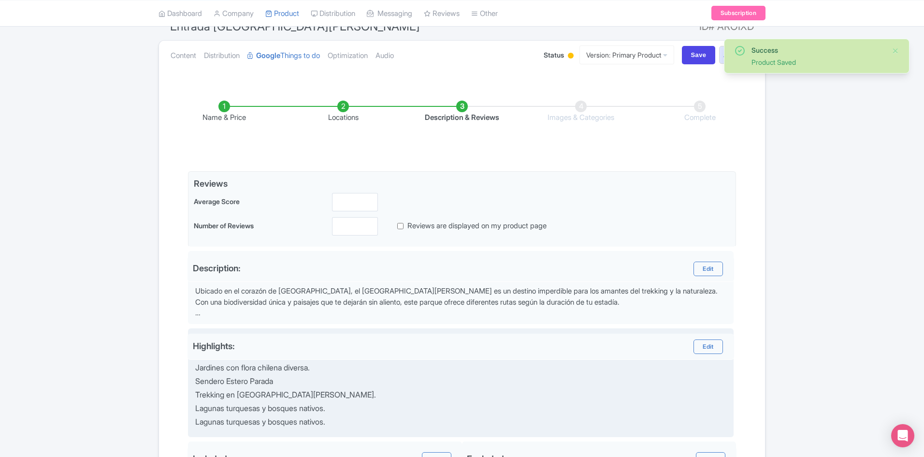
scroll to position [92, 0]
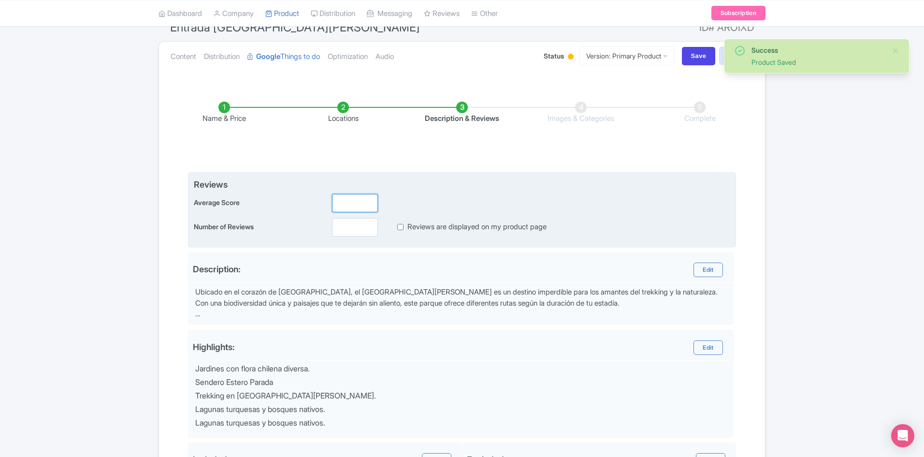
click at [354, 202] on input "number" at bounding box center [355, 203] width 46 height 18
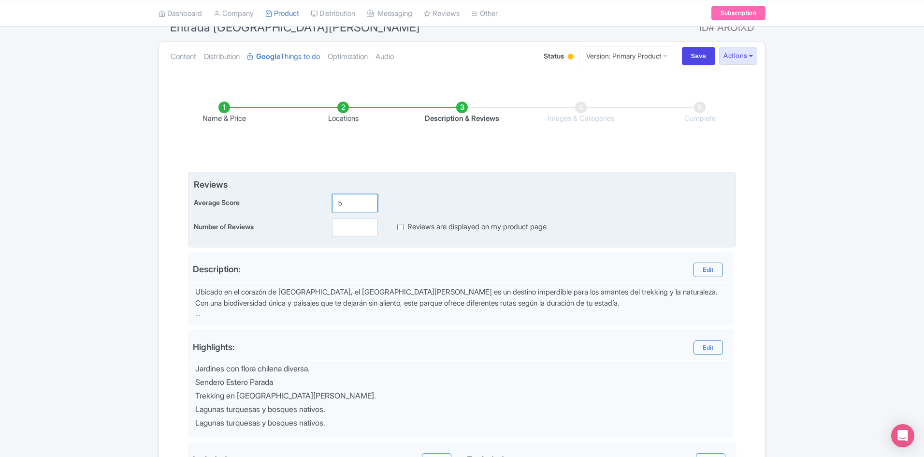
type input "5"
click at [355, 224] on input "number" at bounding box center [355, 227] width 46 height 18
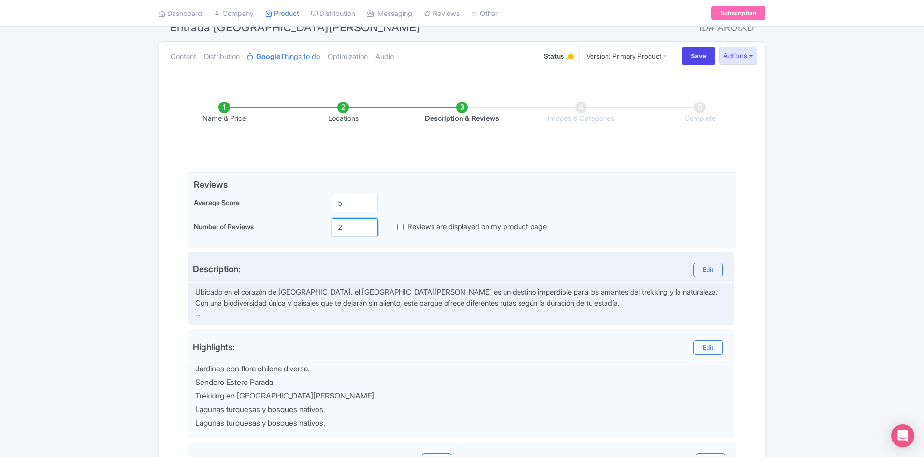
type input "2"
click at [488, 273] on div "Edit" at bounding box center [595, 270] width 268 height 15
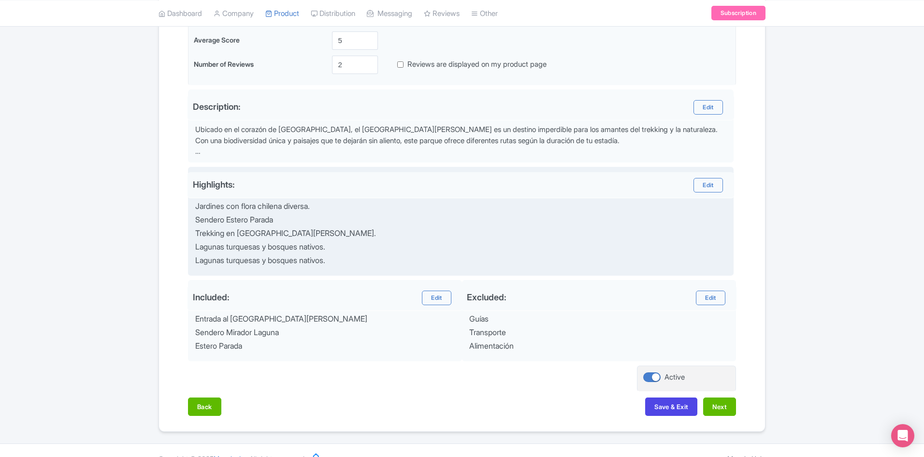
scroll to position [255, 0]
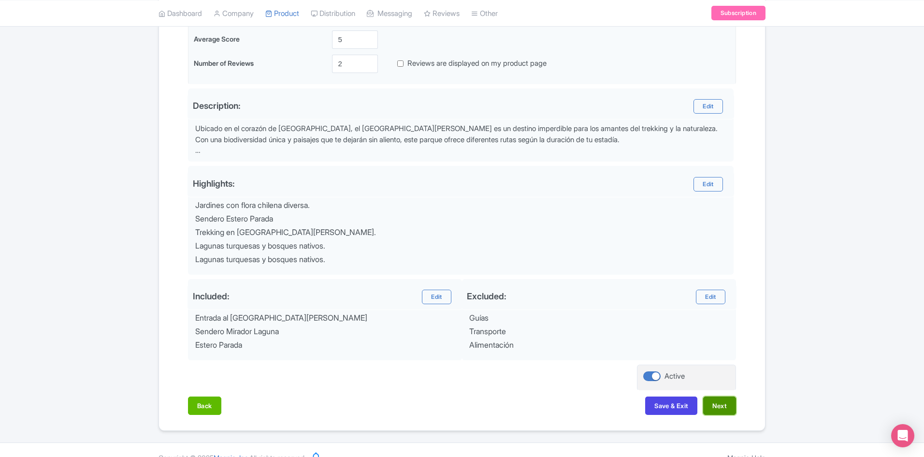
click at [724, 403] on button "Next" at bounding box center [719, 405] width 33 height 18
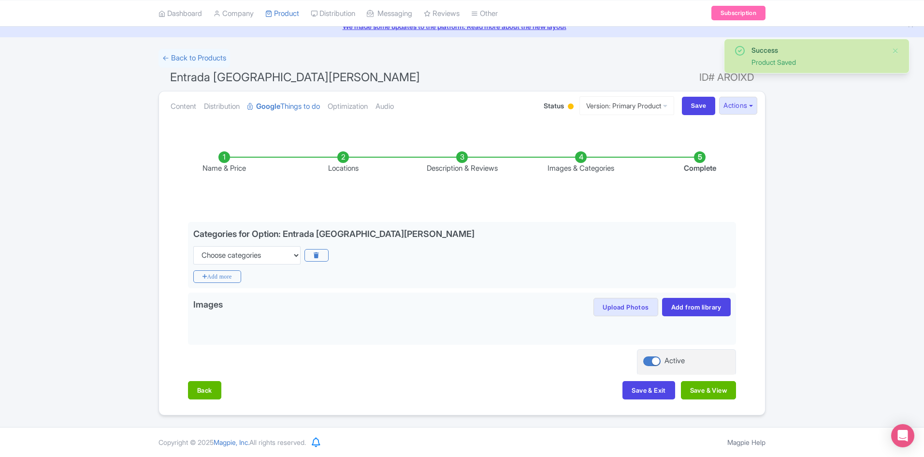
scroll to position [42, 0]
click at [660, 391] on button "Save & Exit" at bounding box center [649, 390] width 52 height 18
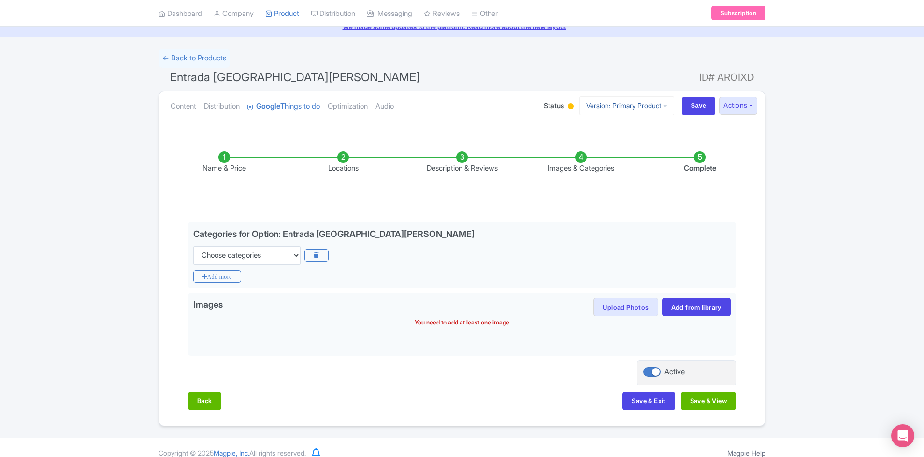
click at [620, 106] on link "Version: Primary Product" at bounding box center [627, 105] width 95 height 19
click at [545, 124] on div "You are currently editing a version of this product: Primary Product General Bo…" at bounding box center [462, 272] width 606 height 305
click at [584, 160] on li "Images & Categories" at bounding box center [581, 162] width 119 height 23
click at [579, 153] on li "Images & Categories" at bounding box center [581, 162] width 119 height 23
click at [202, 406] on button "Back" at bounding box center [204, 401] width 33 height 18
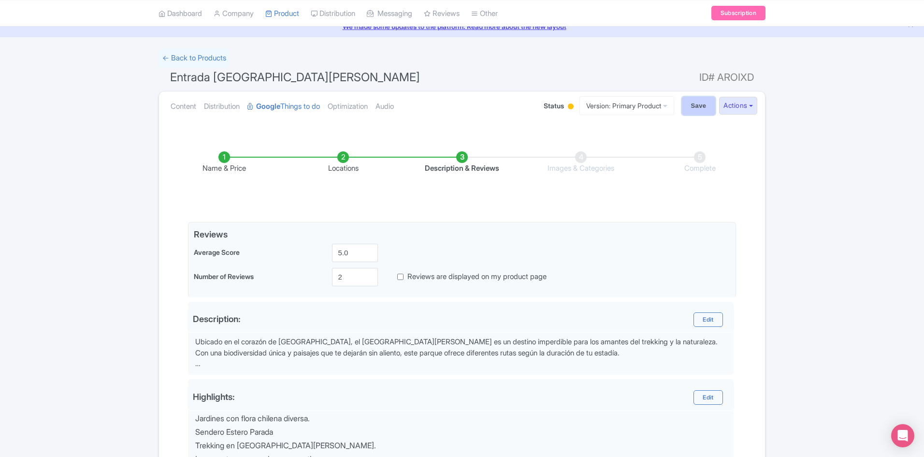
click at [689, 110] on input "Save" at bounding box center [699, 106] width 34 height 18
type input "Saving..."
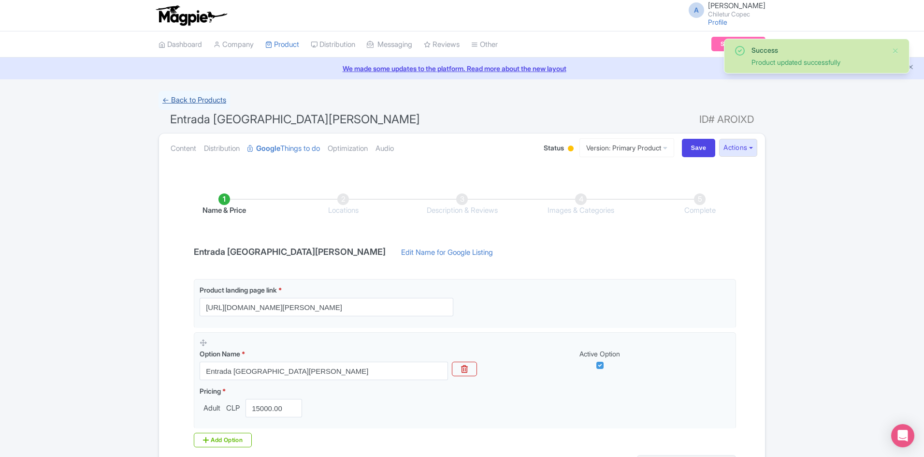
click at [170, 102] on link "← Back to Products" at bounding box center [195, 100] width 72 height 19
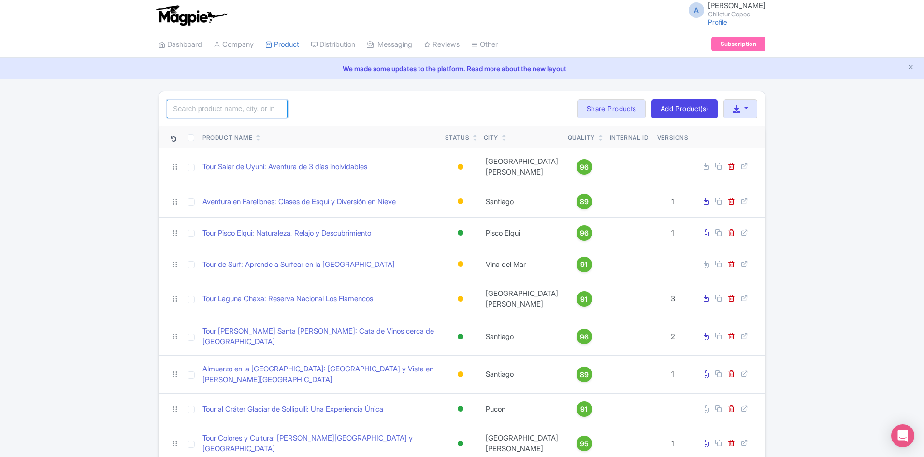
click at [259, 110] on input "search" at bounding box center [227, 109] width 121 height 18
click button "Search" at bounding box center [0, 0] width 0 height 0
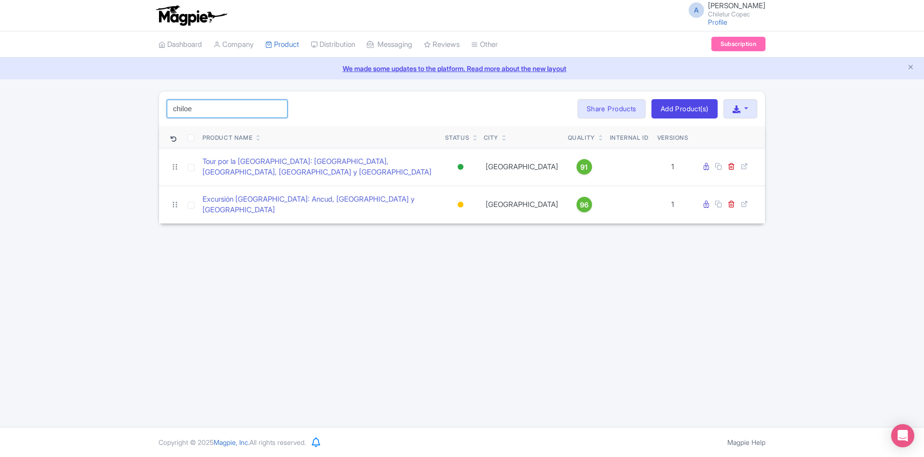
click at [259, 110] on input "chiloe" at bounding box center [227, 109] width 121 height 18
click button "Search" at bounding box center [0, 0] width 0 height 0
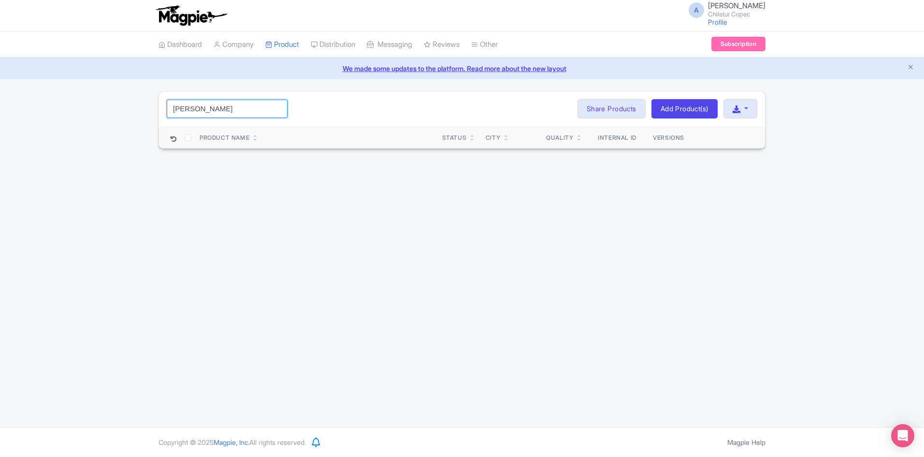
click at [198, 108] on input "sewell" at bounding box center [227, 109] width 121 height 18
type input "s"
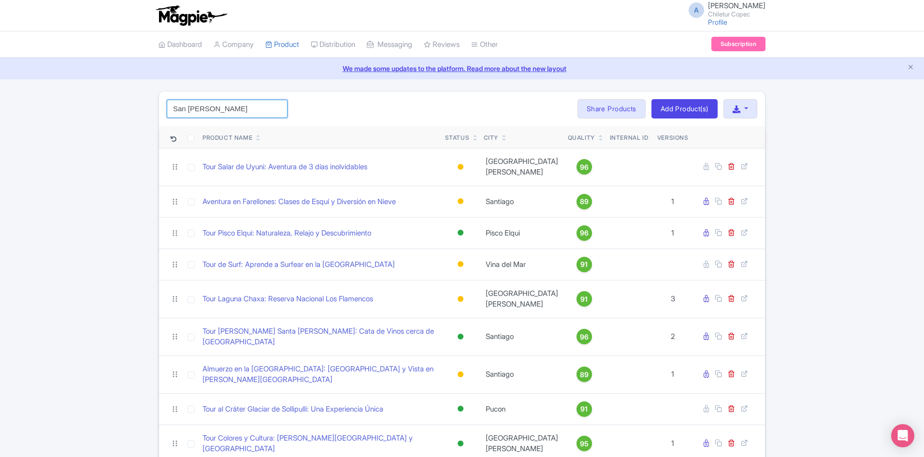
click button "Search" at bounding box center [0, 0] width 0 height 0
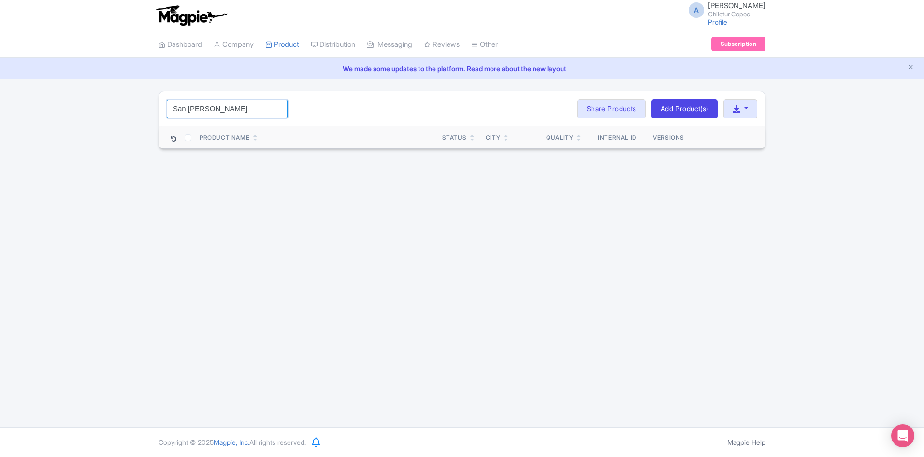
click at [239, 112] on input "San José" at bounding box center [227, 109] width 121 height 18
click at [238, 112] on input "San José" at bounding box center [227, 109] width 121 height 18
type input "Osorno"
click button "Search" at bounding box center [0, 0] width 0 height 0
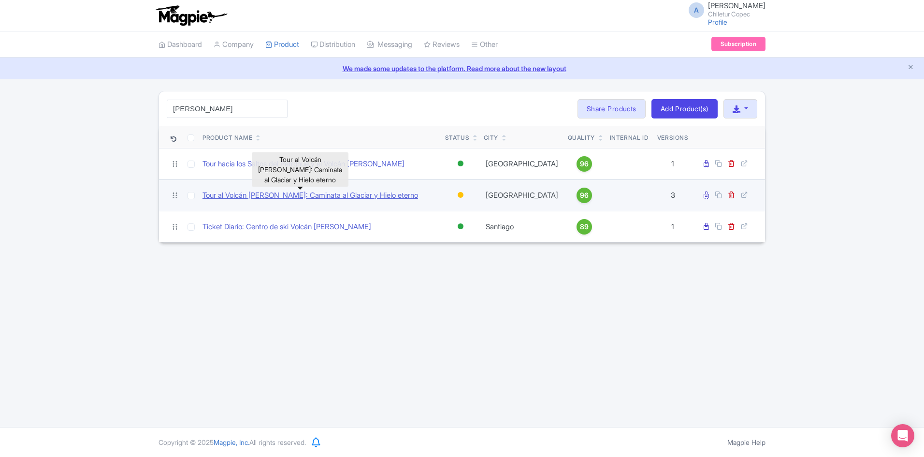
click at [288, 196] on link "Tour al Volcán [PERSON_NAME]: Caminata al Glaciar y Hielo eterno" at bounding box center [311, 195] width 216 height 11
